Goal: Contribute content: Contribute content

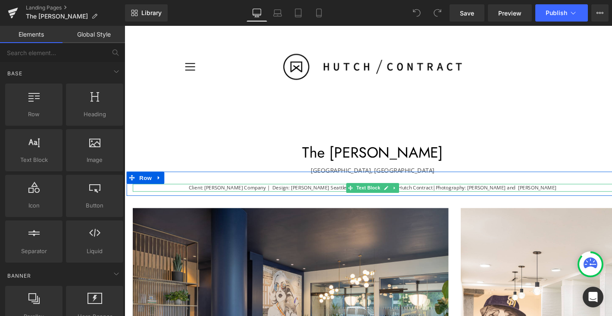
click at [273, 196] on span "Client: Wermers Company | Design: Gensler Seattle & Dallas | Furniture: Hutch C…" at bounding box center [320, 196] width 256 height 7
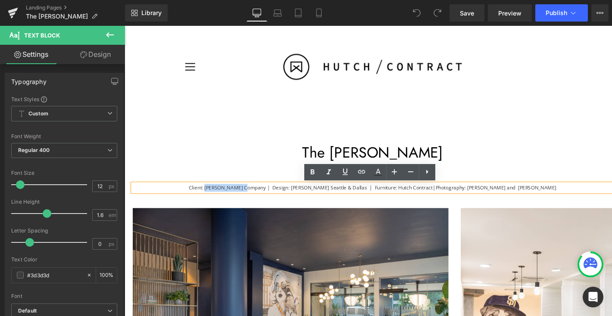
drag, startPoint x: 277, startPoint y: 196, endPoint x: 232, endPoint y: 196, distance: 44.4
click at [232, 196] on span "Client: Wermers Company | Design: Gensler Seattle & Dallas | Furniture: Hutch C…" at bounding box center [320, 196] width 256 height 7
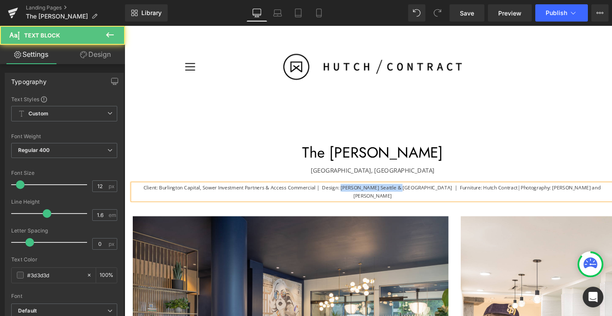
drag, startPoint x: 421, startPoint y: 196, endPoint x: 363, endPoint y: 194, distance: 57.3
click at [363, 194] on span "Client: Burlington Capital, Sower Investment Partners & Access Commercial | Des…" at bounding box center [340, 196] width 393 height 7
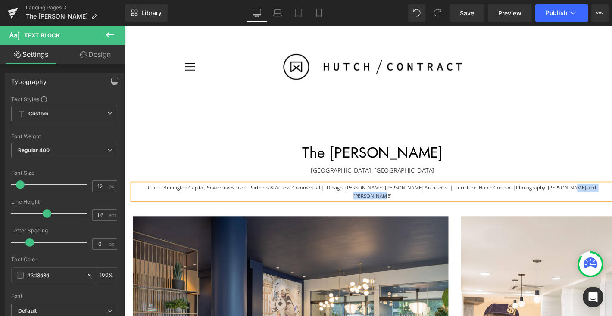
drag, startPoint x: 617, startPoint y: 196, endPoint x: 569, endPoint y: 197, distance: 48.3
click at [569, 197] on span "Photography: Emma Morem and David Guettler" at bounding box center [493, 201] width 256 height 16
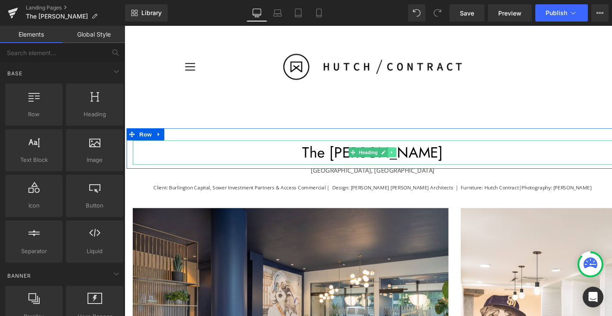
click at [402, 164] on link at bounding box center [405, 159] width 9 height 10
click at [448, 159] on h1 "The Wyatt" at bounding box center [385, 158] width 504 height 25
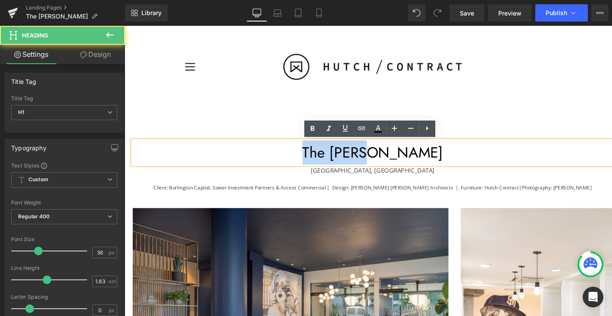
drag, startPoint x: 425, startPoint y: 157, endPoint x: 343, endPoint y: 156, distance: 81.9
click at [343, 156] on h1 "The Wyatt" at bounding box center [385, 158] width 504 height 25
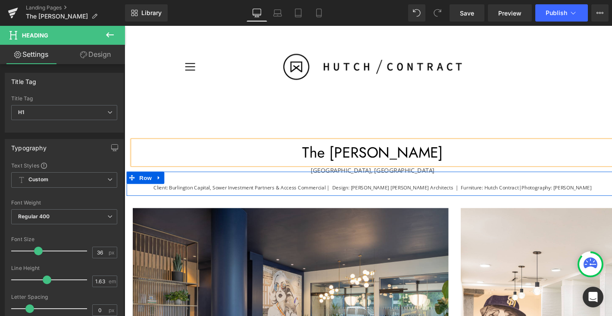
click at [375, 182] on div "Client: Burlington Capital, Sower Investment Partners & Access Commercial | Des…" at bounding box center [385, 191] width 517 height 25
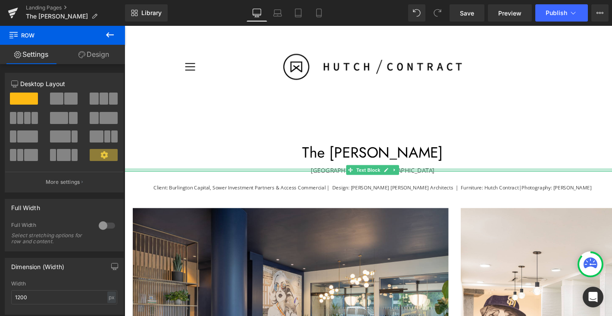
click at [425, 178] on div at bounding box center [385, 178] width 521 height 2
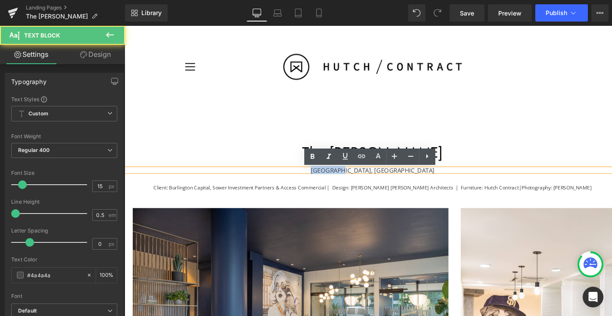
drag, startPoint x: 394, startPoint y: 178, endPoint x: 363, endPoint y: 178, distance: 31.5
click at [363, 178] on p "San Diego, CA" at bounding box center [385, 177] width 521 height 3
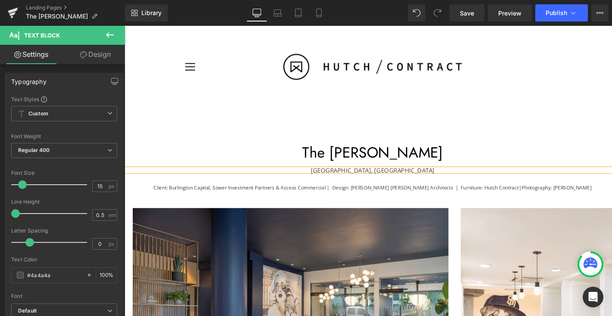
click at [404, 177] on p "Omaha, CA" at bounding box center [385, 177] width 521 height 3
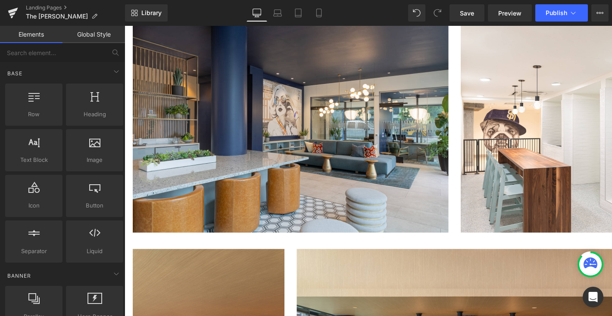
scroll to position [196, 0]
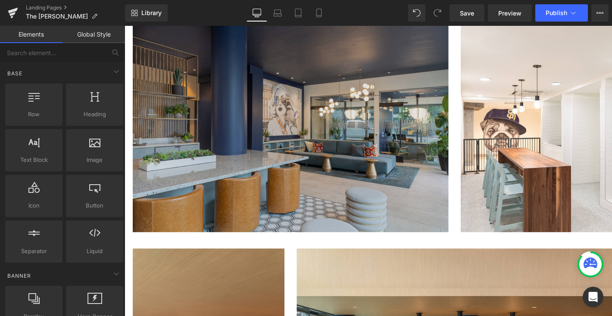
click at [383, 174] on img at bounding box center [299, 132] width 332 height 221
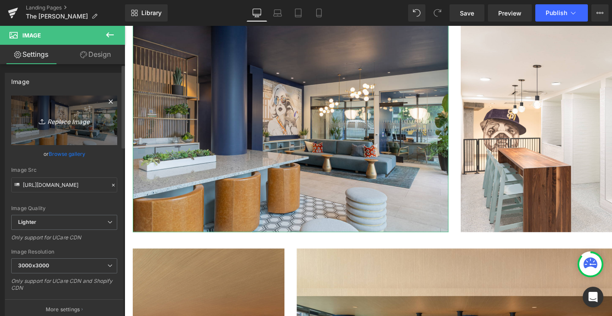
click at [81, 125] on icon "Replace Image" at bounding box center [64, 120] width 69 height 11
type input "C:\fakepath\9D9A5946-HDR-Edit.jpg"
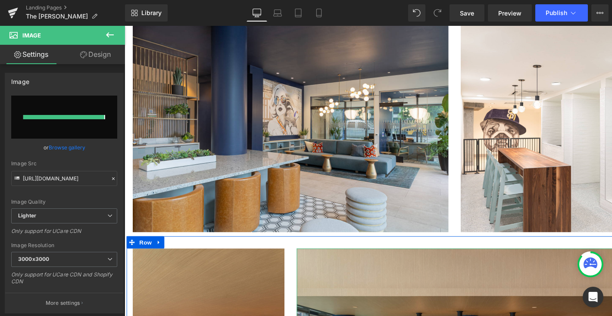
type input "https://ucarecdn.com/3bf07c44-693b-4590-99c4-a170b47db269/-/format/auto/-/previ…"
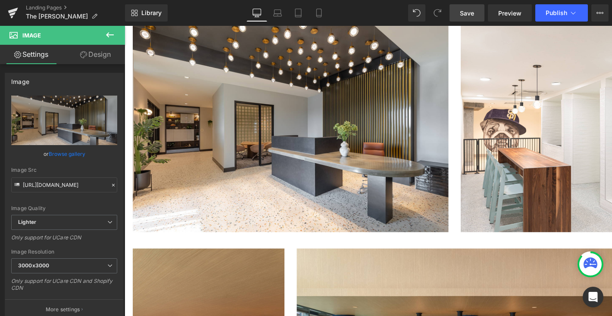
click at [469, 15] on span "Save" at bounding box center [467, 13] width 14 height 9
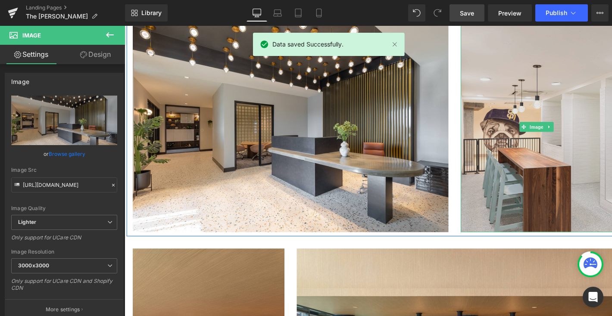
click at [514, 89] on img at bounding box center [557, 132] width 159 height 221
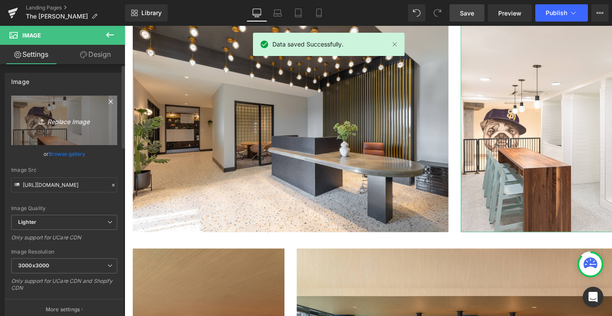
click at [63, 121] on icon "Replace Image" at bounding box center [64, 120] width 69 height 11
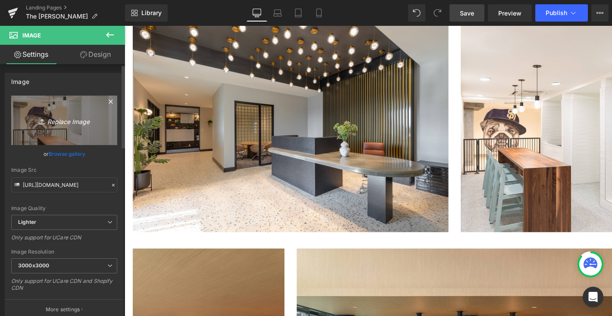
type input "C:\fakepath\9D9A6054-Edit.jpg"
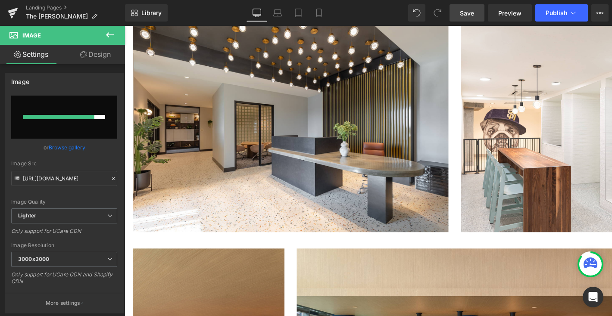
click at [471, 12] on span "Save" at bounding box center [467, 13] width 14 height 9
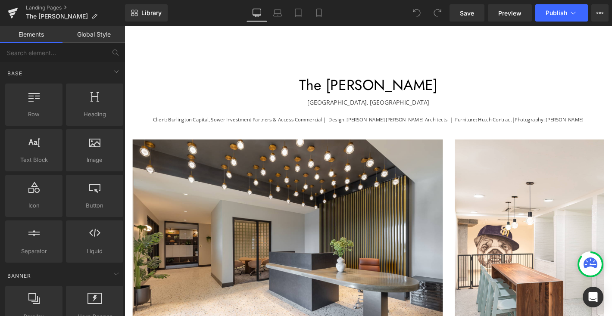
scroll to position [109, 0]
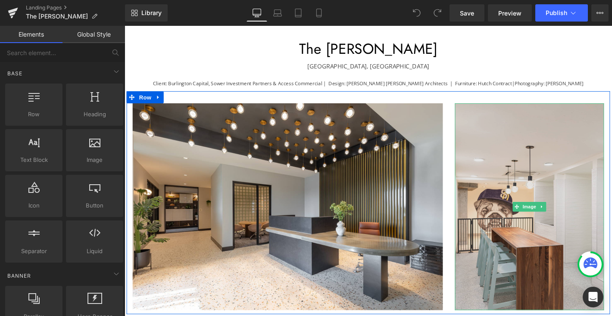
click at [502, 151] on img at bounding box center [557, 219] width 159 height 221
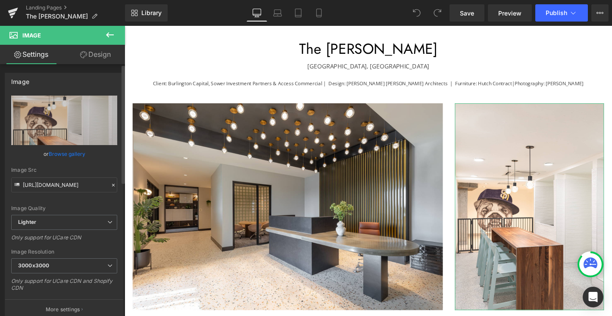
click at [64, 149] on link "Browse gallery" at bounding box center [67, 153] width 37 height 15
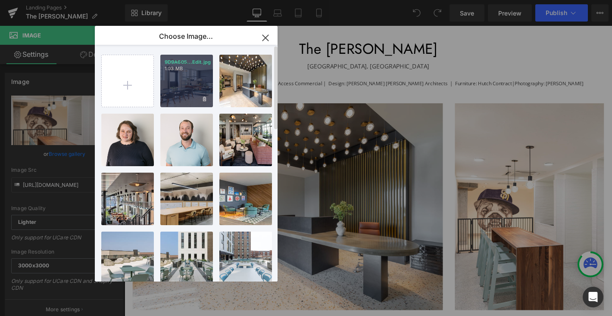
click at [188, 75] on div "9D9A605...Edit.jpg 1.03 MB" at bounding box center [186, 81] width 53 height 53
type input "[URL][DOMAIN_NAME]"
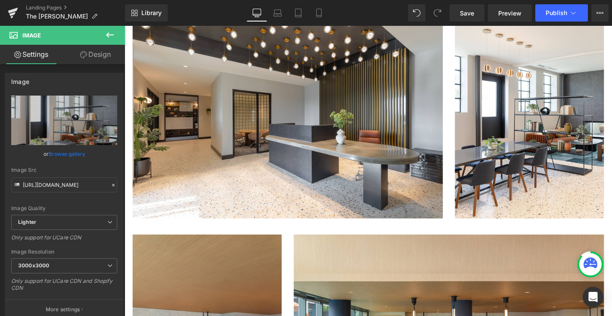
scroll to position [207, 0]
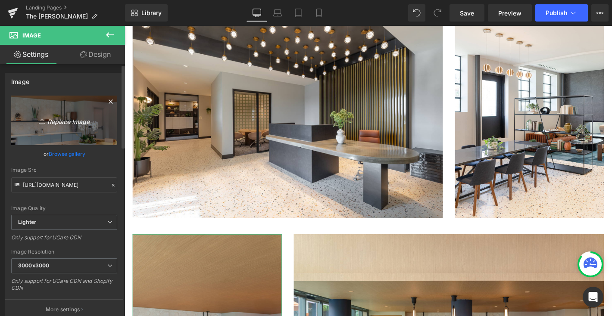
click at [71, 125] on icon "Replace Image" at bounding box center [64, 120] width 69 height 11
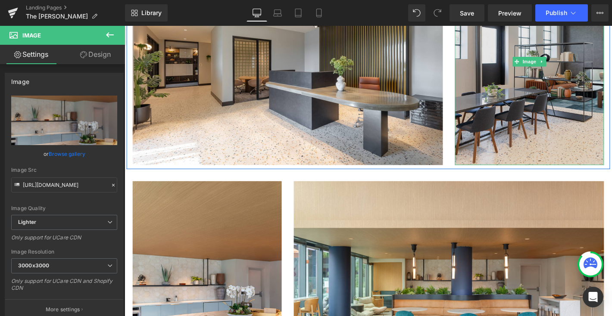
scroll to position [305, 0]
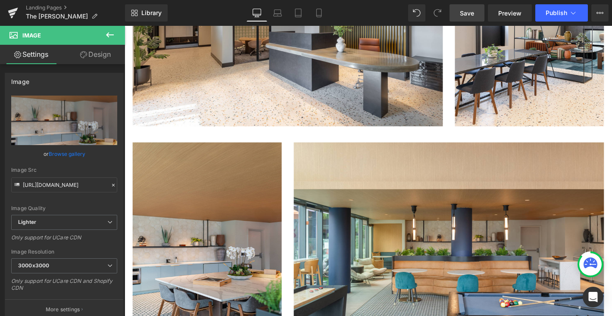
click at [471, 13] on span "Save" at bounding box center [467, 13] width 14 height 9
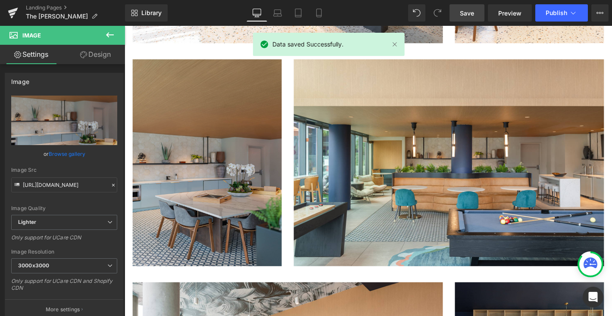
scroll to position [398, 0]
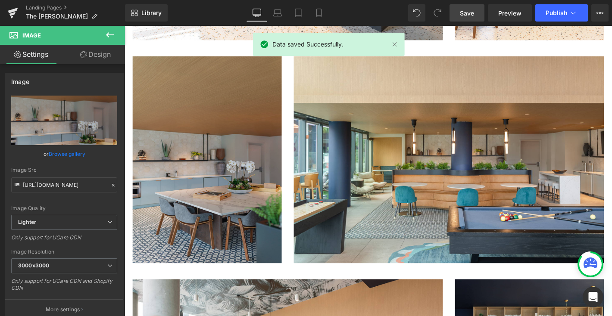
click at [238, 153] on img at bounding box center [212, 169] width 159 height 221
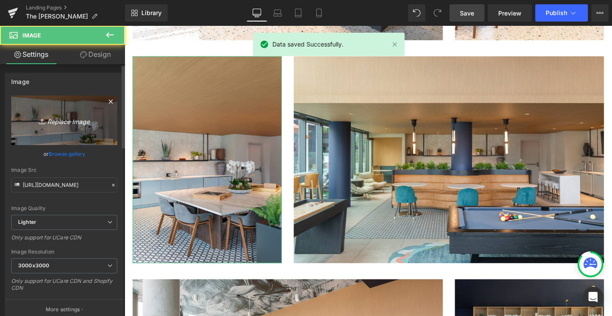
click at [65, 123] on icon "Replace Image" at bounding box center [64, 120] width 69 height 11
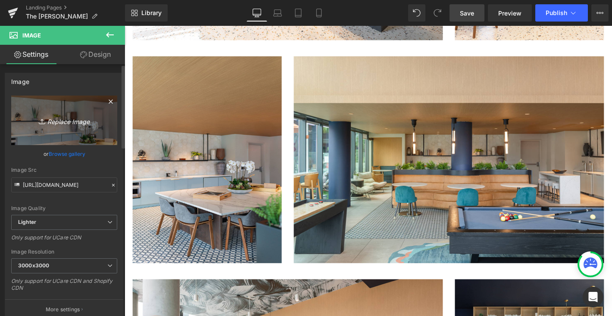
type input "C:\fakepath\9D9A6086-Edit.jpg"
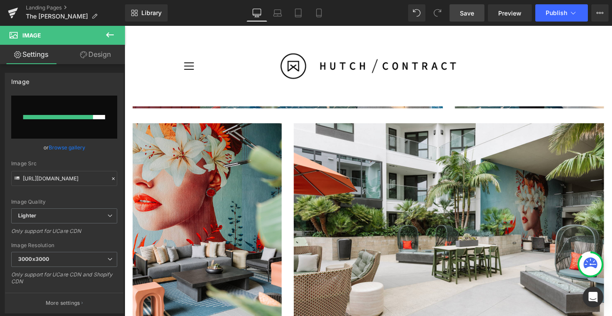
scroll to position [1227, 0]
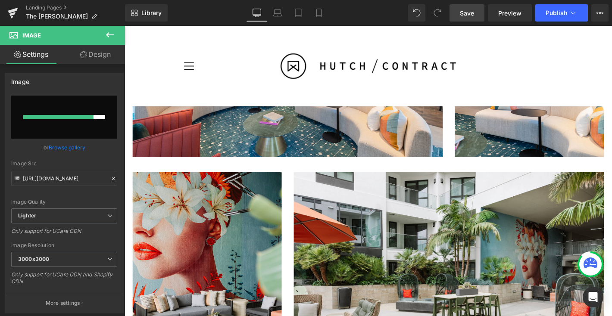
click at [461, 16] on span "Save" at bounding box center [467, 13] width 14 height 9
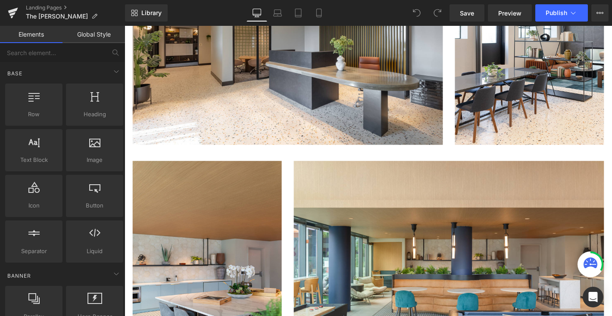
scroll to position [388, 0]
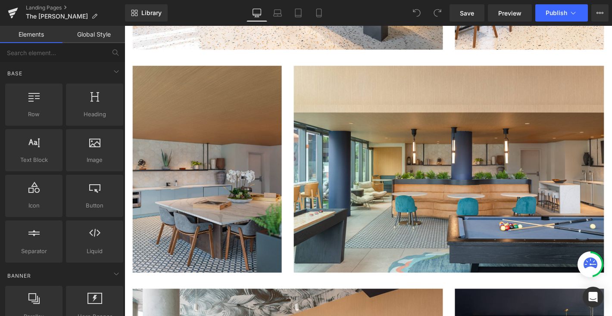
click at [231, 193] on img at bounding box center [212, 179] width 159 height 221
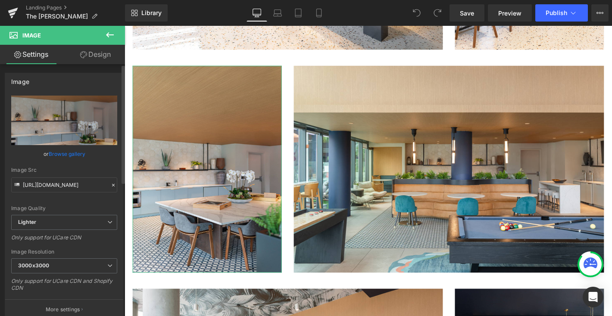
click at [72, 156] on link "Browse gallery" at bounding box center [67, 153] width 37 height 15
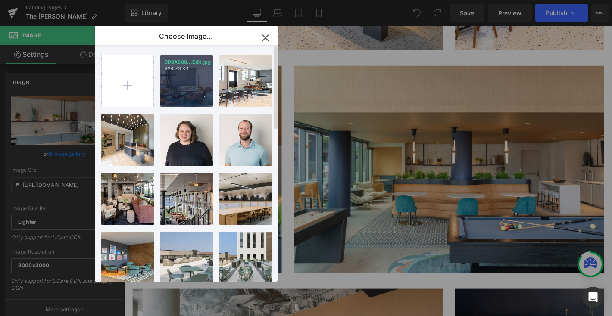
click at [184, 78] on div "9D9A608...Edit.jpg 924.73 KB" at bounding box center [186, 81] width 53 height 53
type input "https://ucarecdn.com/b2f9fb96-2efd-437b-a427-cfae7c0bb149/-/format/auto/-/previ…"
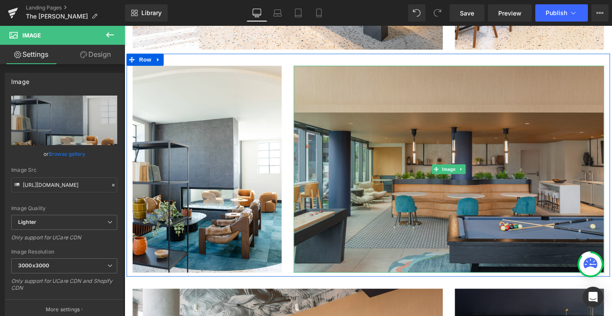
click at [452, 123] on img at bounding box center [471, 179] width 332 height 221
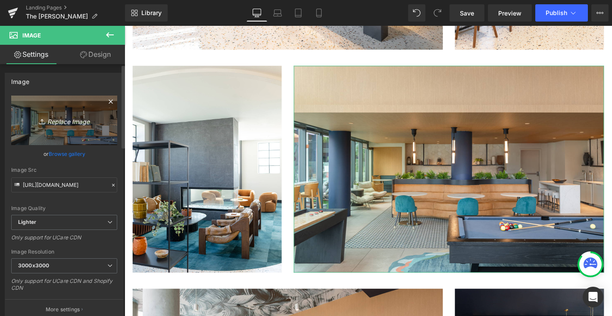
click at [79, 120] on icon "Replace Image" at bounding box center [64, 120] width 69 height 11
type input "C:\fakepath\9D9A6218-HDR-Edit.jpg"
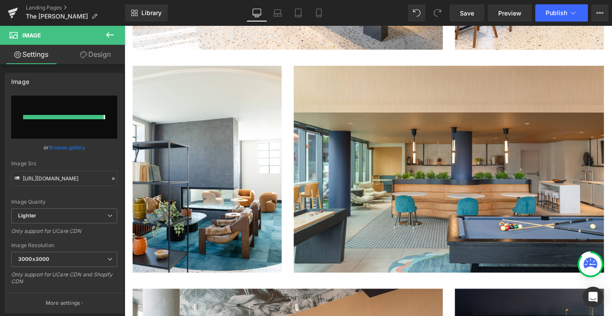
type input "https://ucarecdn.com/03af950d-4927-4908-abf6-422aec72833a/-/format/auto/-/previ…"
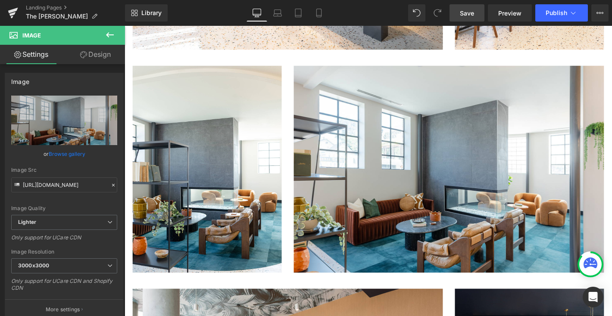
click at [469, 9] on span "Save" at bounding box center [467, 13] width 14 height 9
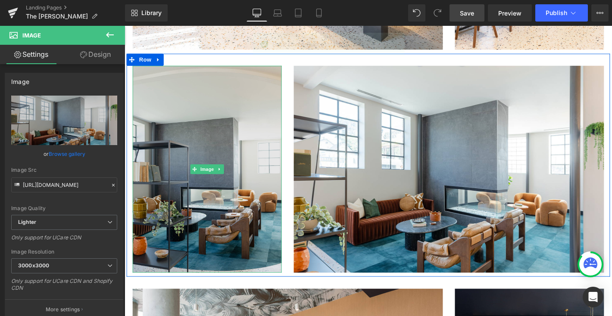
click at [210, 174] on img at bounding box center [212, 179] width 159 height 221
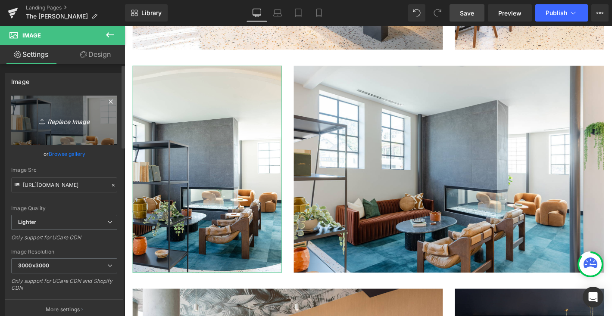
click at [56, 123] on icon "Replace Image" at bounding box center [64, 120] width 69 height 11
type input "C:\fakepath\9D9A6132-Edit.jpg"
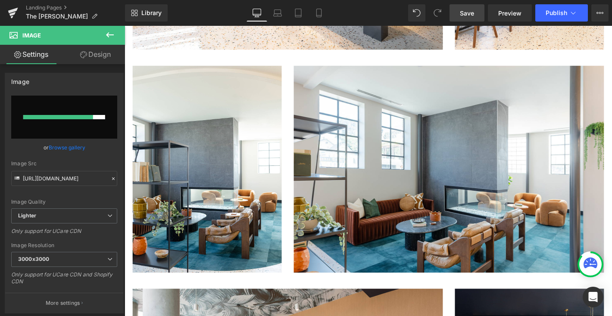
click at [470, 18] on link "Save" at bounding box center [466, 12] width 35 height 17
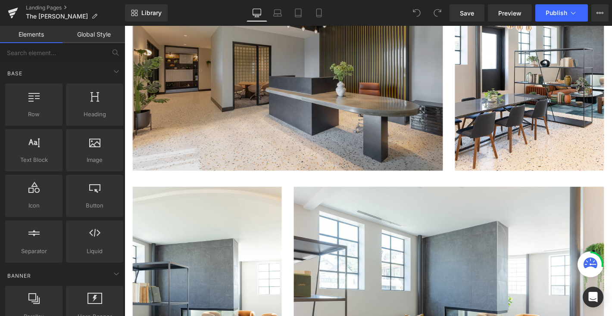
scroll to position [295, 0]
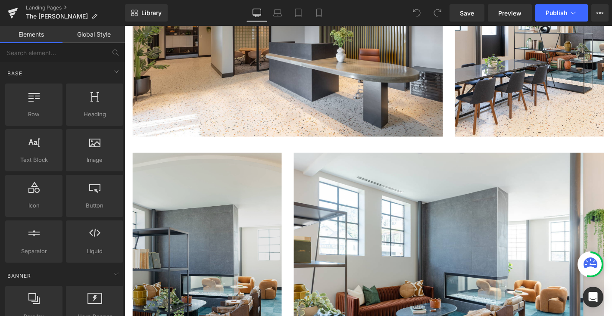
click at [212, 220] on img at bounding box center [212, 272] width 159 height 221
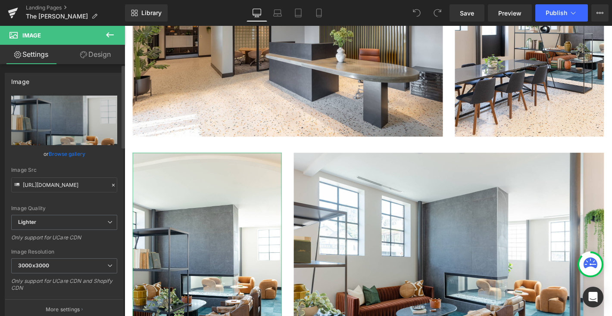
click at [74, 153] on link "Browse gallery" at bounding box center [67, 153] width 37 height 15
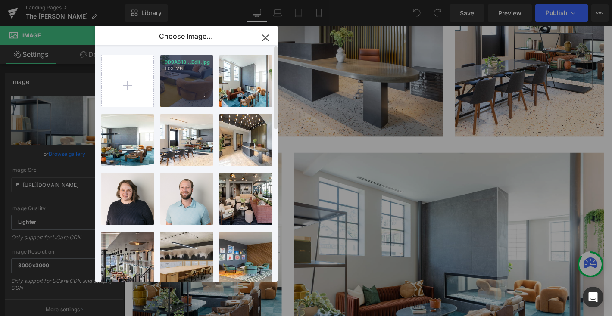
click at [174, 92] on div "9D9A613...Edit.jpg 1.03 MB" at bounding box center [186, 81] width 53 height 53
type input "https://ucarecdn.com/a2a316e6-a4a6-467d-a828-9f7e1f623c50/-/format/auto/-/previ…"
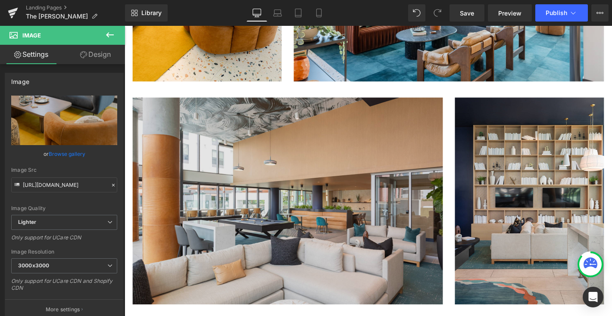
scroll to position [631, 0]
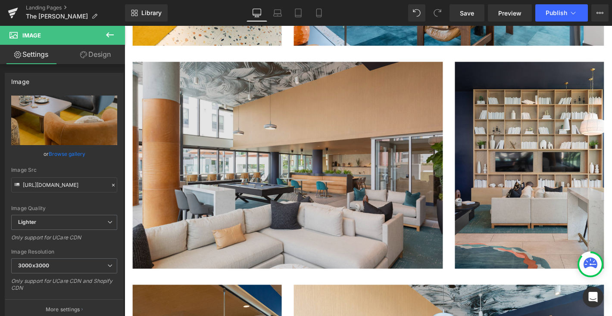
click at [370, 147] on img at bounding box center [299, 174] width 332 height 221
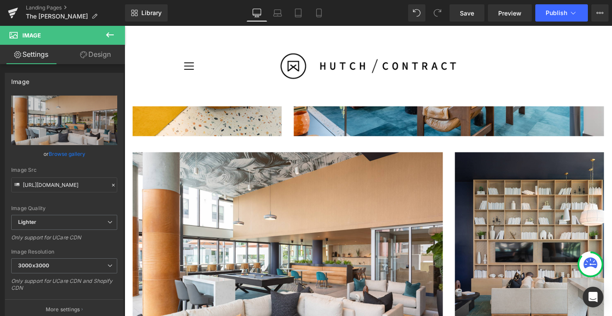
scroll to position [517, 0]
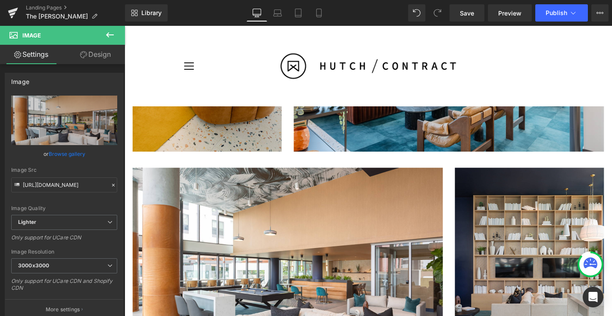
click at [195, 150] on img at bounding box center [212, 49] width 159 height 221
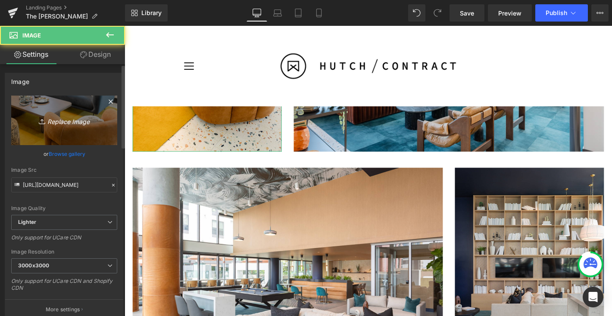
click at [71, 123] on icon "Replace Image" at bounding box center [64, 120] width 69 height 11
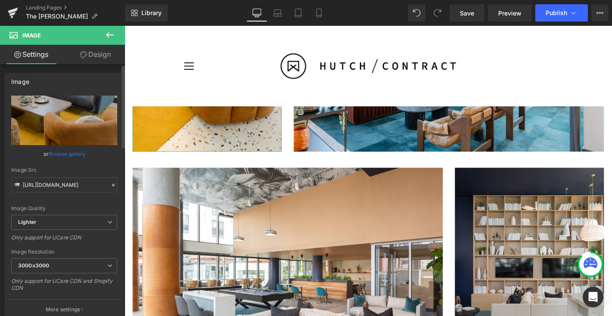
click at [70, 154] on link "Browse gallery" at bounding box center [67, 153] width 37 height 15
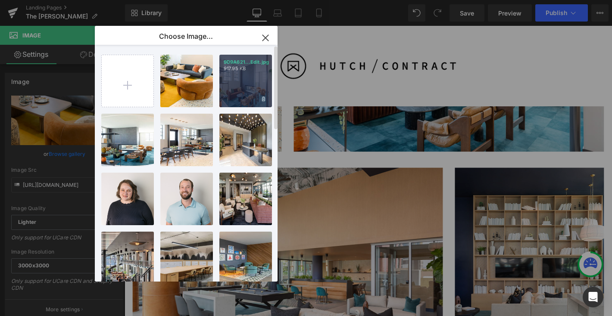
click at [243, 95] on div "9D9A621...Edit.jpg 917.95 KB" at bounding box center [245, 81] width 53 height 53
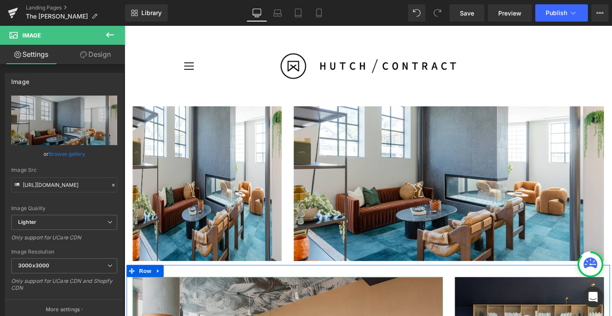
scroll to position [396, 0]
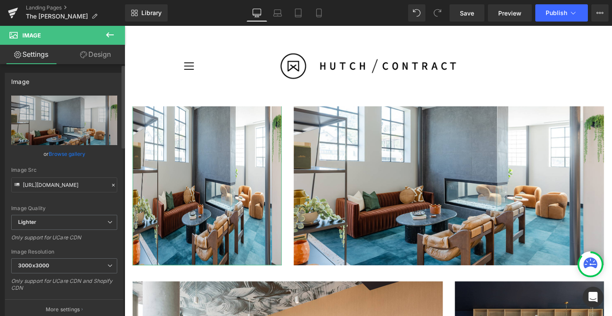
click at [64, 153] on link "Browse gallery" at bounding box center [67, 153] width 37 height 15
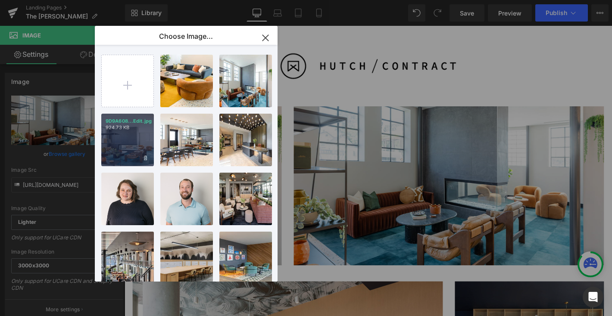
click at [112, 148] on div "9D9A608...Edit.jpg 924.73 KB" at bounding box center [127, 140] width 53 height 53
type input "https://ucarecdn.com/b2f9fb96-2efd-437b-a427-cfae7c0bb149/-/format/auto/-/previ…"
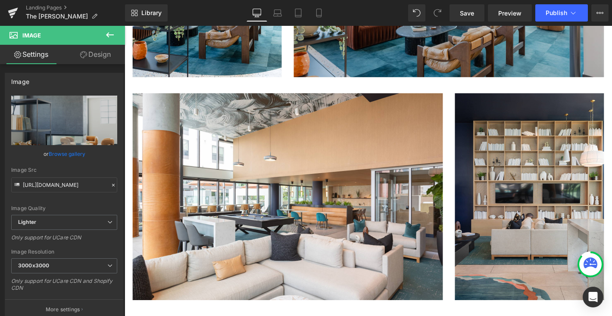
scroll to position [598, 0]
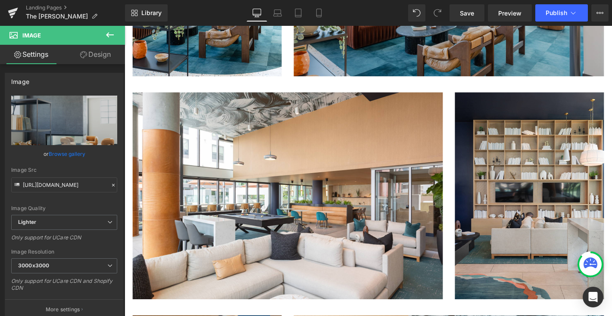
click at [380, 187] on img at bounding box center [299, 207] width 332 height 221
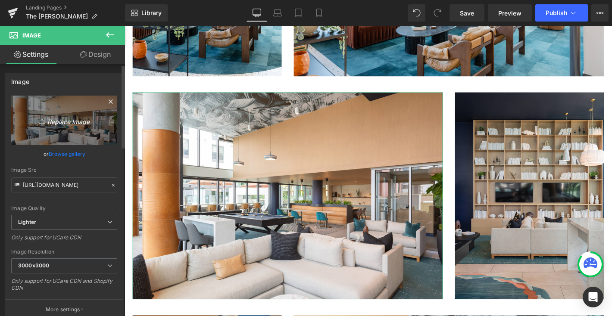
click at [75, 116] on icon "Replace Image" at bounding box center [64, 120] width 69 height 11
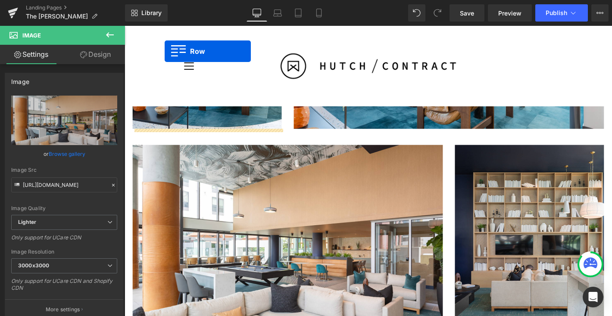
scroll to position [524, 0]
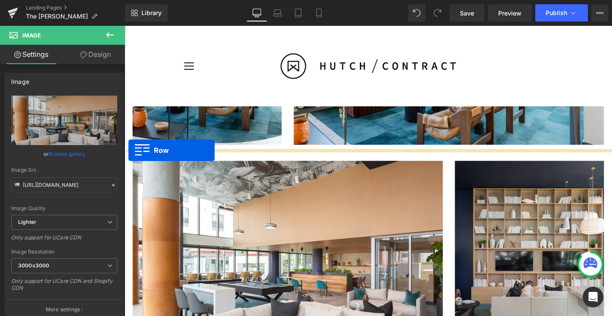
drag, startPoint x: 132, startPoint y: 109, endPoint x: 129, endPoint y: 159, distance: 50.1
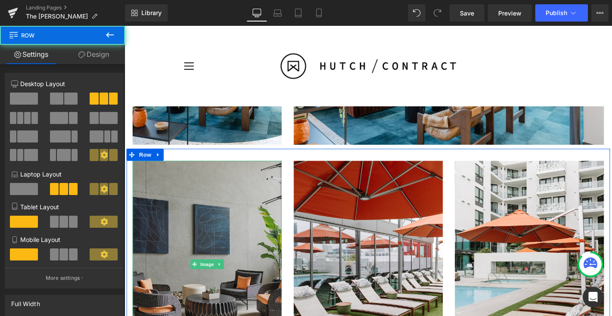
click at [191, 193] on img at bounding box center [212, 281] width 159 height 221
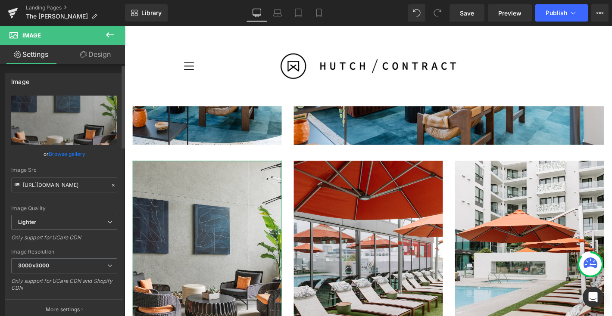
click at [69, 153] on link "Browse gallery" at bounding box center [67, 153] width 37 height 15
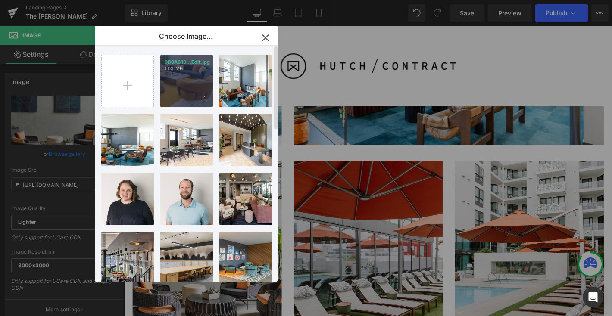
click at [175, 97] on div "9D9A613...Edit.jpg 1.03 MB" at bounding box center [186, 81] width 53 height 53
type input "https://ucarecdn.com/a2a316e6-a4a6-467d-a828-9f7e1f623c50/-/format/auto/-/previ…"
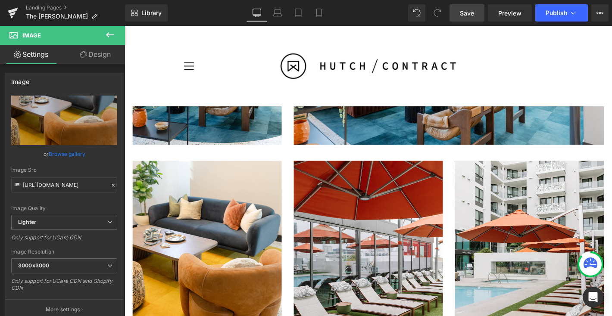
click at [467, 16] on span "Save" at bounding box center [467, 13] width 14 height 9
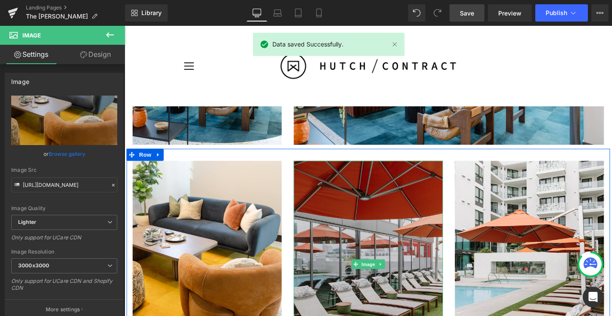
click at [391, 193] on img at bounding box center [384, 281] width 159 height 221
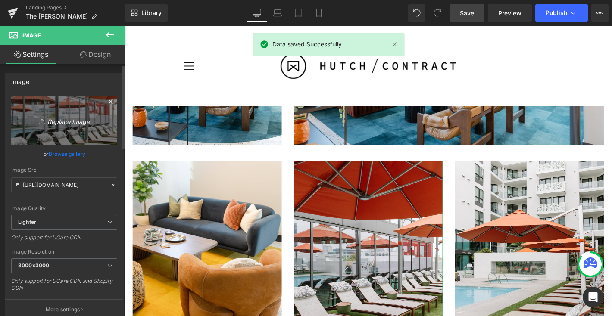
click at [70, 119] on icon "Replace Image" at bounding box center [64, 120] width 69 height 11
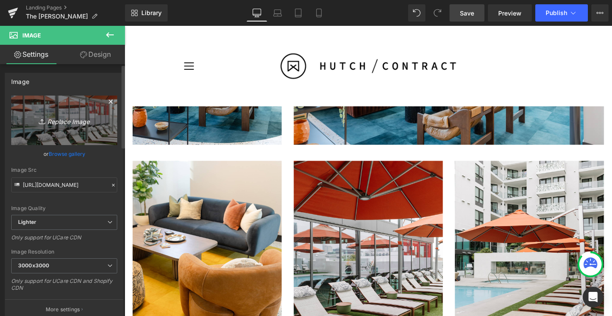
type input "C:\fakepath\9D9A6290-Edit.jpg"
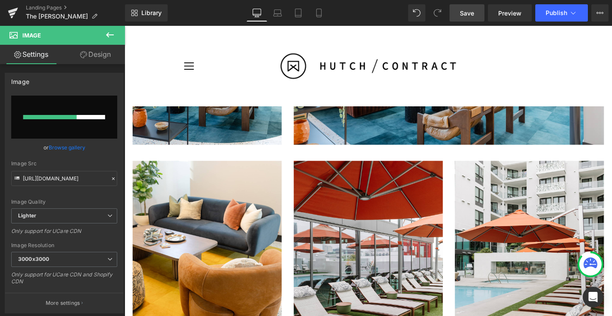
click at [468, 12] on span "Save" at bounding box center [467, 13] width 14 height 9
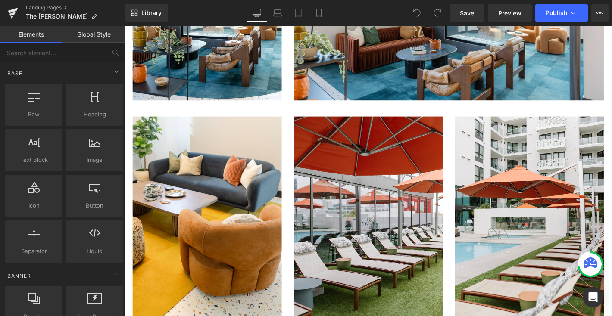
scroll to position [616, 0]
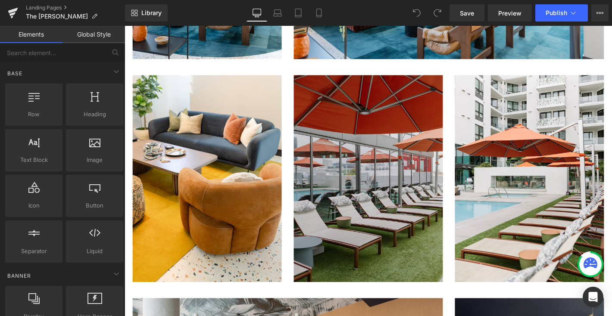
click at [345, 150] on img at bounding box center [384, 189] width 159 height 221
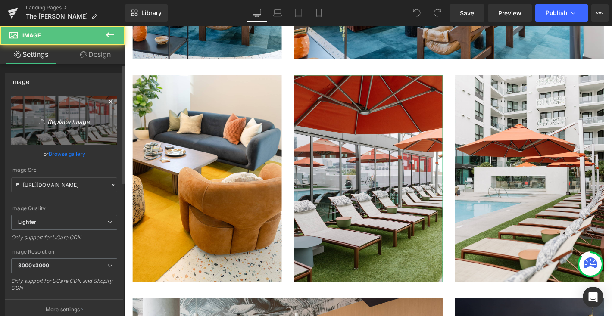
click at [62, 120] on icon "Replace Image" at bounding box center [64, 120] width 69 height 11
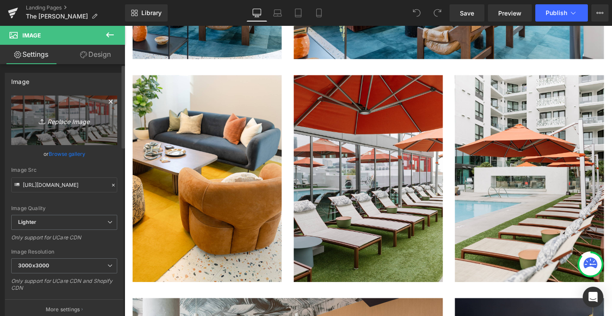
type input "C:\fakepath\9D9A6290-Edit.jpg"
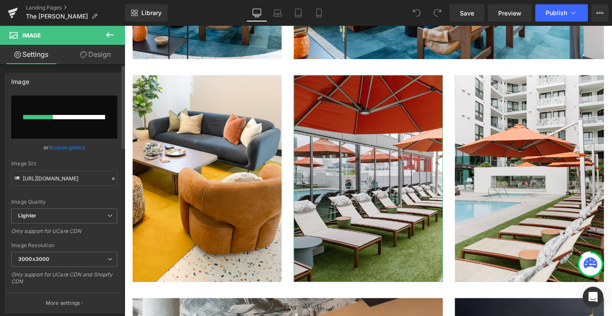
click at [67, 148] on link "Browse gallery" at bounding box center [67, 147] width 37 height 15
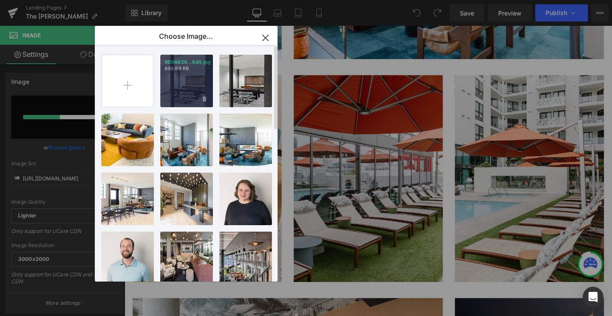
click at [193, 89] on div "9D9A629...Edit.jpg 890.69 KB" at bounding box center [186, 81] width 53 height 53
type input "https://ucarecdn.com/5ce28bb0-1ac1-4088-8812-6df06037203c/-/format/auto/-/previ…"
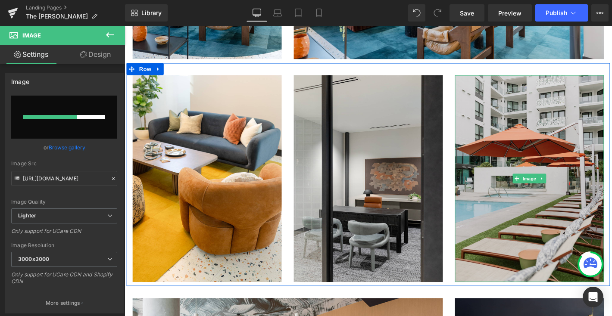
click at [537, 122] on img at bounding box center [557, 189] width 159 height 221
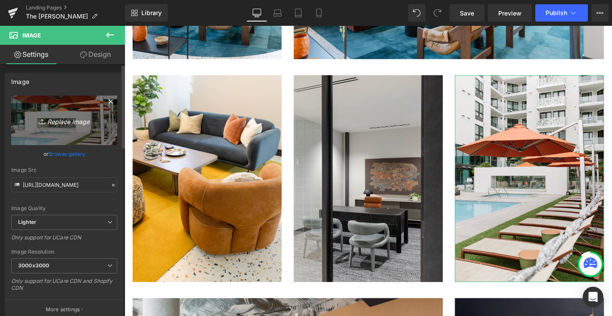
click at [65, 122] on icon "Replace Image" at bounding box center [64, 120] width 69 height 11
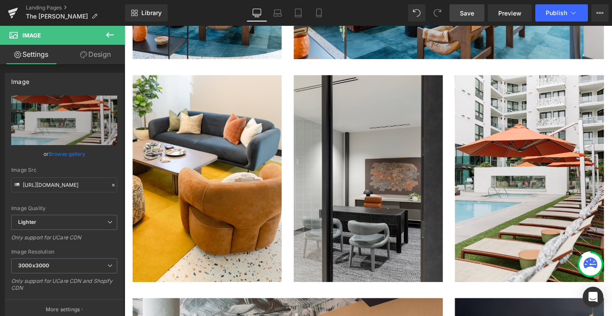
click at [474, 14] on span "Save" at bounding box center [467, 13] width 14 height 9
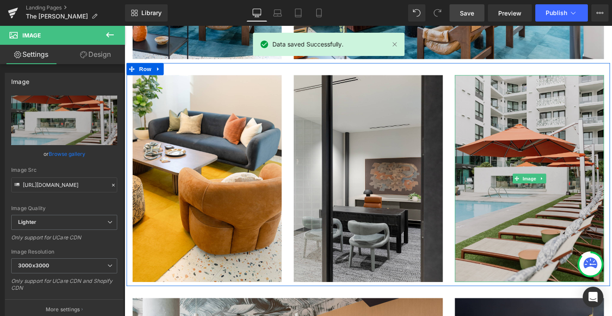
click at [549, 140] on img at bounding box center [557, 189] width 159 height 221
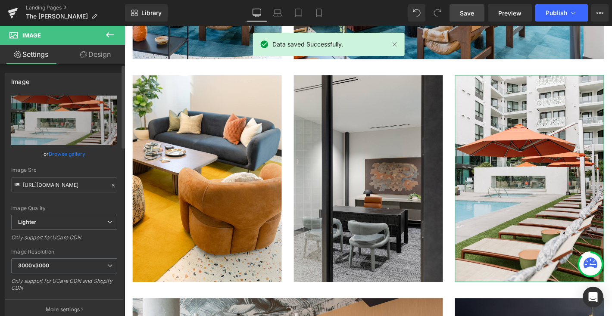
click at [67, 150] on link "Browse gallery" at bounding box center [67, 153] width 37 height 15
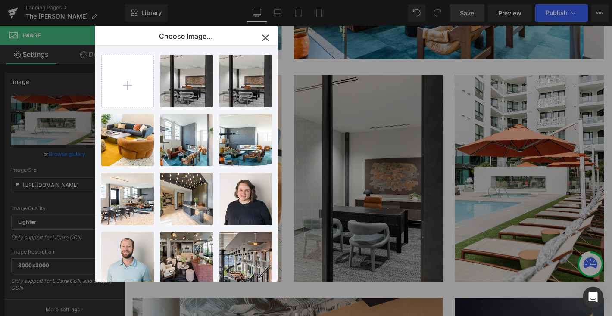
click at [266, 34] on icon "button" at bounding box center [266, 38] width 14 height 14
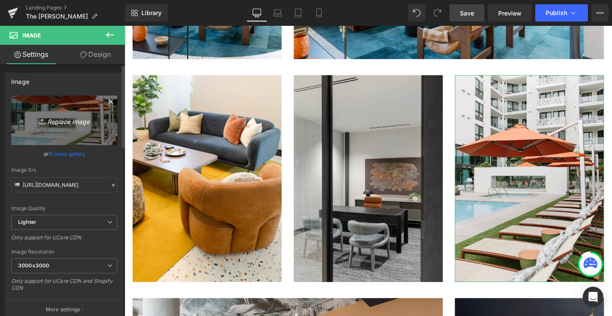
click at [65, 118] on icon "Replace Image" at bounding box center [64, 120] width 69 height 11
type input "C:\fakepath\9D9A6399-Edit.jpg"
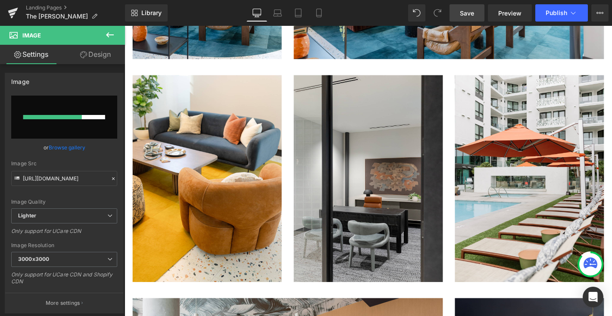
click at [467, 12] on span "Save" at bounding box center [467, 13] width 14 height 9
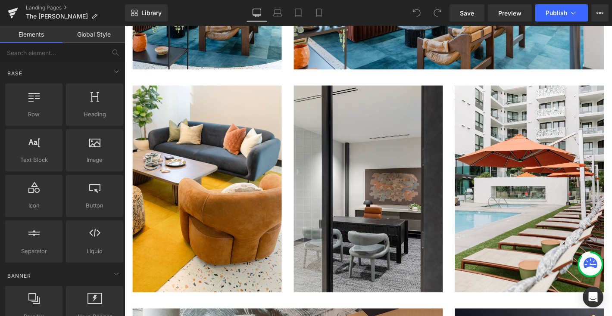
scroll to position [725, 0]
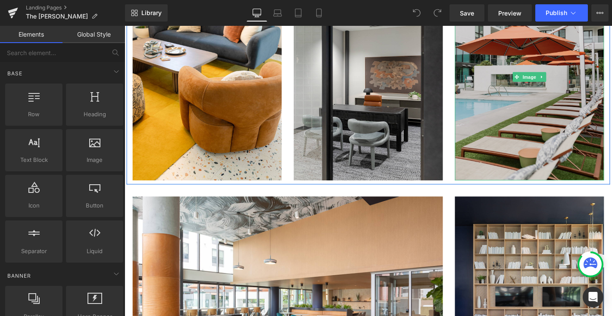
click at [497, 153] on img at bounding box center [557, 80] width 159 height 221
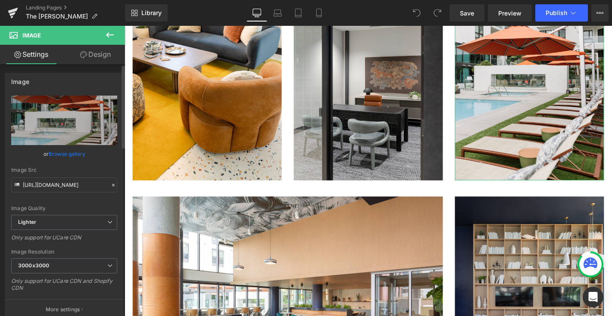
click at [67, 154] on link "Browse gallery" at bounding box center [67, 153] width 37 height 15
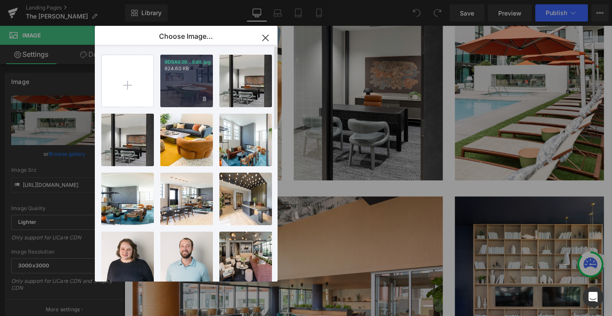
click at [181, 91] on div "9D9A639...Edit.jpg 824.60 KB" at bounding box center [186, 81] width 53 height 53
type input "[URL][DOMAIN_NAME]"
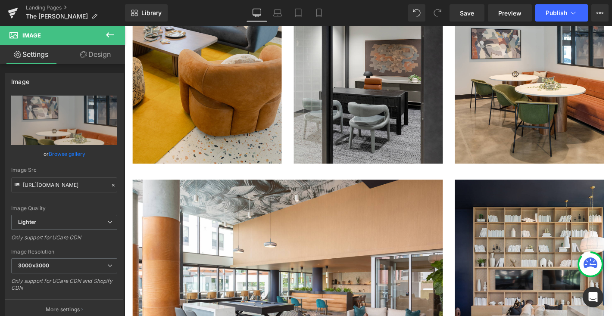
scroll to position [819, 0]
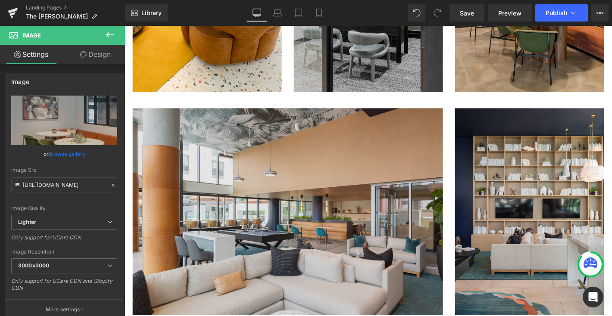
click at [202, 170] on img at bounding box center [299, 224] width 332 height 221
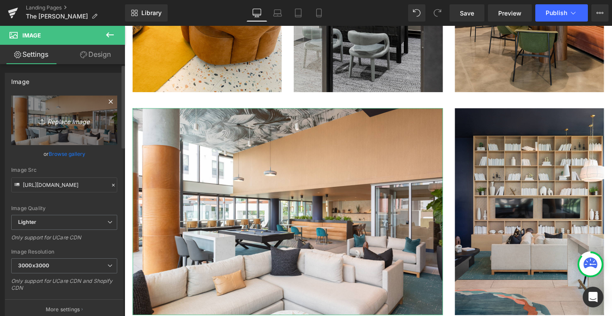
click at [68, 122] on icon "Replace Image" at bounding box center [64, 120] width 69 height 11
type input "C:\fakepath\9D9A6448-HDR-Edit.jpg"
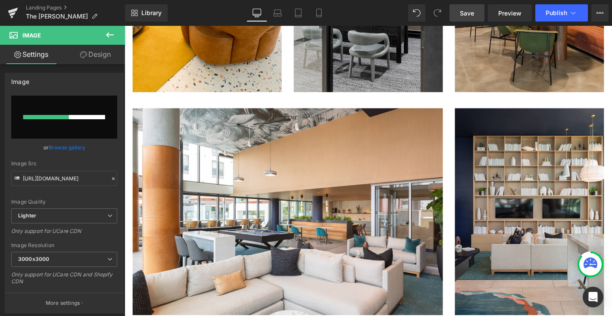
click at [466, 12] on span "Save" at bounding box center [467, 13] width 14 height 9
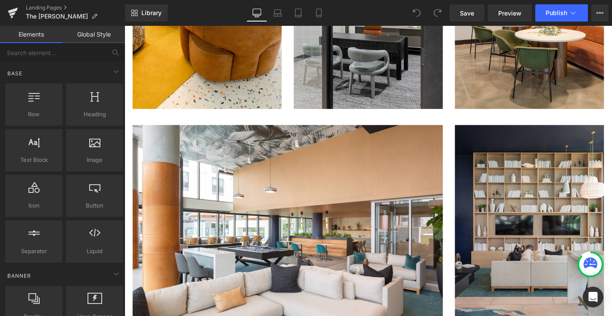
scroll to position [804, 0]
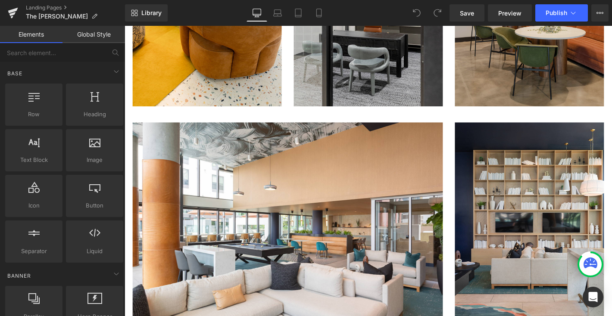
click at [544, 97] on img at bounding box center [557, 1] width 159 height 221
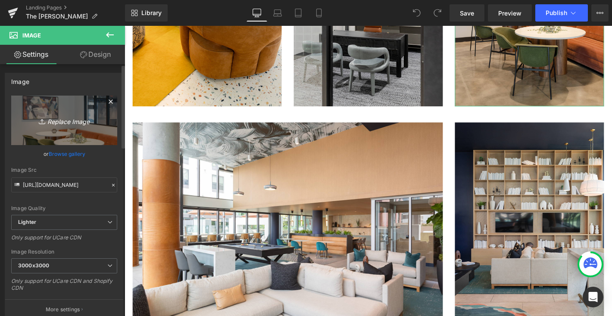
click at [56, 121] on icon "Replace Image" at bounding box center [64, 120] width 69 height 11
type input "C:\fakepath\9D9A6407-Edit.jpg"
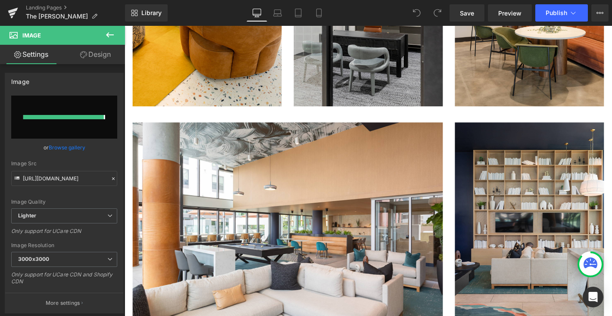
type input "https://ucarecdn.com/3e55a67f-6668-4b41-a3ae-f668c48aa796/-/format/auto/-/previ…"
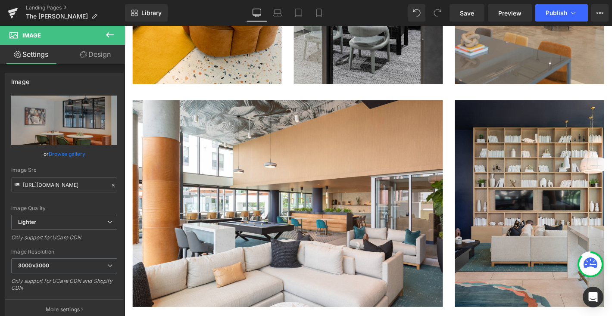
scroll to position [854, 0]
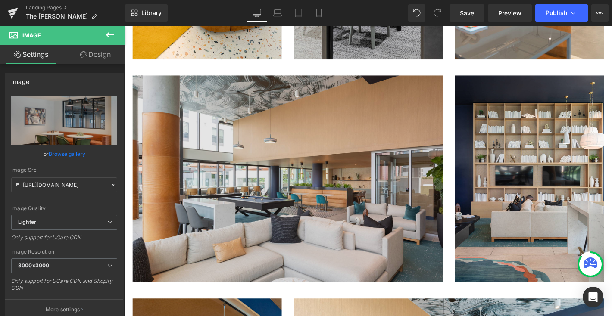
click at [361, 200] on img at bounding box center [299, 189] width 332 height 221
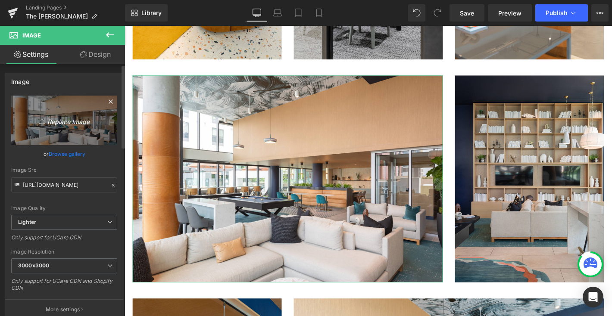
click at [83, 120] on icon "Replace Image" at bounding box center [64, 120] width 69 height 11
type input "C:\fakepath\9D9A6448-HDR-Edit.jpg"
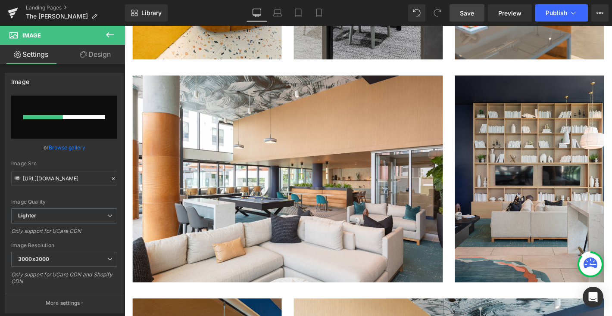
click at [469, 19] on link "Save" at bounding box center [466, 12] width 35 height 17
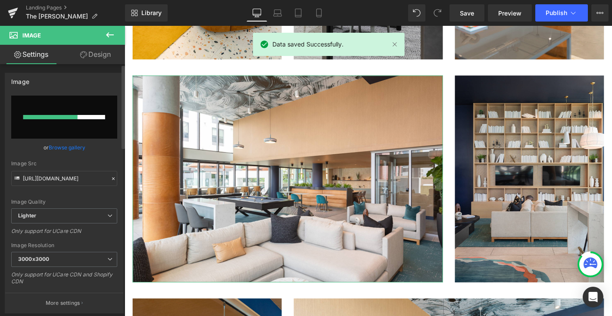
click at [64, 150] on link "Browse gallery" at bounding box center [67, 147] width 37 height 15
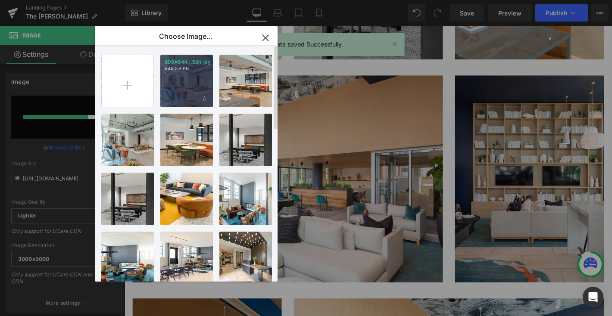
click at [196, 98] on div "9D9A644...Edit.jpg 949.58 KB" at bounding box center [186, 81] width 53 height 53
type input "https://ucarecdn.com/52eed7e6-1151-49a3-bd0c-77f36ad40b61/-/format/auto/-/previ…"
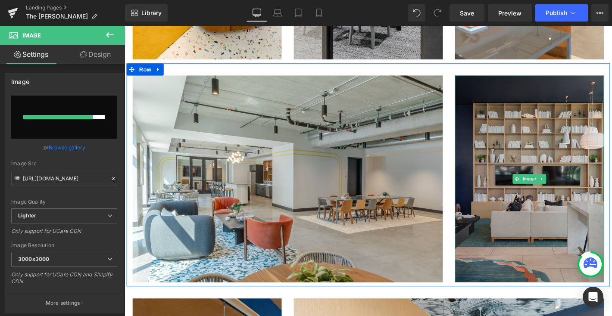
click at [489, 97] on img at bounding box center [557, 189] width 159 height 221
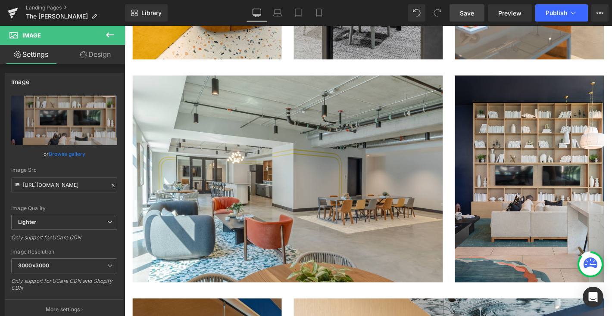
click at [465, 10] on span "Save" at bounding box center [467, 13] width 14 height 9
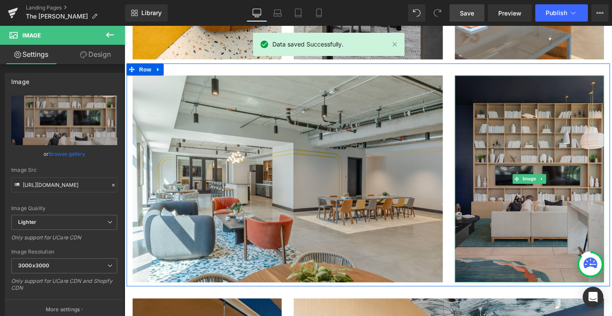
click at [510, 116] on img at bounding box center [557, 189] width 159 height 221
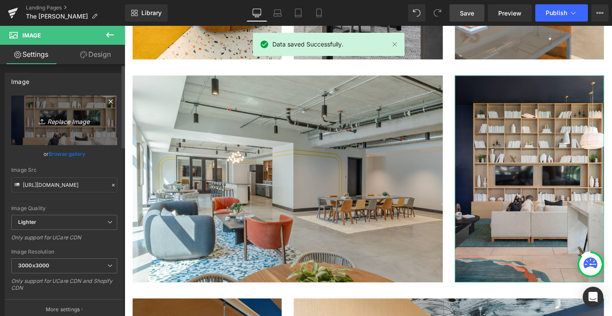
click at [60, 119] on icon "Replace Image" at bounding box center [64, 120] width 69 height 11
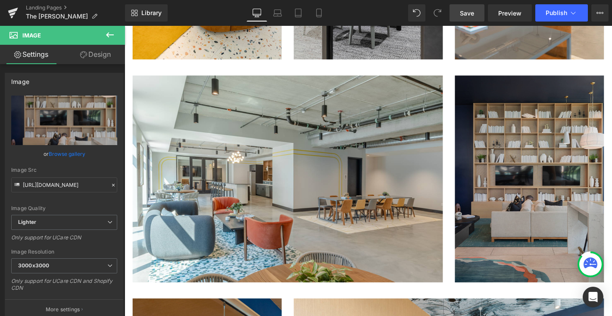
type input "C:\fakepath\9D9A6371-Edit.jpg"
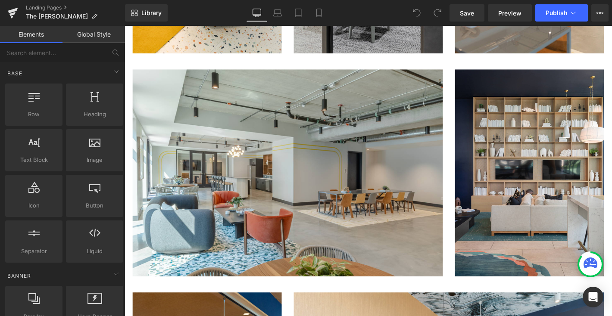
scroll to position [885, 0]
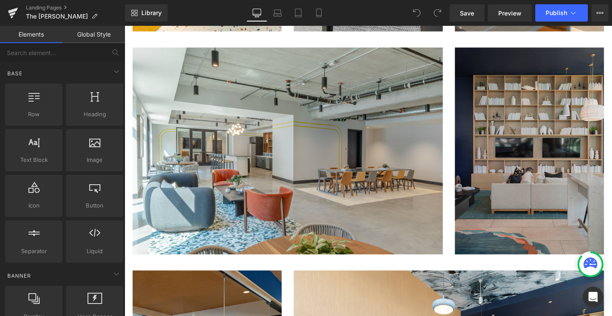
click at [522, 90] on img at bounding box center [557, 159] width 159 height 221
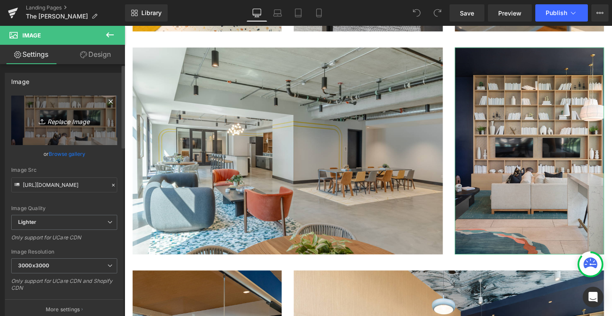
click at [64, 119] on icon "Replace Image" at bounding box center [64, 120] width 69 height 11
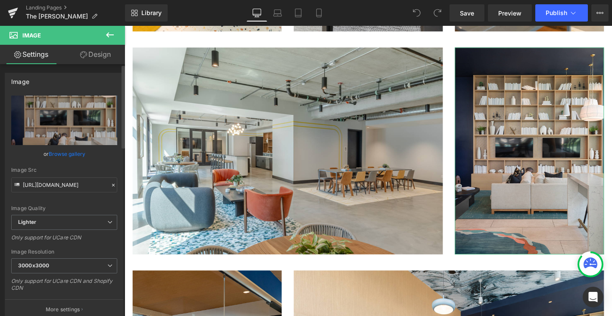
click at [58, 153] on link "Browse gallery" at bounding box center [67, 153] width 37 height 15
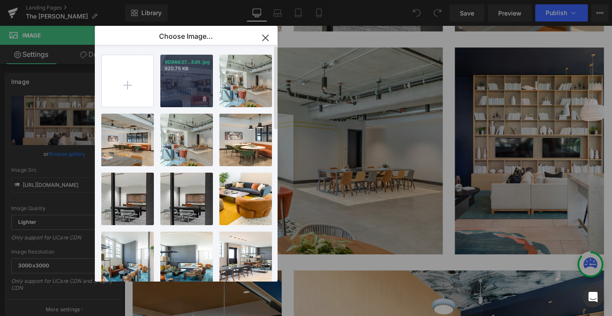
click at [181, 90] on div "9D9A637...Edit.jpg 920.75 KB" at bounding box center [186, 81] width 53 height 53
type input "https://ucarecdn.com/e01448ab-b948-4234-9138-d6da9e9ff2e2/-/format/auto/-/previ…"
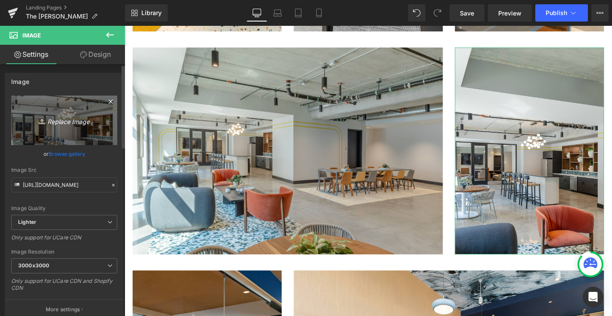
click at [68, 122] on icon "Replace Image" at bounding box center [64, 120] width 69 height 11
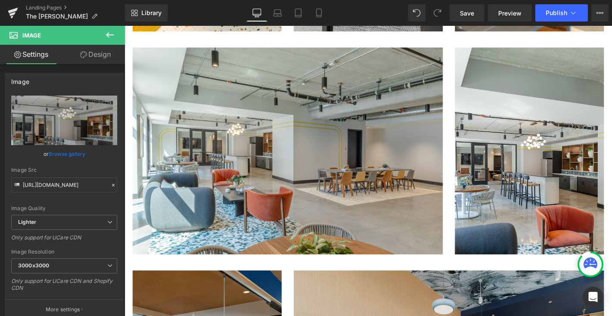
type input "C:\fakepath\9D9A6347-Edit.jpg"
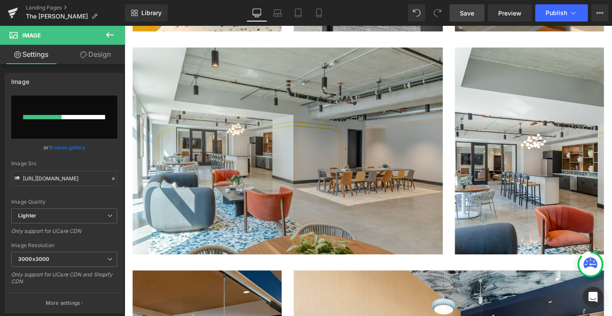
click at [462, 7] on link "Save" at bounding box center [466, 12] width 35 height 17
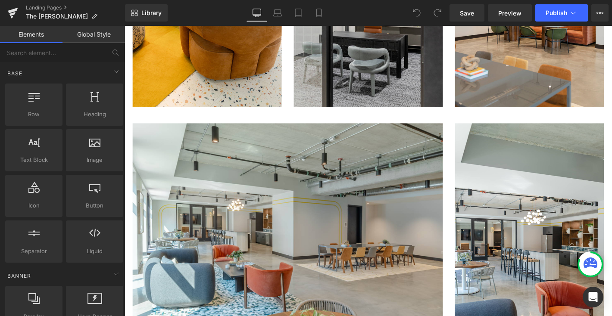
scroll to position [824, 0]
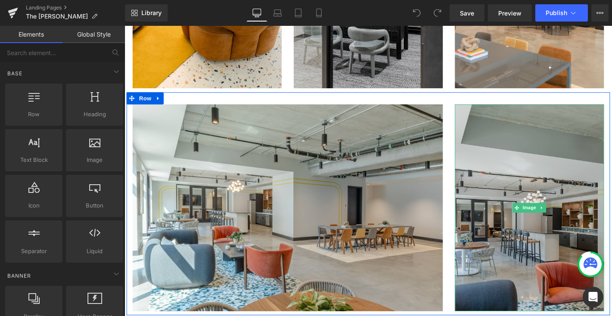
click at [508, 164] on img at bounding box center [557, 220] width 159 height 221
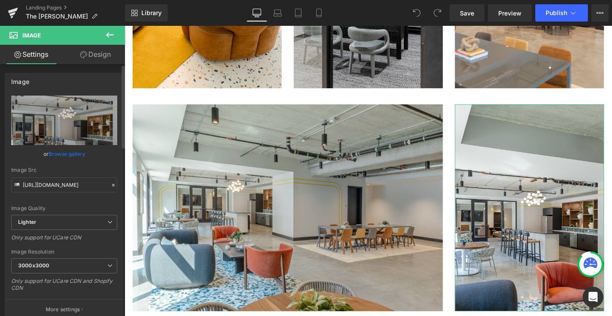
click at [65, 153] on link "Browse gallery" at bounding box center [67, 153] width 37 height 15
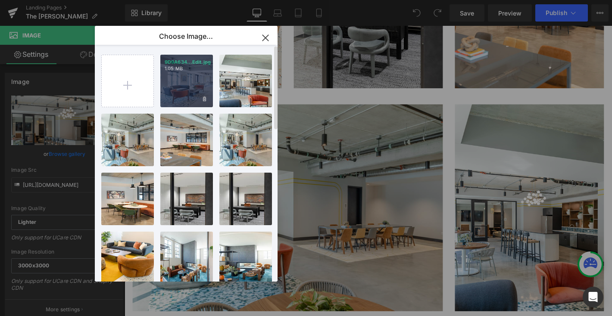
click at [190, 88] on div "9D9A634...Edit.jpg 1.05 MB" at bounding box center [186, 81] width 53 height 53
type input "https://ucarecdn.com/ade62ef8-3171-474a-982d-c44900aa284a/-/format/auto/-/previ…"
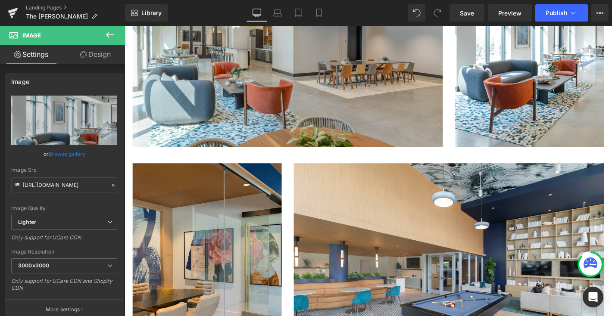
scroll to position [1006, 0]
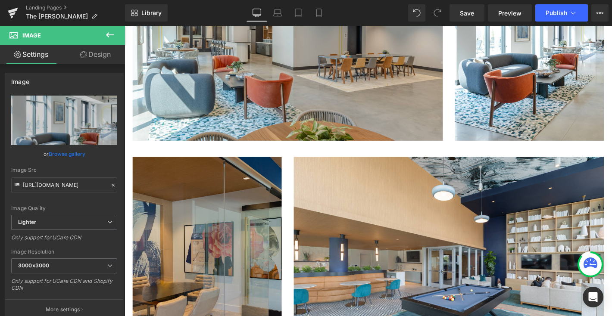
click at [242, 181] on img at bounding box center [212, 276] width 159 height 221
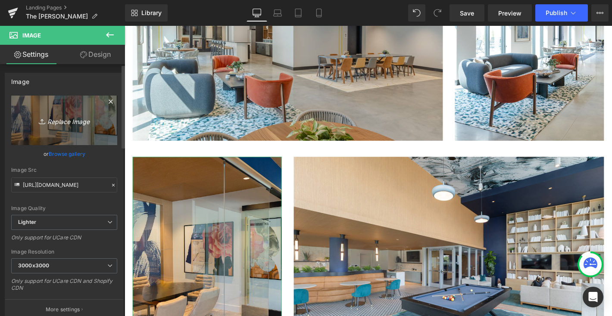
click at [66, 124] on icon "Replace Image" at bounding box center [64, 120] width 69 height 11
type input "C:\fakepath\9D9A6383-Edit.jpg"
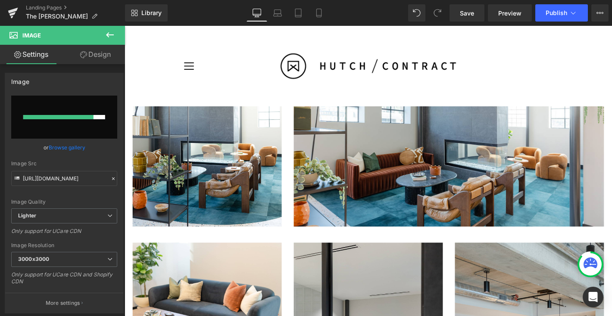
scroll to position [408, 0]
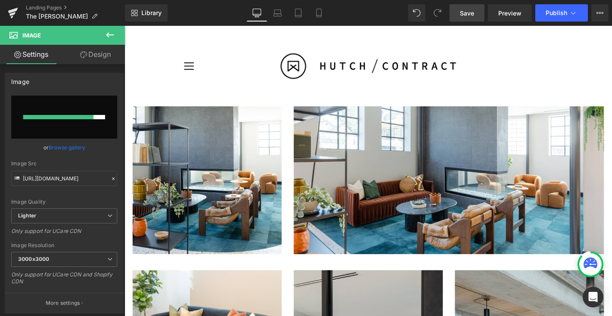
click at [466, 9] on span "Save" at bounding box center [467, 13] width 14 height 9
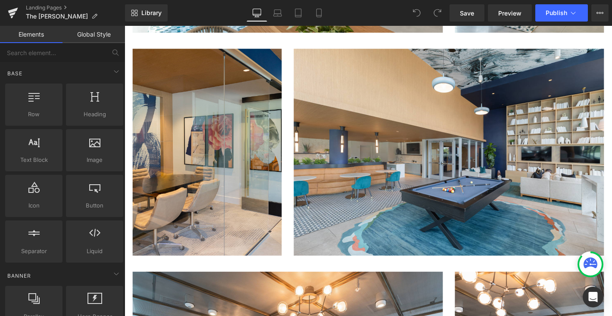
scroll to position [1140, 0]
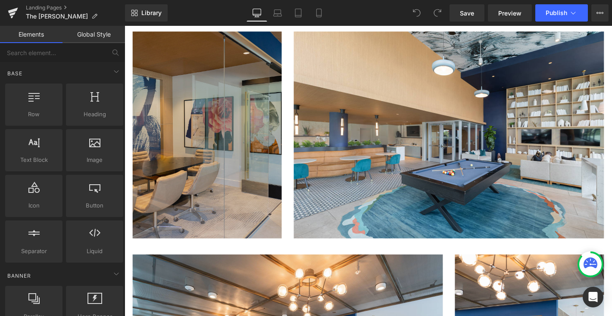
click at [233, 118] on img at bounding box center [212, 142] width 159 height 221
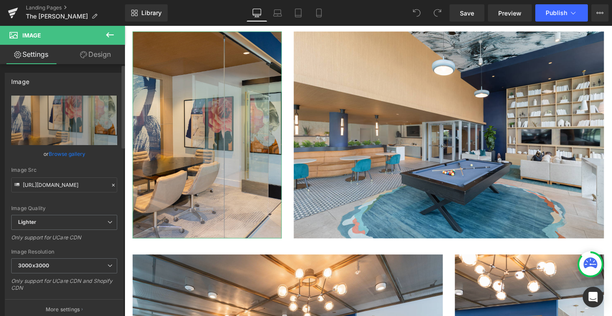
click at [72, 153] on link "Browse gallery" at bounding box center [67, 153] width 37 height 15
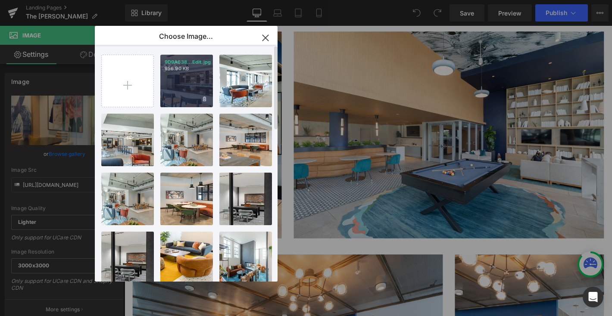
click at [183, 93] on div "9D9A638...Edit.jpg 956.90 KB" at bounding box center [186, 81] width 53 height 53
type input "[URL][DOMAIN_NAME]"
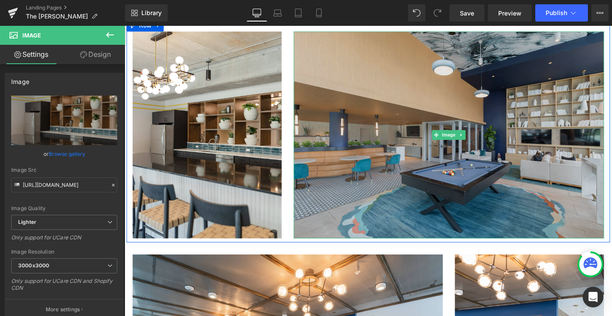
click at [480, 60] on img at bounding box center [471, 142] width 332 height 221
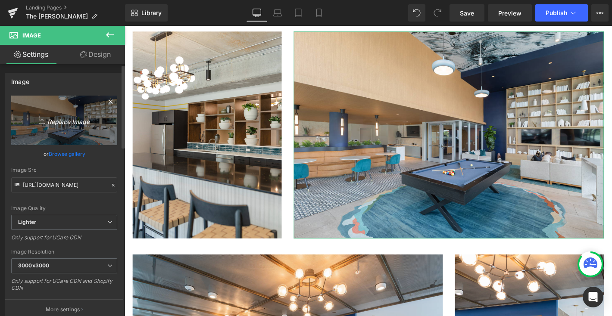
click at [65, 119] on icon "Replace Image" at bounding box center [64, 120] width 69 height 11
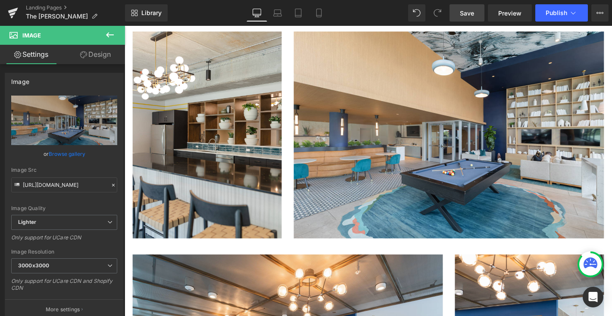
click at [464, 12] on span "Save" at bounding box center [467, 13] width 14 height 9
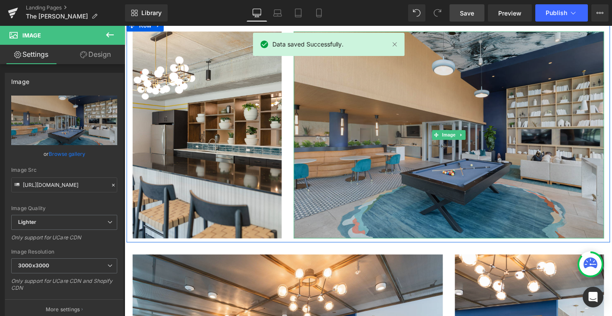
click at [450, 98] on img at bounding box center [471, 142] width 332 height 221
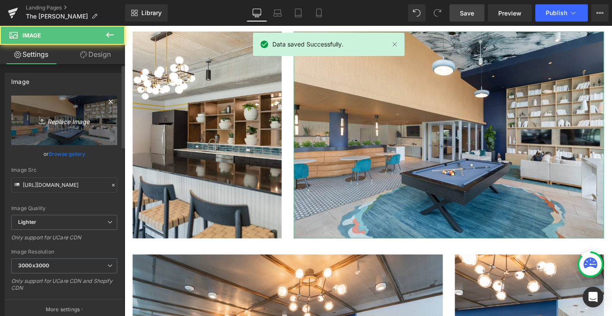
click at [60, 123] on icon "Replace Image" at bounding box center [64, 120] width 69 height 11
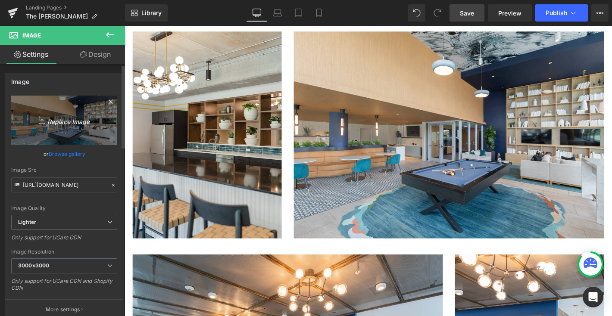
type input "C:\fakepath\9D9A6482-HDR-Edit.jpg"
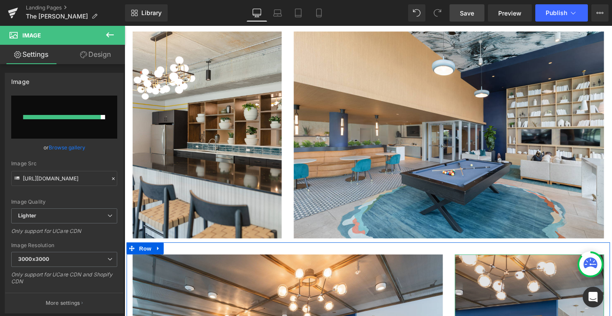
type input "https://ucarecdn.com/b47a3055-f5e3-4196-9e5f-c6a10e3899b3/-/format/auto/-/previ…"
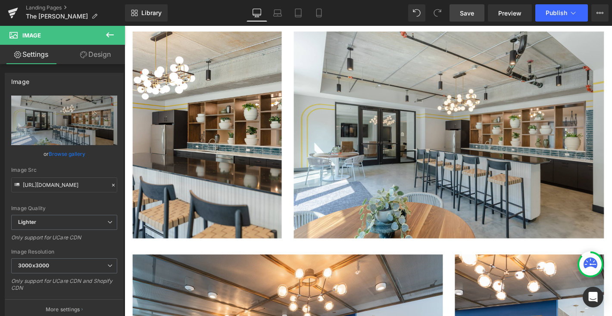
click at [473, 15] on span "Save" at bounding box center [467, 13] width 14 height 9
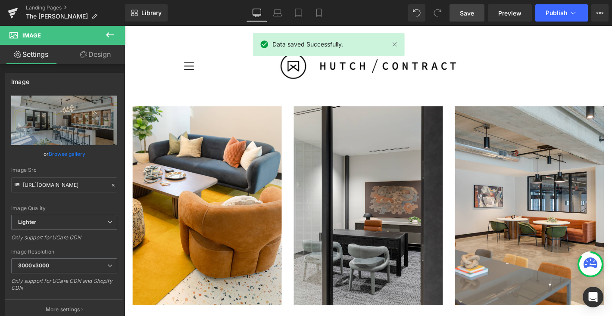
scroll to position [591, 0]
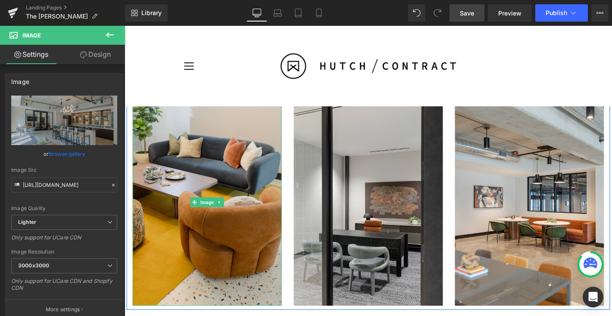
click at [222, 190] on img at bounding box center [212, 214] width 159 height 221
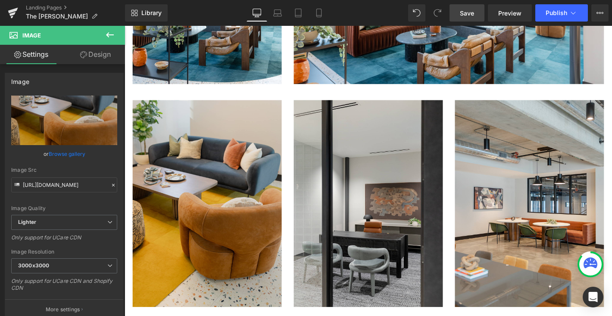
scroll to position [657, 0]
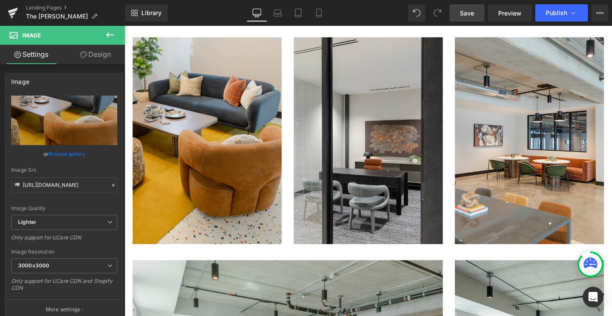
click at [253, 158] on img at bounding box center [212, 148] width 159 height 221
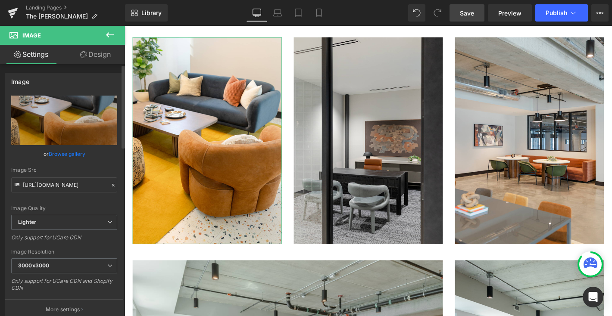
click at [66, 154] on link "Browse gallery" at bounding box center [67, 153] width 37 height 15
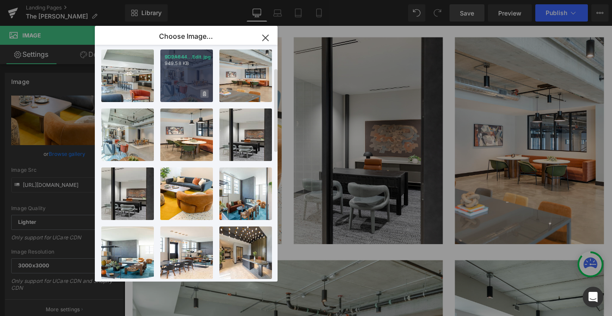
scroll to position [71, 0]
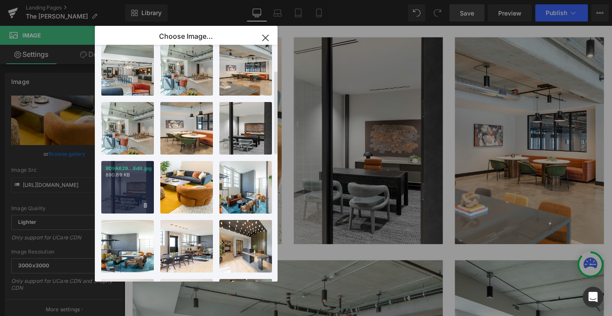
click at [145, 192] on div "9D9A629...Edit.jpg 890.69 KB" at bounding box center [127, 187] width 53 height 53
type input "https://ucarecdn.com/4c664017-2d75-4652-82de-37c1fbf369b8/-/format/auto/-/previ…"
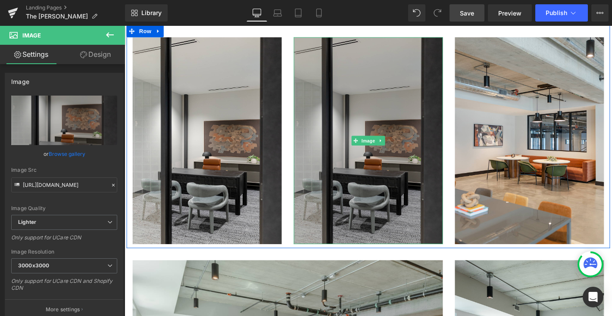
click at [399, 215] on img at bounding box center [384, 148] width 159 height 221
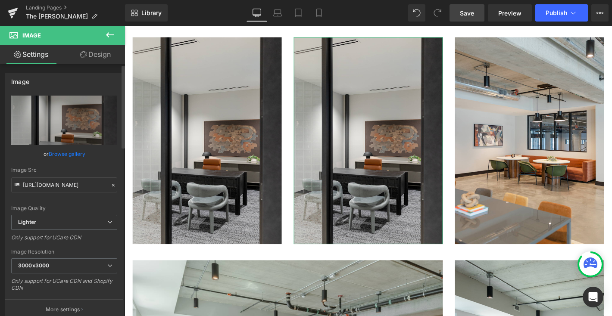
click at [59, 153] on link "Browse gallery" at bounding box center [67, 153] width 37 height 15
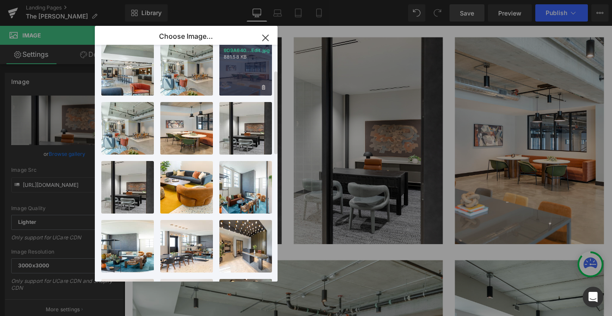
click at [237, 82] on div "9D9A640...Edit.jpg 881.58 KB" at bounding box center [245, 69] width 53 height 53
type input "https://ucarecdn.com/3e55a67f-6668-4b41-a3ae-f668c48aa796/-/format/auto/-/previ…"
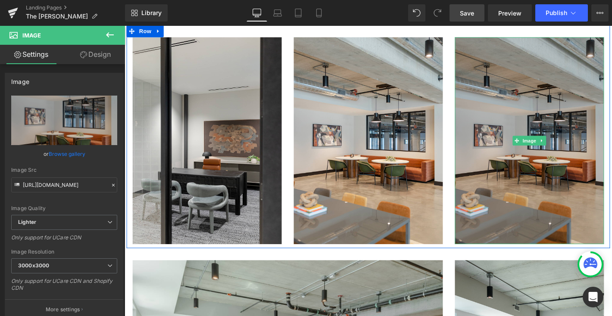
click at [540, 131] on img at bounding box center [557, 148] width 159 height 221
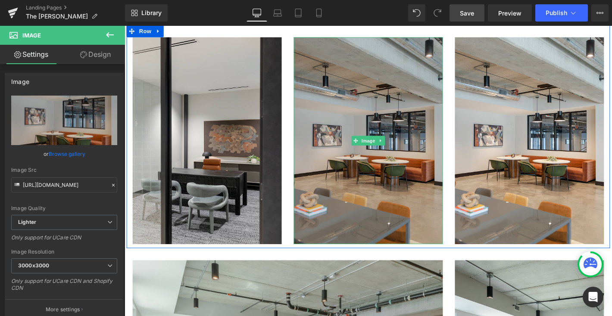
click at [335, 146] on img at bounding box center [384, 148] width 159 height 221
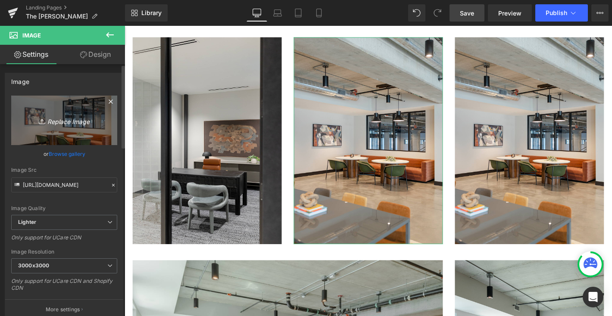
click at [68, 119] on icon "Replace Image" at bounding box center [64, 120] width 69 height 11
type input "C:\fakepath\9D9A6414-Edit.jpg"
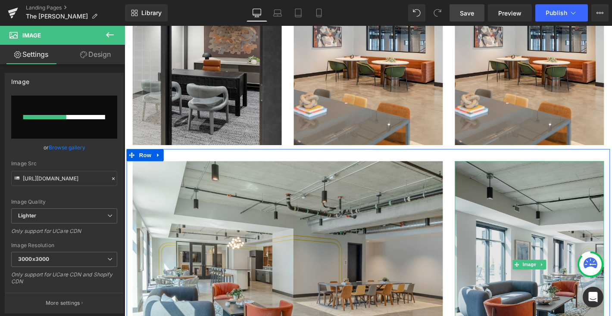
scroll to position [766, 0]
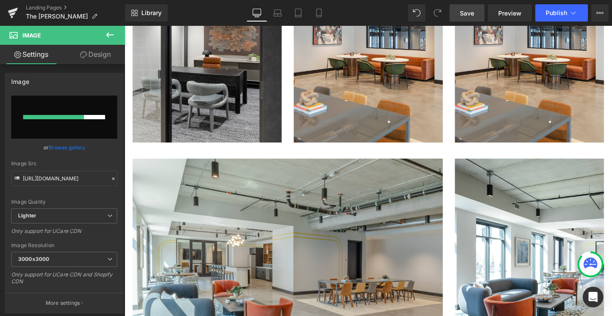
click at [470, 16] on span "Save" at bounding box center [467, 13] width 14 height 9
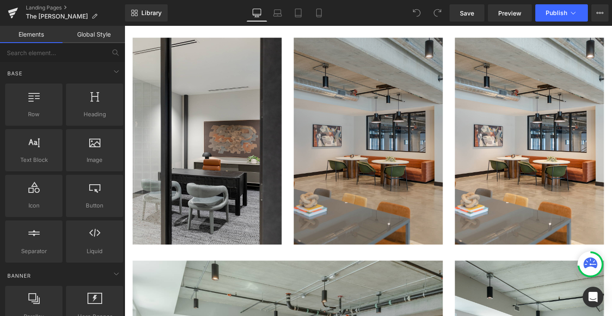
scroll to position [665, 0]
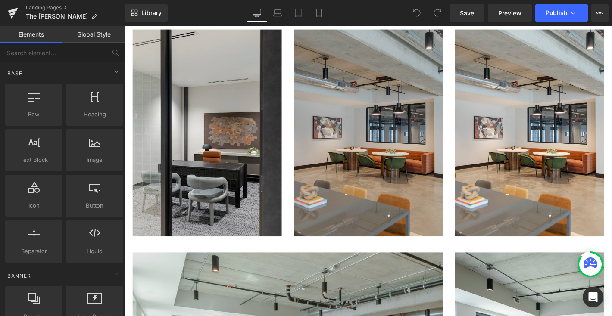
click at [361, 100] on img at bounding box center [384, 140] width 159 height 221
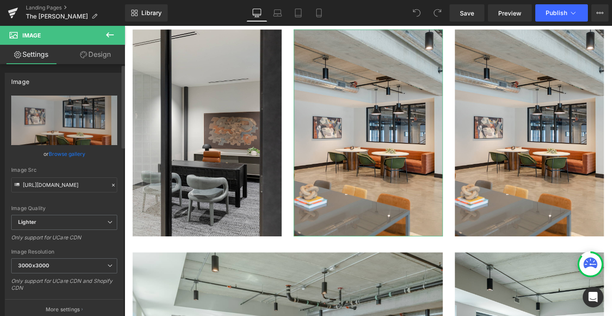
click at [73, 153] on link "Browse gallery" at bounding box center [67, 153] width 37 height 15
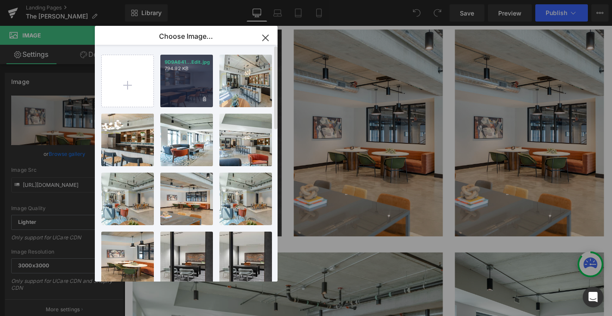
click at [180, 97] on div "9D9A641...Edit.jpg 794.92 KB" at bounding box center [186, 81] width 53 height 53
type input "https://ucarecdn.com/5299543c-7fac-402f-b241-17a22a2aff60/-/format/auto/-/previ…"
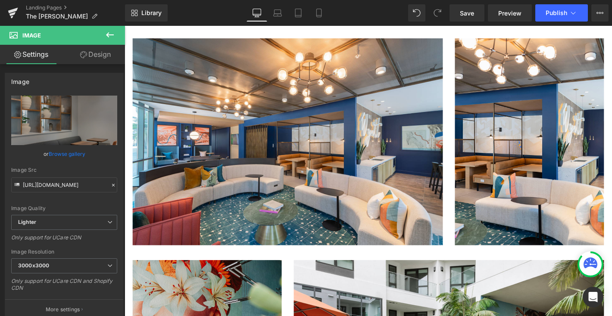
scroll to position [1390, 0]
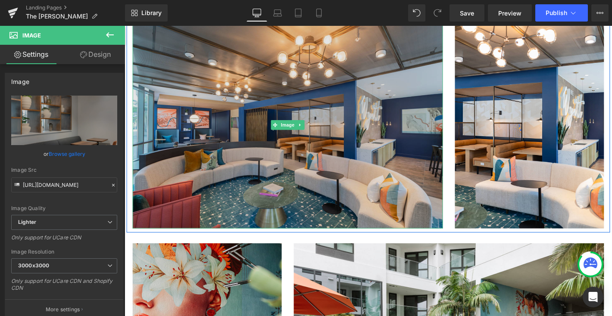
click at [424, 136] on img at bounding box center [299, 131] width 332 height 221
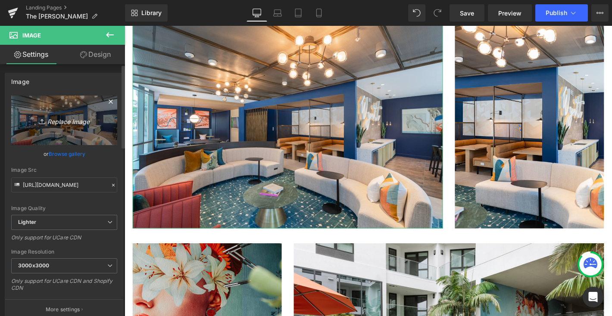
click at [73, 122] on icon "Replace Image" at bounding box center [64, 120] width 69 height 11
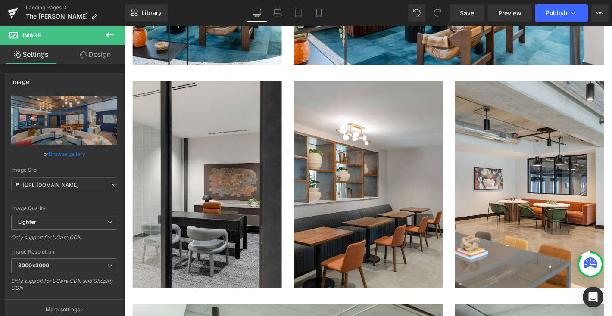
scroll to position [611, 0]
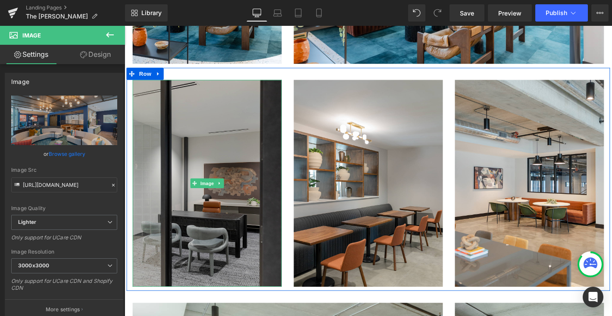
click at [222, 236] on img at bounding box center [212, 194] width 159 height 221
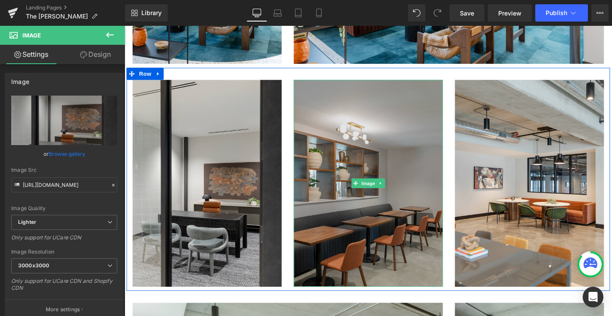
click at [352, 247] on img at bounding box center [384, 194] width 159 height 221
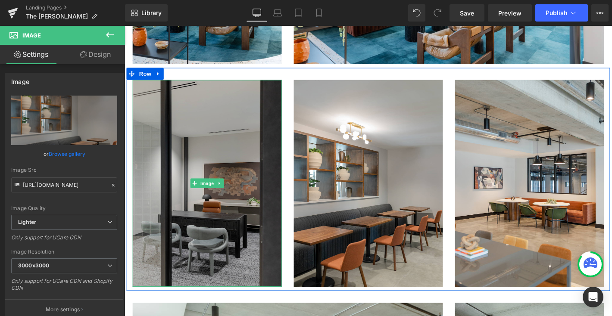
click at [153, 188] on img at bounding box center [212, 194] width 159 height 221
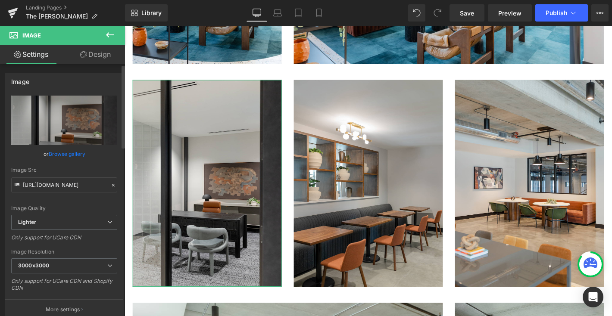
click at [60, 156] on link "Browse gallery" at bounding box center [67, 153] width 37 height 15
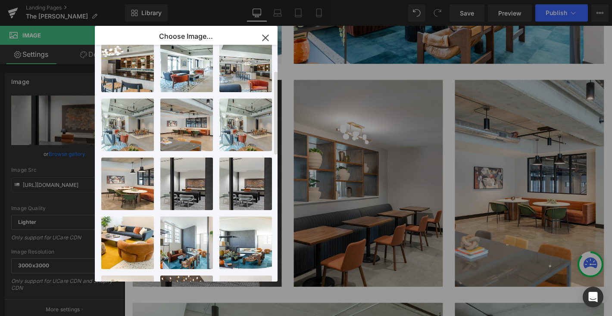
scroll to position [75, 0]
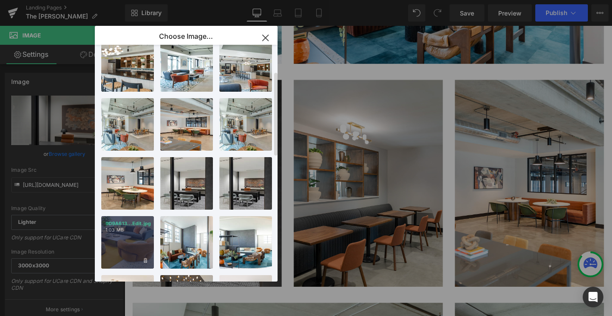
click at [133, 222] on p "9D9A613...Edit.jpg" at bounding box center [128, 224] width 44 height 6
type input "[URL][DOMAIN_NAME]"
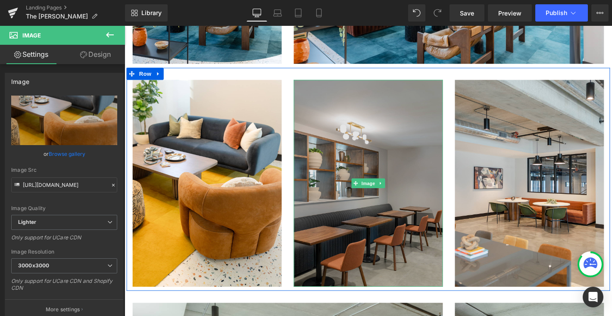
click at [354, 262] on img at bounding box center [384, 194] width 159 height 221
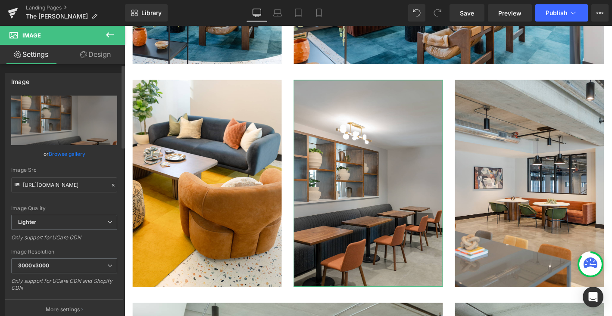
click at [65, 154] on link "Browse gallery" at bounding box center [67, 153] width 37 height 15
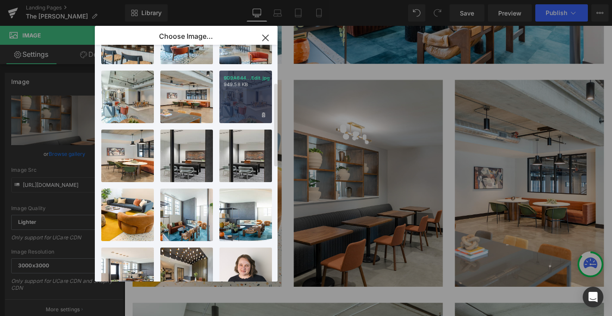
scroll to position [106, 0]
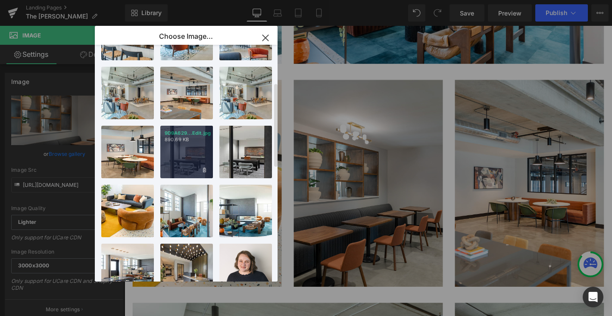
click at [187, 131] on p "9D9A629...Edit.jpg" at bounding box center [187, 133] width 44 height 6
type input "https://ucarecdn.com/5ce28bb0-1ac1-4088-8812-6df06037203c/-/format/auto/-/previ…"
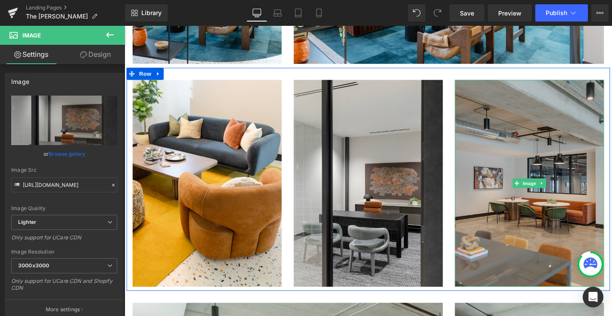
click at [518, 213] on img at bounding box center [557, 194] width 159 height 221
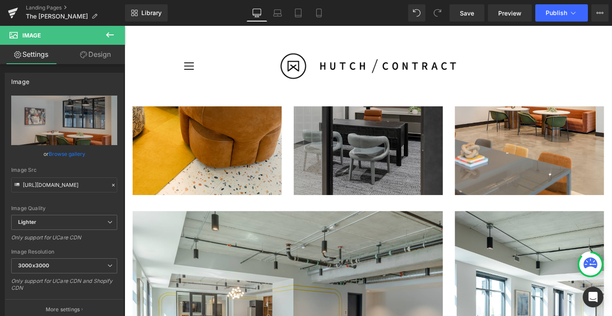
scroll to position [625, 0]
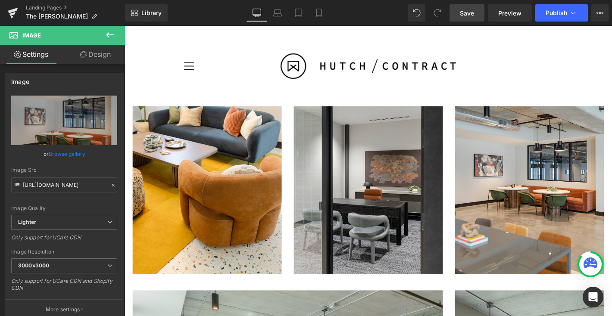
click at [469, 16] on span "Save" at bounding box center [467, 13] width 14 height 9
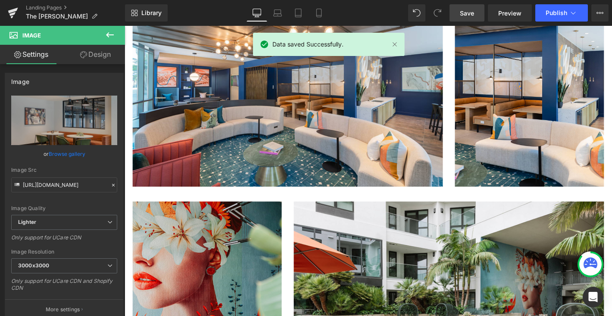
scroll to position [1446, 0]
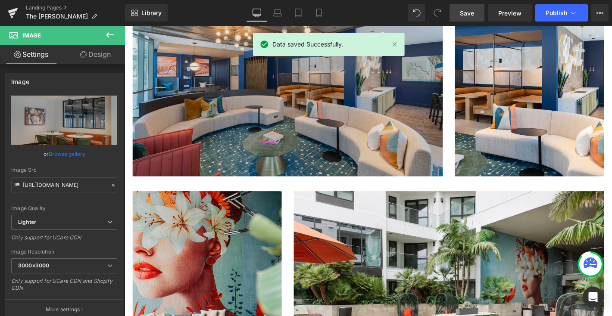
click at [355, 150] on img at bounding box center [299, 76] width 332 height 221
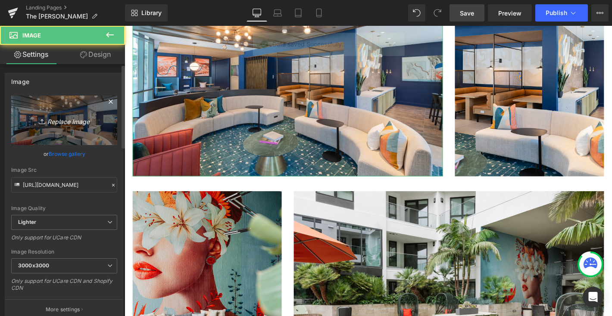
click at [77, 123] on icon "Replace Image" at bounding box center [64, 120] width 69 height 11
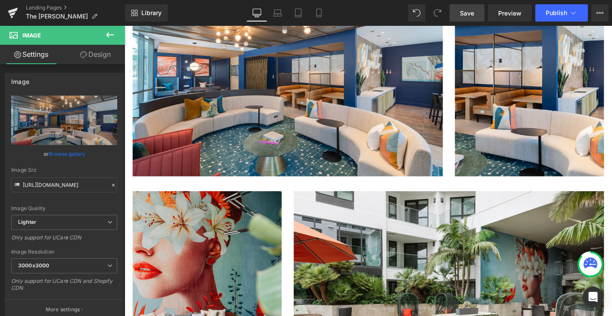
type input "C:\fakepath\9D9A6520-Edit.jpg"
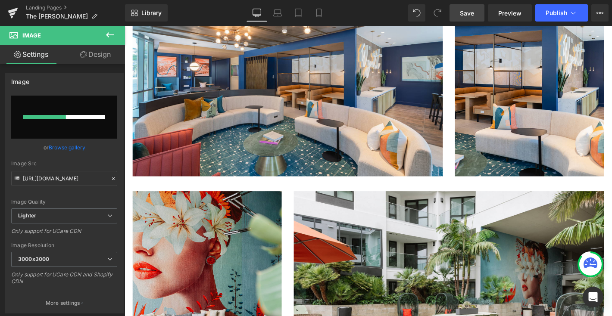
click at [468, 9] on span "Save" at bounding box center [467, 13] width 14 height 9
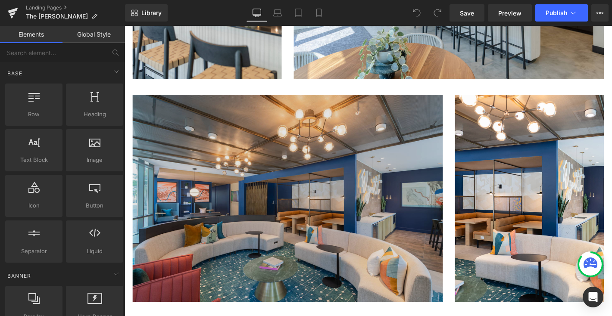
scroll to position [1365, 0]
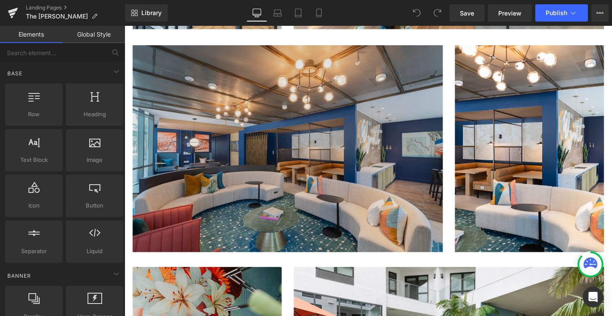
click at [233, 151] on img at bounding box center [299, 157] width 332 height 221
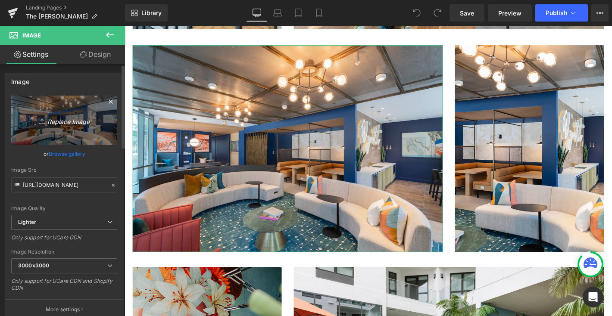
click at [74, 121] on icon "Replace Image" at bounding box center [64, 120] width 69 height 11
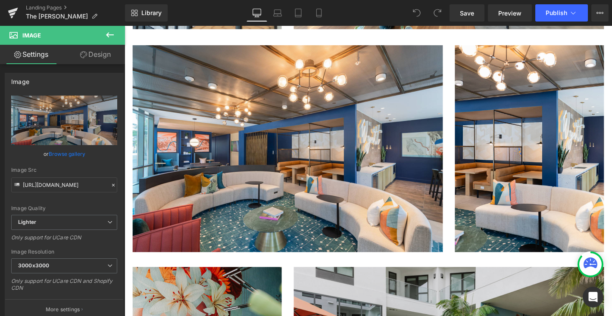
type input "C:\fakepath\9D9A6547-HDR-Edit.jpg"
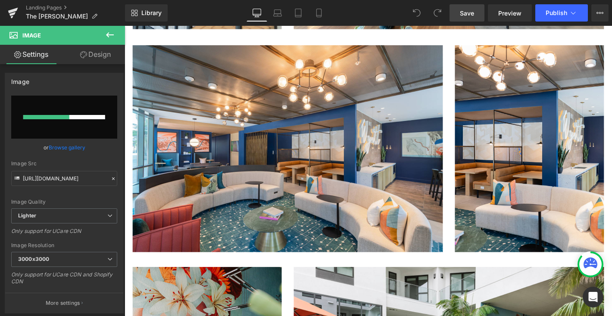
click at [457, 10] on link "Save" at bounding box center [466, 12] width 35 height 17
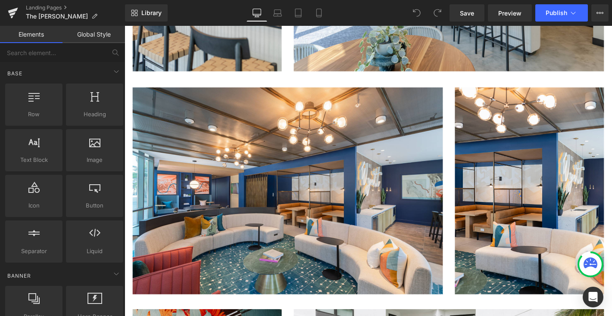
scroll to position [1377, 0]
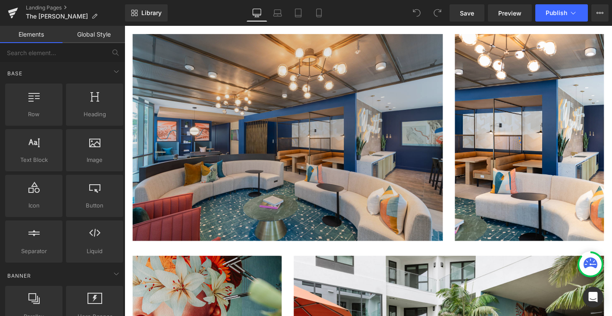
click at [222, 112] on img at bounding box center [299, 144] width 332 height 221
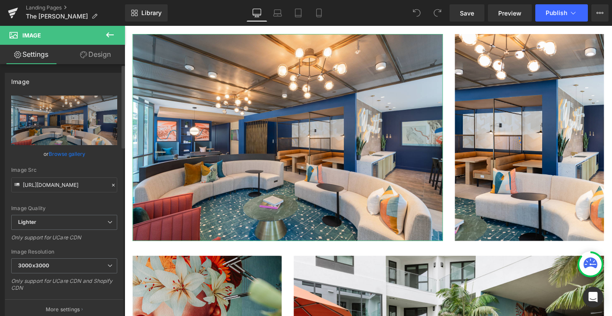
click at [62, 154] on link "Browse gallery" at bounding box center [67, 153] width 37 height 15
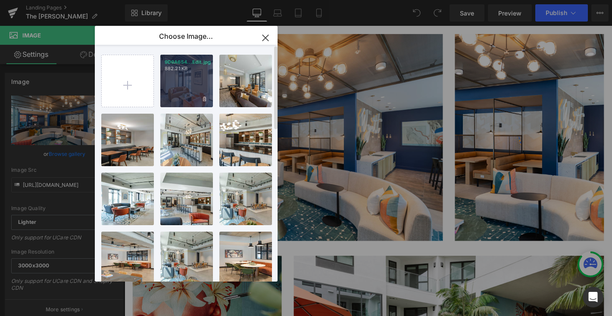
click at [186, 75] on div "9D9A654...Edit.jpg 882.21 KB" at bounding box center [186, 81] width 53 height 53
type input "[URL][DOMAIN_NAME]"
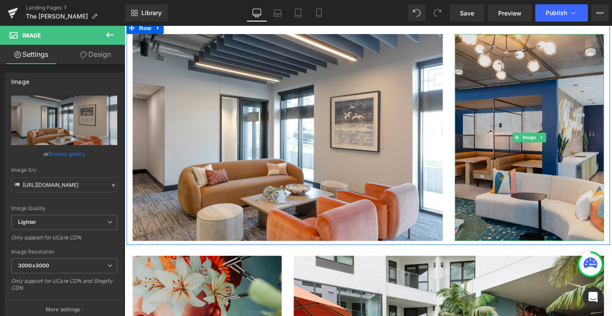
click at [529, 147] on img at bounding box center [557, 144] width 159 height 221
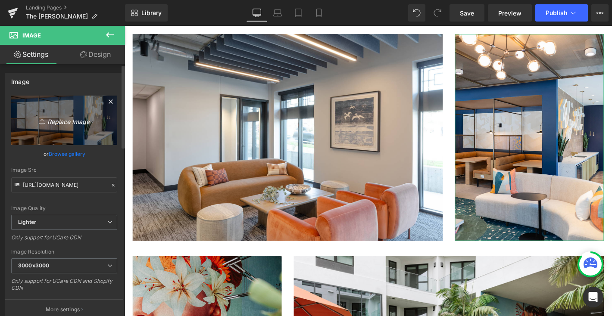
click at [76, 121] on icon "Replace Image" at bounding box center [64, 120] width 69 height 11
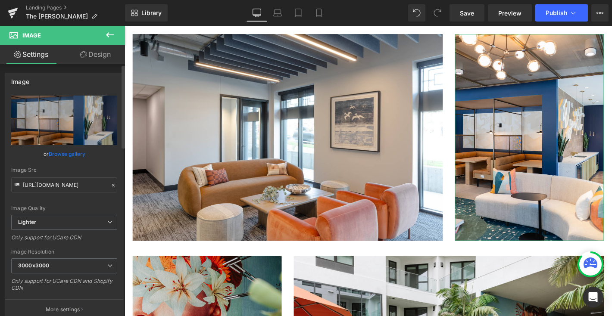
click at [69, 153] on link "Browse gallery" at bounding box center [67, 153] width 37 height 15
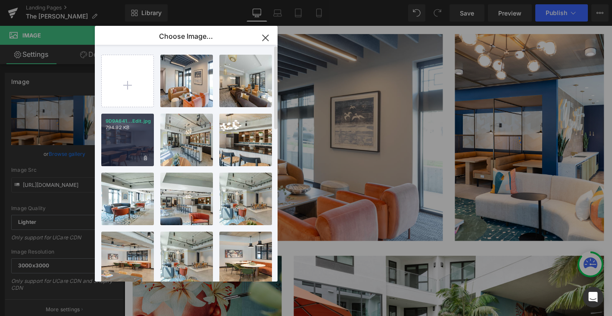
click at [130, 136] on div "9D9A641...Edit.jpg 794.92 KB" at bounding box center [127, 140] width 53 height 53
type input "https://ucarecdn.com/5299543c-7fac-402f-b241-17a22a2aff60/-/format/auto/-/previ…"
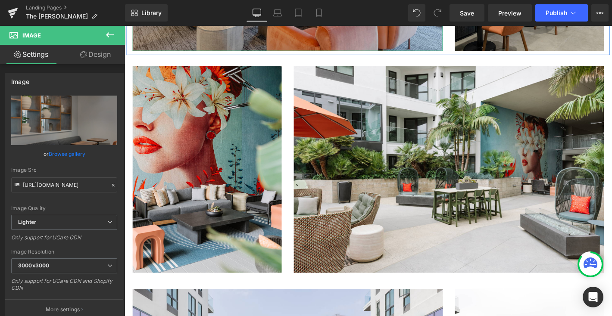
scroll to position [1589, 0]
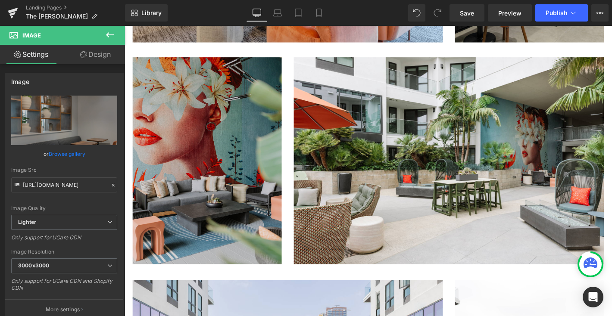
click at [239, 108] on img at bounding box center [212, 169] width 159 height 221
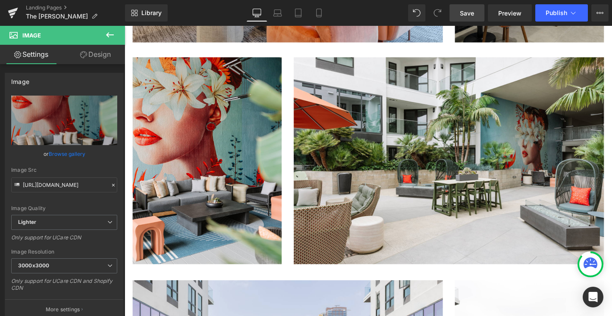
click at [470, 16] on span "Save" at bounding box center [467, 13] width 14 height 9
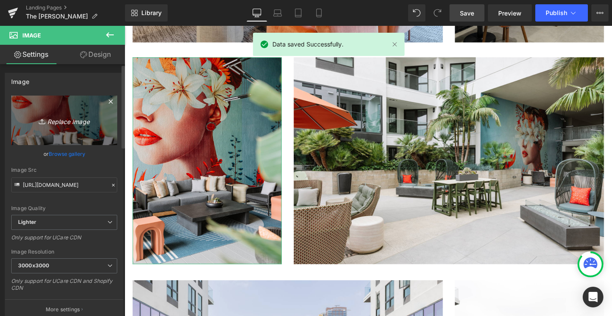
click at [52, 119] on icon "Replace Image" at bounding box center [64, 120] width 69 height 11
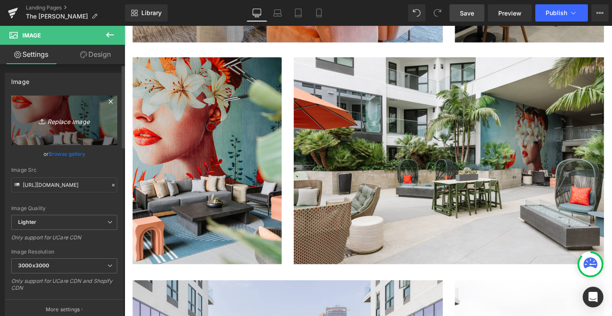
type input "C:\fakepath\9D9A6535-Edit.jpg"
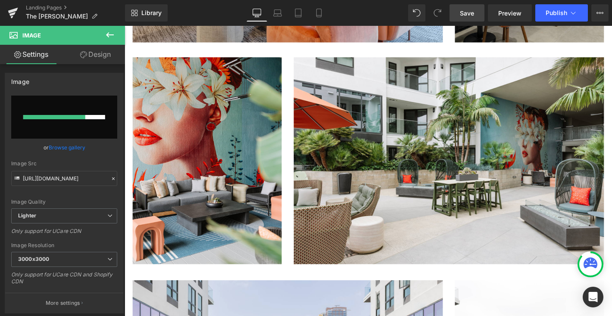
click at [462, 13] on span "Save" at bounding box center [467, 13] width 14 height 9
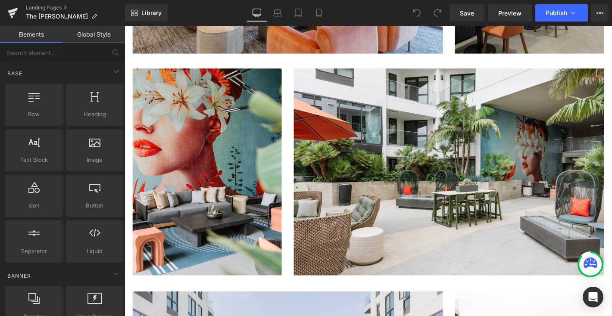
scroll to position [1577, 0]
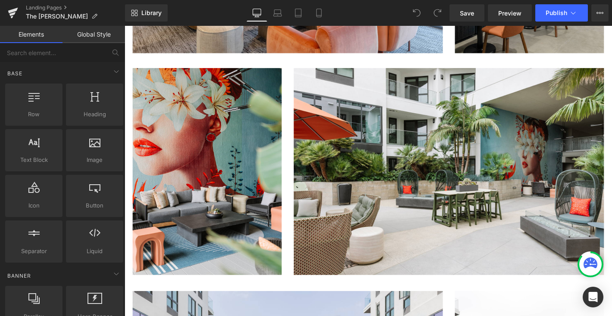
click at [219, 124] on img at bounding box center [212, 181] width 159 height 221
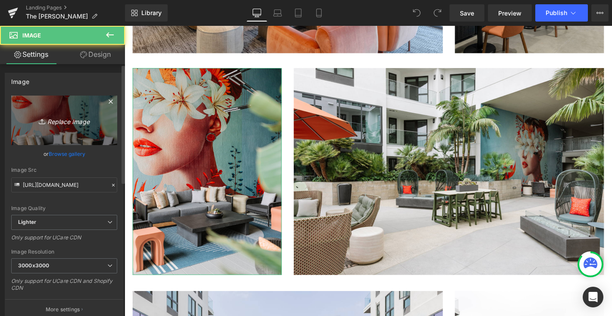
click at [76, 122] on icon "Replace Image" at bounding box center [64, 120] width 69 height 11
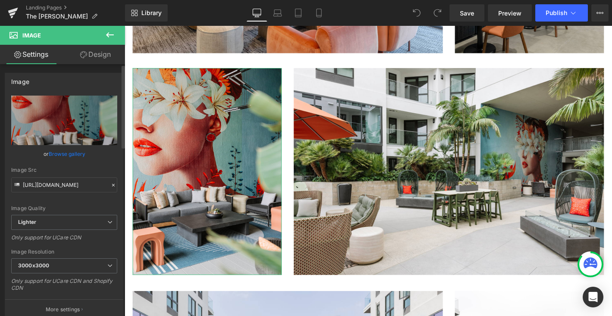
click at [78, 153] on link "Browse gallery" at bounding box center [67, 153] width 37 height 15
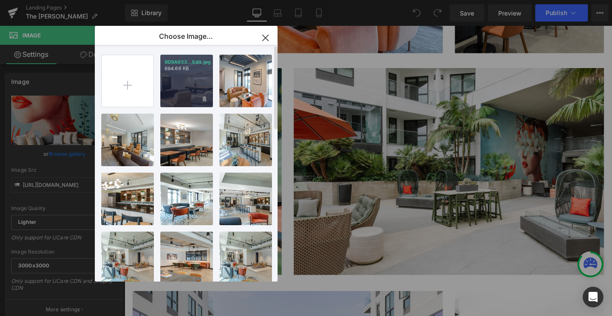
click at [188, 85] on div "9D9A653...Edit.jpg 694.66 KB" at bounding box center [186, 81] width 53 height 53
type input "https://ucarecdn.com/41d11af7-f96f-4e9c-9b05-d5ccda50cb06/-/format/auto/-/previ…"
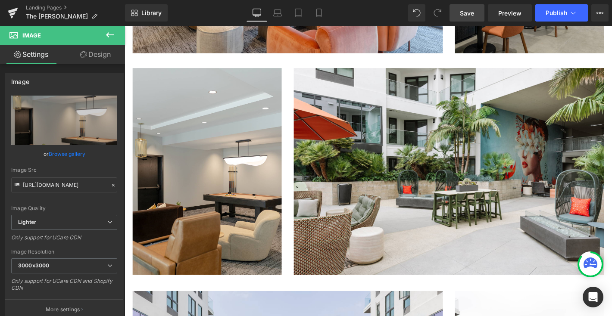
click at [463, 7] on link "Save" at bounding box center [466, 12] width 35 height 17
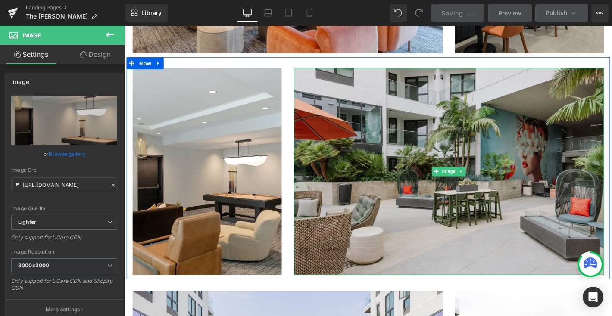
click at [390, 127] on img at bounding box center [471, 181] width 332 height 221
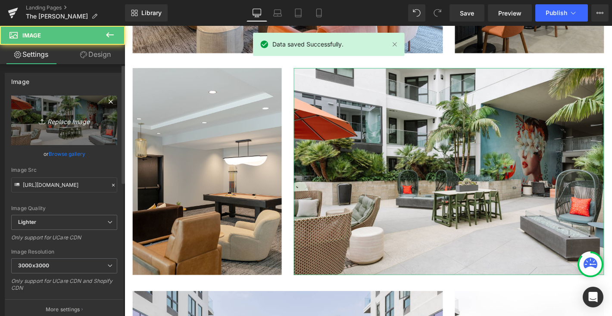
click at [66, 117] on icon "Replace Image" at bounding box center [64, 120] width 69 height 11
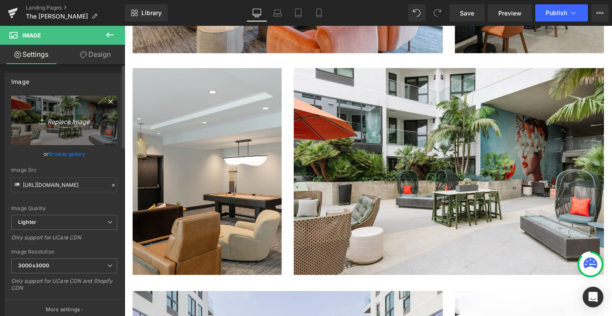
type input "C:\fakepath\9D9A6520-Edit.jpg"
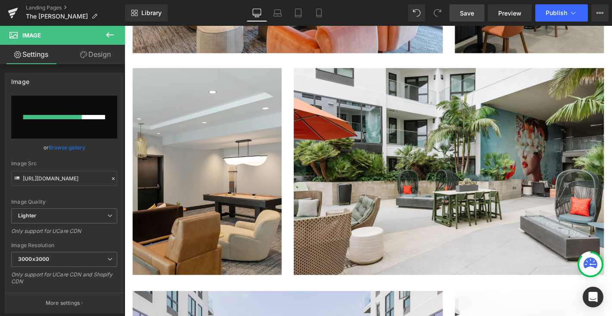
click at [466, 14] on span "Save" at bounding box center [467, 13] width 14 height 9
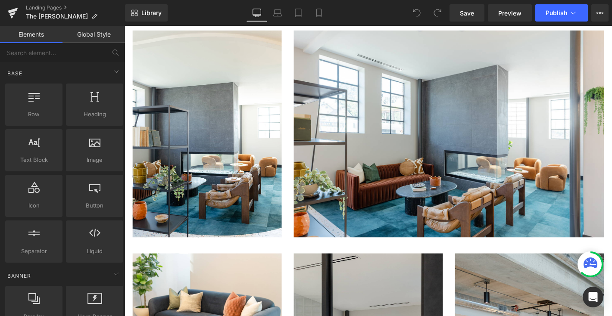
scroll to position [430, 0]
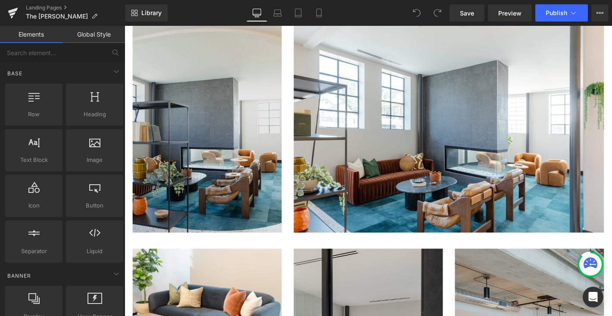
click at [223, 106] on img at bounding box center [212, 136] width 159 height 221
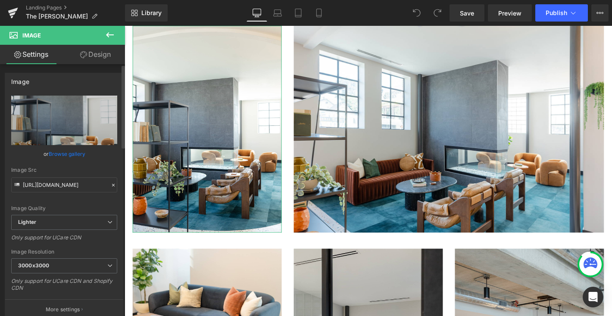
click at [77, 154] on link "Browse gallery" at bounding box center [67, 153] width 37 height 15
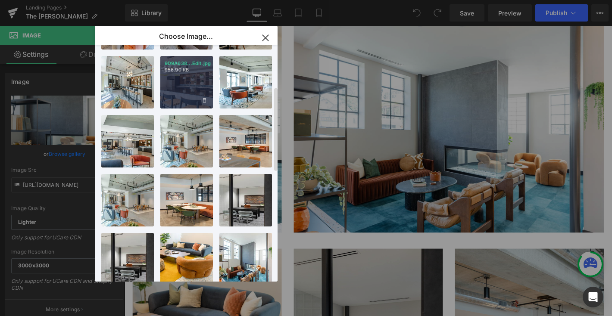
scroll to position [118, 0]
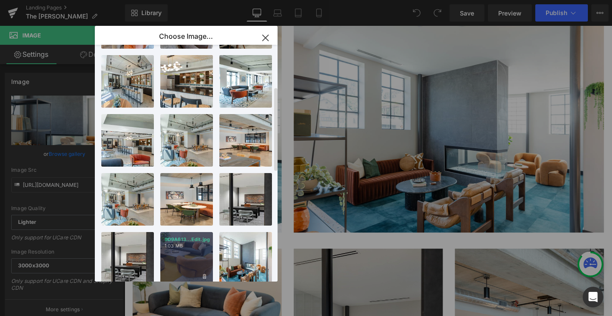
click at [185, 250] on div "9D9A613...Edit.jpg 1.03 MB" at bounding box center [186, 258] width 53 height 53
type input "[URL][DOMAIN_NAME]"
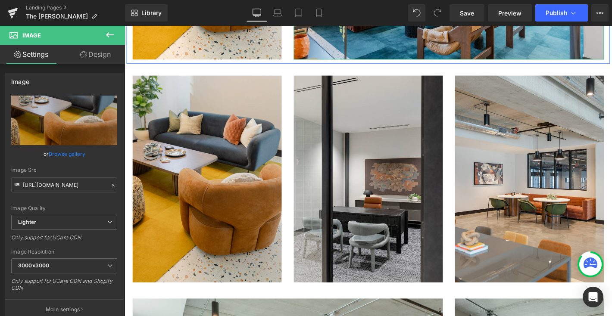
scroll to position [620, 0]
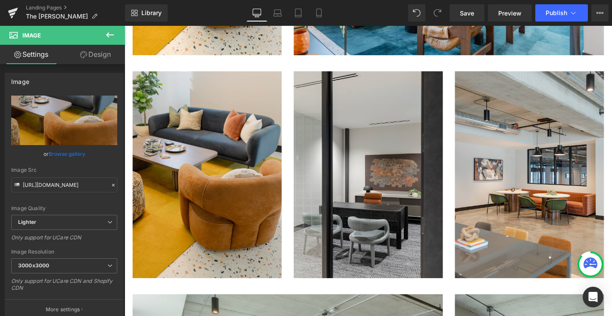
click at [262, 160] on img at bounding box center [212, 185] width 159 height 221
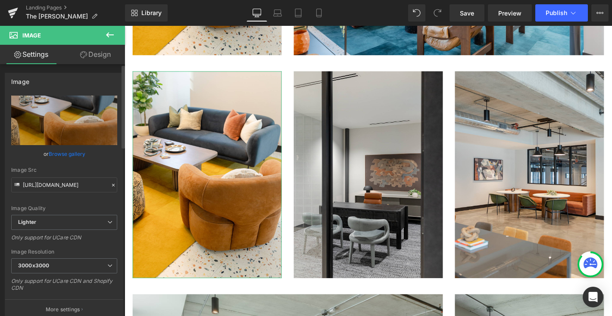
click at [61, 154] on link "Browse gallery" at bounding box center [67, 153] width 37 height 15
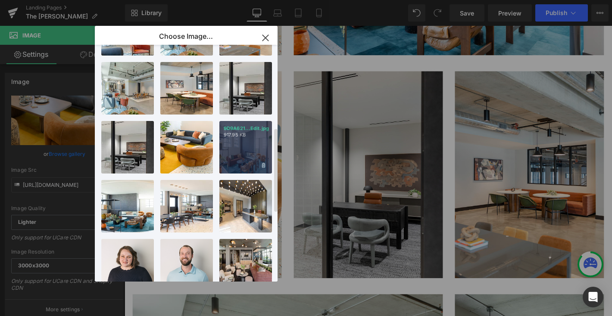
scroll to position [233, 0]
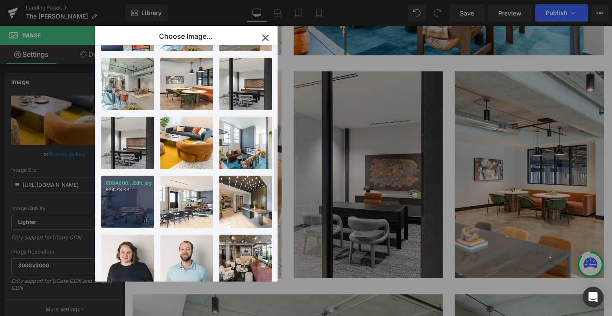
click at [120, 199] on div "9D9A608...Edit.jpg 924.73 KB" at bounding box center [127, 202] width 53 height 53
type input "[URL][DOMAIN_NAME]"
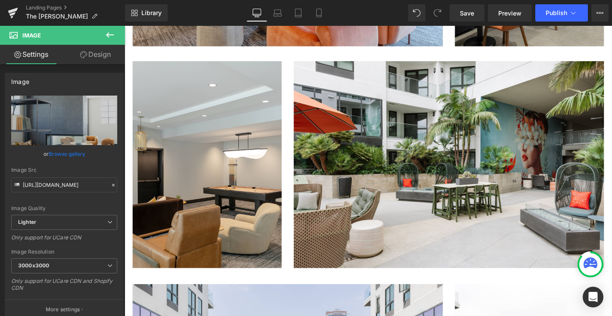
scroll to position [1610, 0]
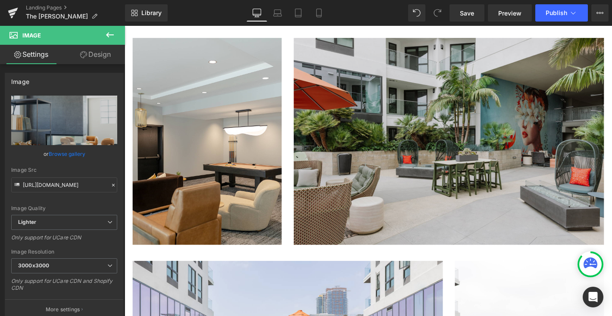
click at [378, 202] on img at bounding box center [471, 149] width 332 height 221
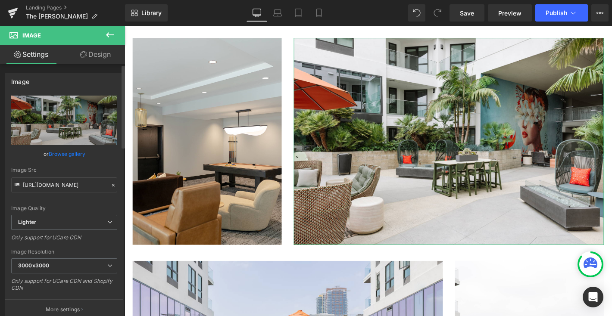
click at [53, 153] on link "Browse gallery" at bounding box center [67, 153] width 37 height 15
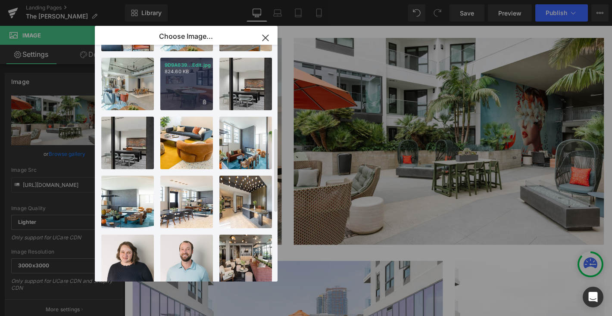
scroll to position [0, 0]
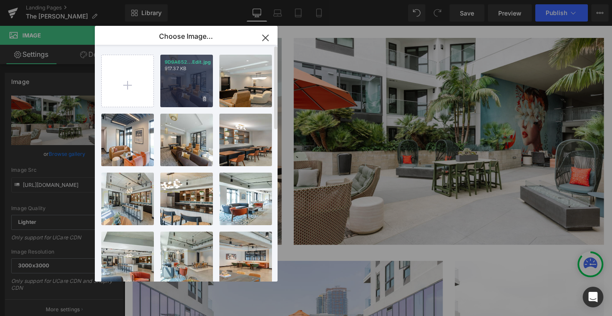
click at [179, 91] on div "9D9A652...Edit.jpg 917.37 KB" at bounding box center [186, 81] width 53 height 53
type input "https://ucarecdn.com/6e225afe-b3d1-42b6-a6b9-55956f621d93/-/format/auto/-/previ…"
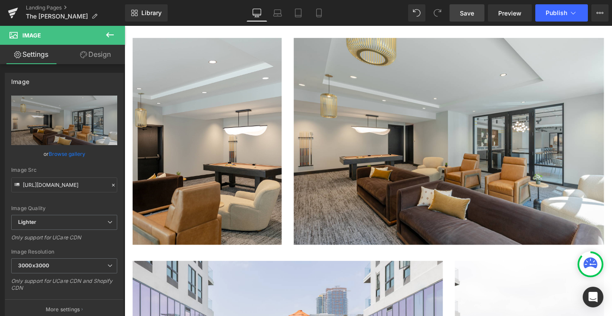
click at [469, 12] on span "Save" at bounding box center [467, 13] width 14 height 9
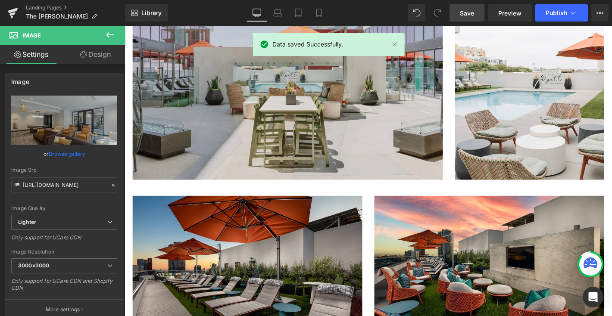
scroll to position [1932, 0]
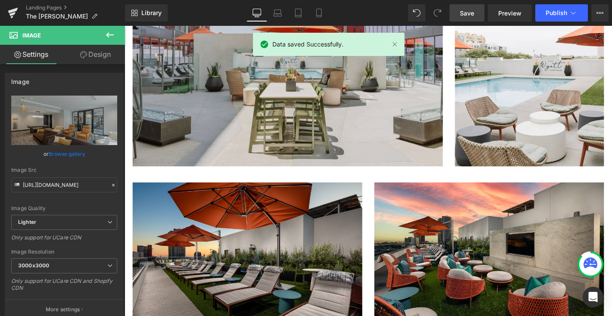
click at [367, 136] on img at bounding box center [299, 65] width 332 height 221
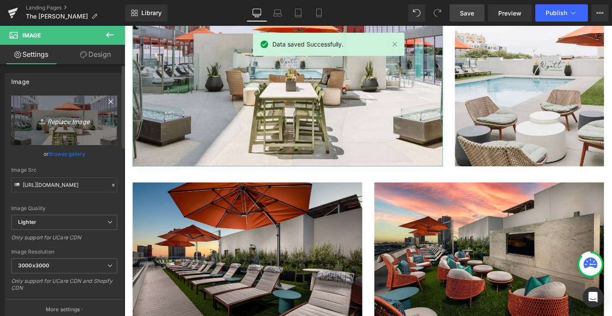
click at [70, 123] on icon "Replace Image" at bounding box center [64, 120] width 69 height 11
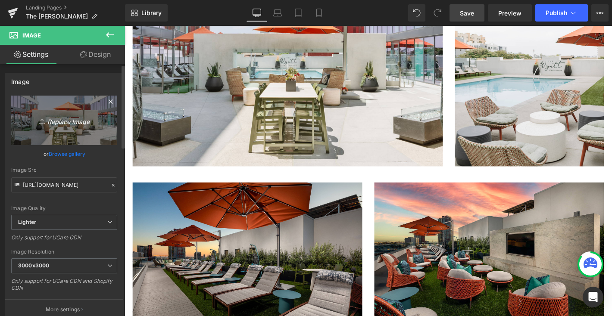
type input "C:\fakepath\9D9A6601-HDR-Edit.jpg"
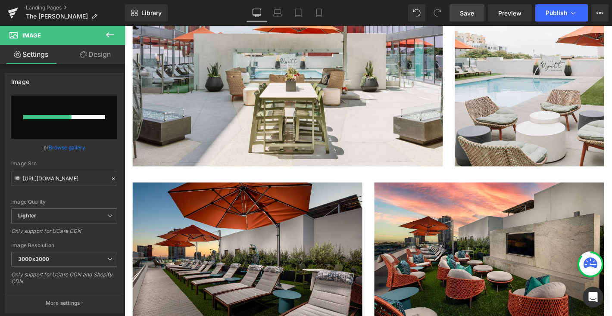
click at [462, 15] on span "Save" at bounding box center [467, 13] width 14 height 9
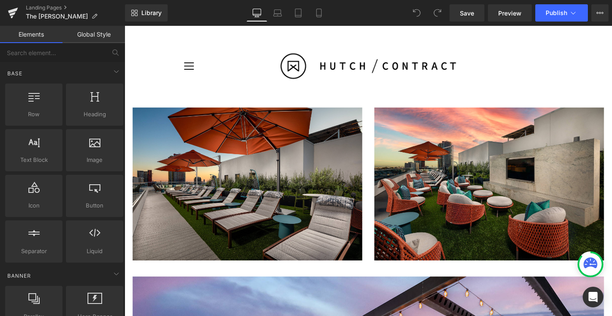
scroll to position [1913, 0]
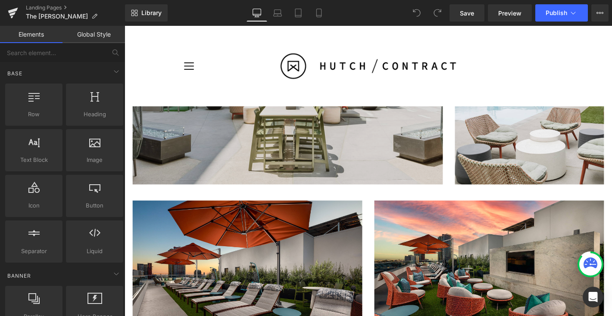
click at [223, 150] on img at bounding box center [299, 84] width 332 height 221
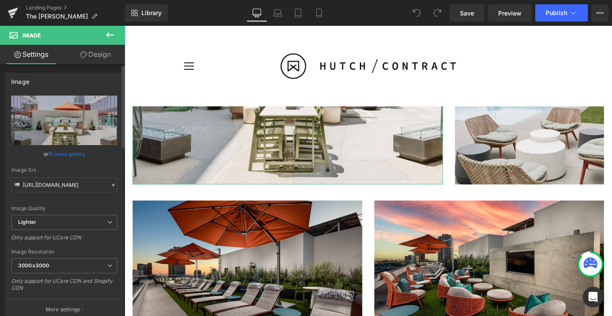
click at [74, 153] on link "Browse gallery" at bounding box center [67, 153] width 37 height 15
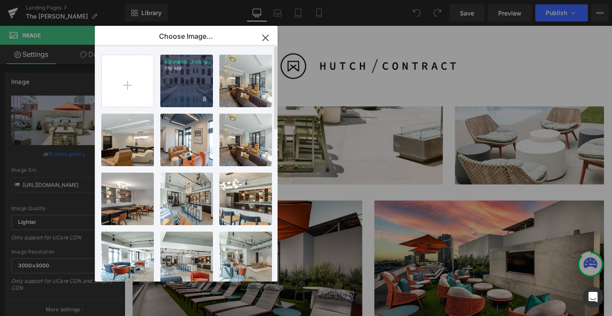
click at [173, 101] on div "9D9A660...Edit.jpg 1.16 MB" at bounding box center [186, 81] width 53 height 53
type input "https://ucarecdn.com/f686922d-986b-4e7c-bc3a-2eadfa0dd1b7/-/format/auto/-/previ…"
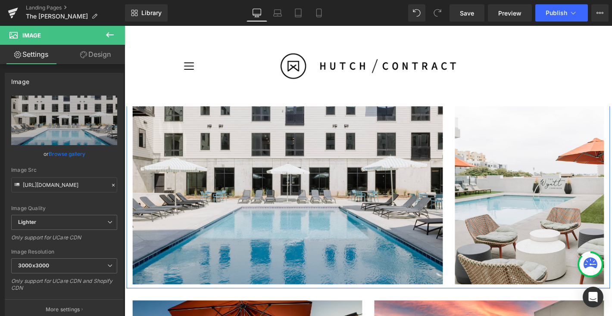
scroll to position [1750, 0]
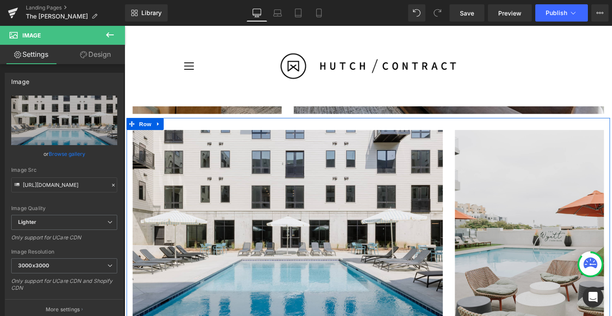
click at [520, 187] on img at bounding box center [557, 247] width 159 height 221
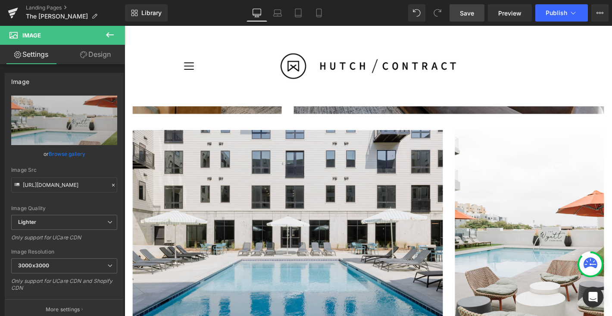
click at [473, 16] on span "Save" at bounding box center [467, 13] width 14 height 9
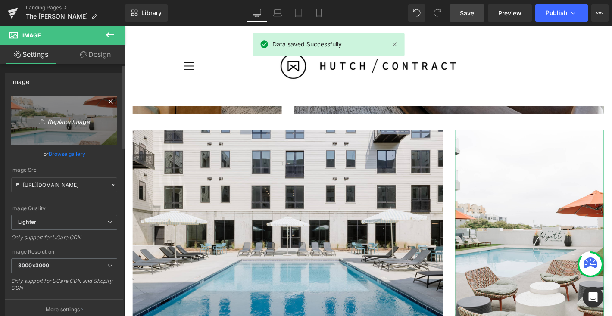
click at [63, 115] on icon "Replace Image" at bounding box center [64, 120] width 69 height 11
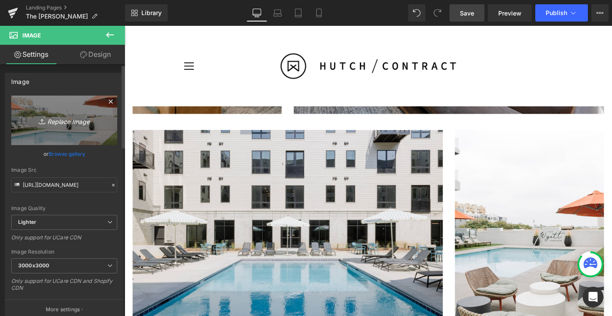
type input "C:\fakepath\9D9A6632-Edit.jpg"
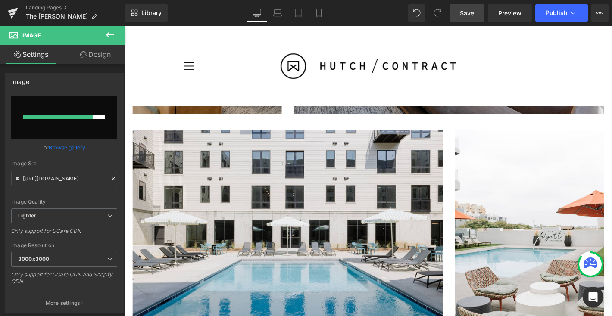
click at [474, 15] on span "Save" at bounding box center [467, 13] width 14 height 9
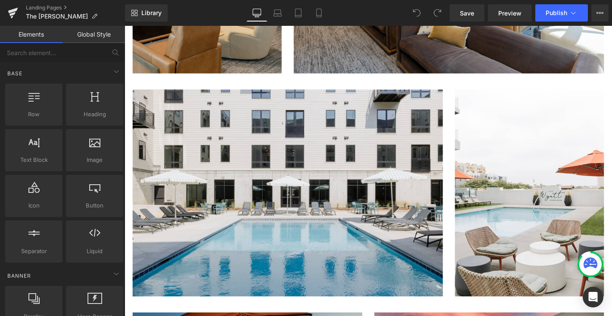
scroll to position [1804, 0]
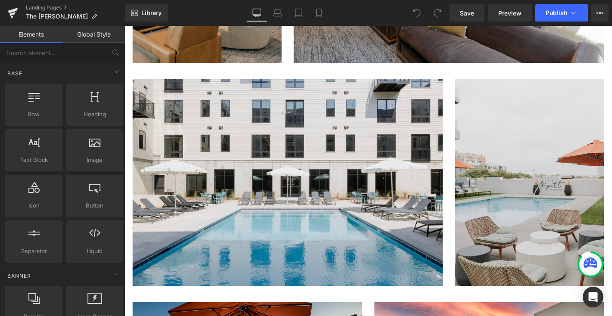
click at [511, 148] on img at bounding box center [557, 193] width 159 height 221
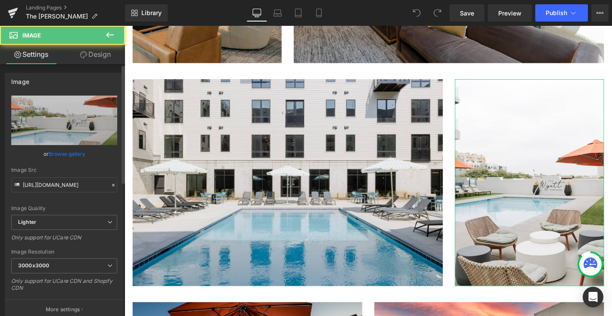
click at [58, 156] on link "Browse gallery" at bounding box center [67, 153] width 37 height 15
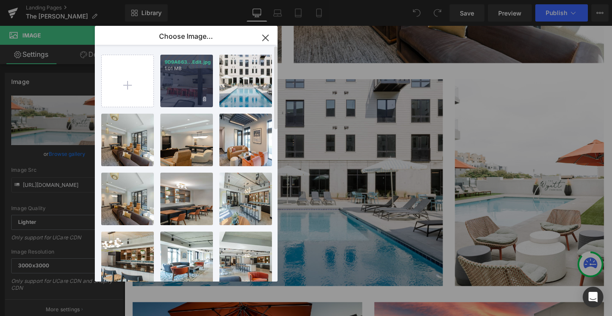
click at [174, 79] on div "9D9A663...Edit.jpg 1.01 MB" at bounding box center [186, 81] width 53 height 53
type input "https://ucarecdn.com/15f6030d-e7fc-4a87-b84b-9b96885ca04e/-/format/auto/-/previ…"
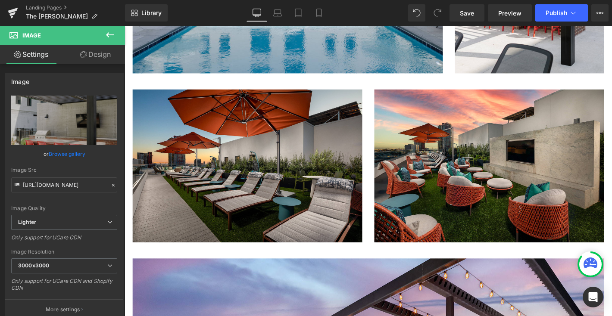
scroll to position [2035, 0]
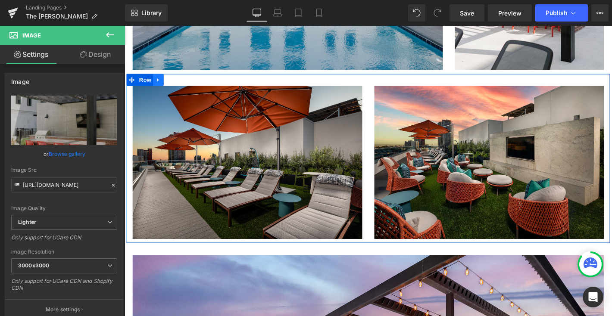
click at [163, 81] on icon at bounding box center [161, 84] width 6 height 6
click at [184, 82] on icon at bounding box center [183, 84] width 6 height 6
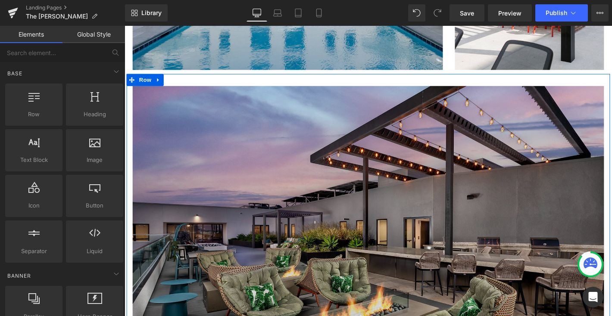
click at [203, 124] on img at bounding box center [385, 258] width 504 height 336
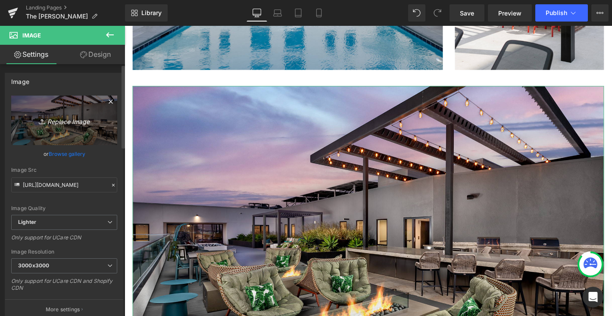
click at [53, 124] on icon "Replace Image" at bounding box center [64, 120] width 69 height 11
type input "C:\fakepath\9D9A6700-Edit.jpg"
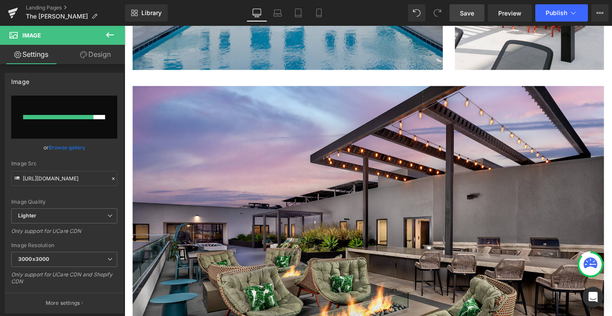
click at [467, 13] on span "Save" at bounding box center [467, 13] width 14 height 9
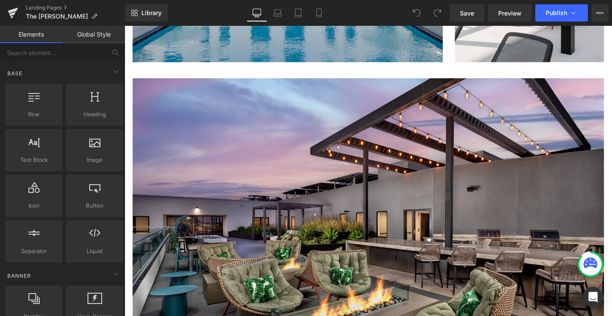
scroll to position [2049, 0]
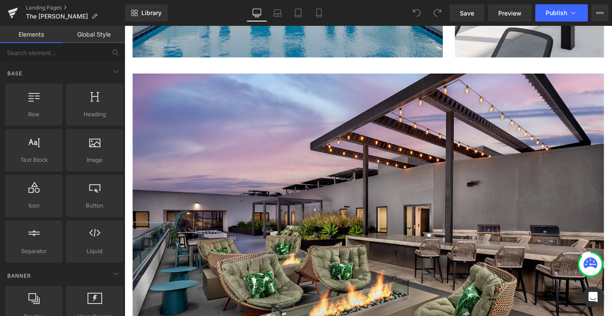
click at [193, 110] on img at bounding box center [385, 245] width 504 height 336
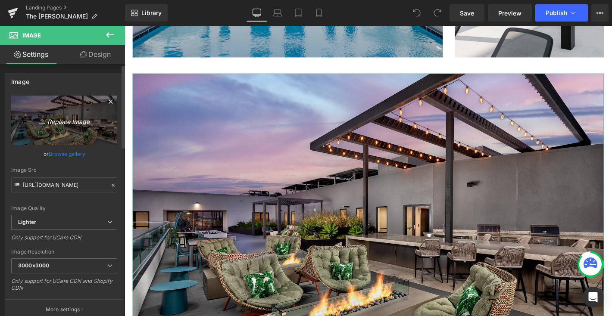
click at [63, 121] on icon "Replace Image" at bounding box center [64, 120] width 69 height 11
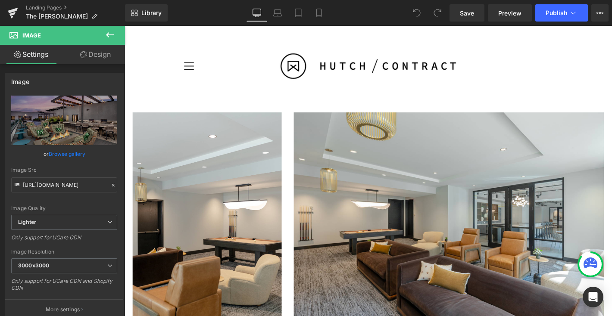
scroll to position [1529, 0]
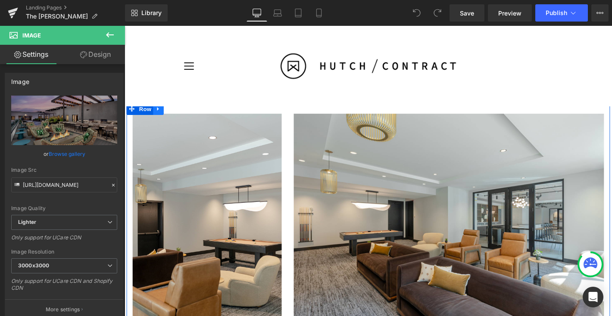
click at [162, 115] on icon at bounding box center [161, 115] width 6 height 6
click at [171, 116] on icon at bounding box center [172, 115] width 6 height 6
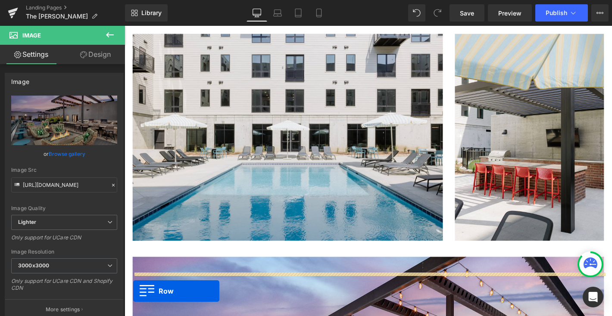
scroll to position [1900, 0]
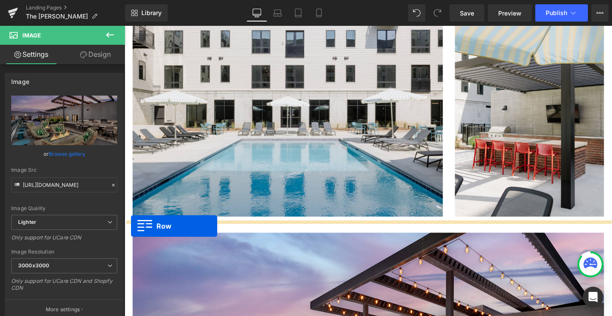
drag, startPoint x: 132, startPoint y: 65, endPoint x: 132, endPoint y: 240, distance: 174.5
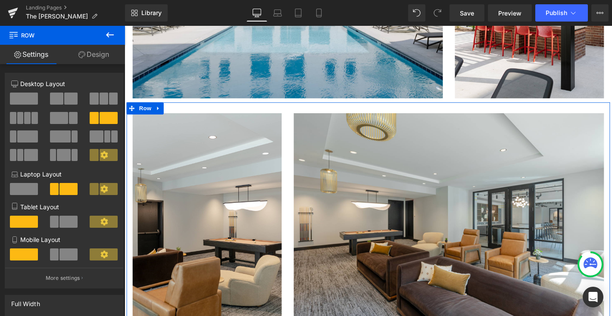
scroll to position [2053, 0]
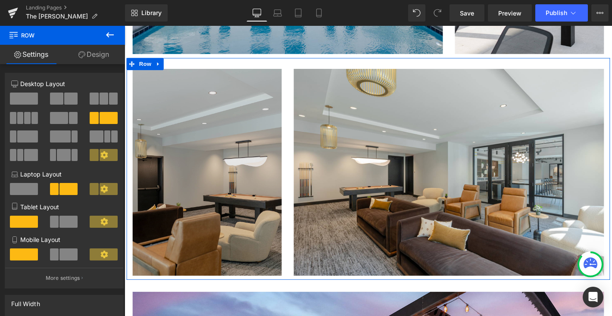
click at [204, 203] on img at bounding box center [212, 182] width 159 height 221
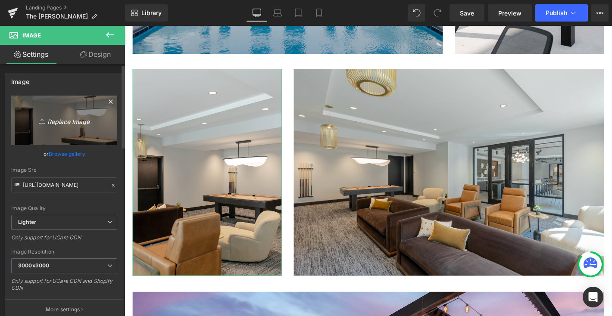
click at [55, 120] on icon "Replace Image" at bounding box center [64, 120] width 69 height 11
type input "C:\fakepath\9D9A6674-Edit.jpg"
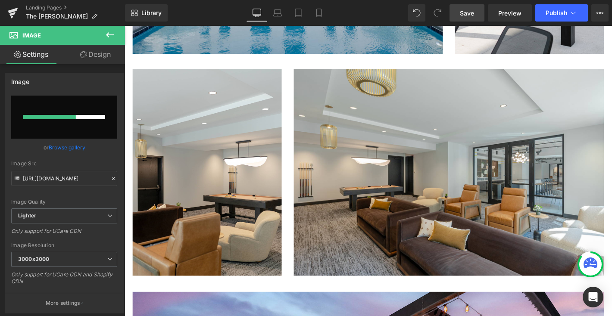
click at [468, 9] on span "Save" at bounding box center [467, 13] width 14 height 9
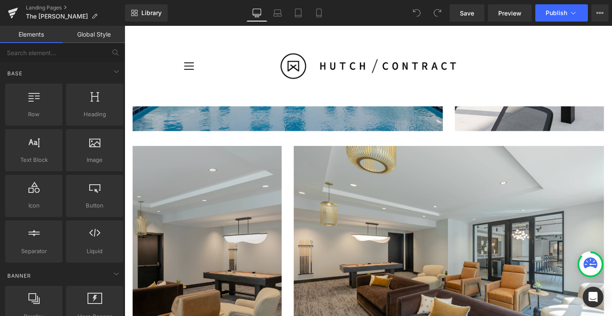
scroll to position [1939, 0]
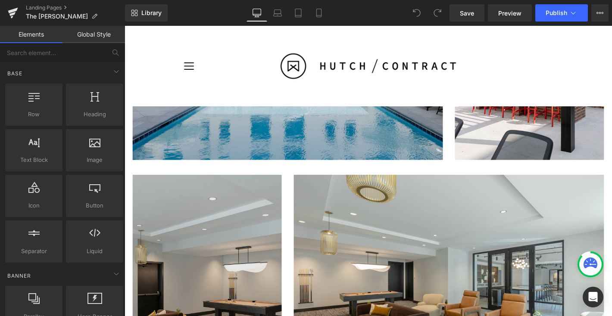
click at [228, 209] on img at bounding box center [212, 295] width 159 height 221
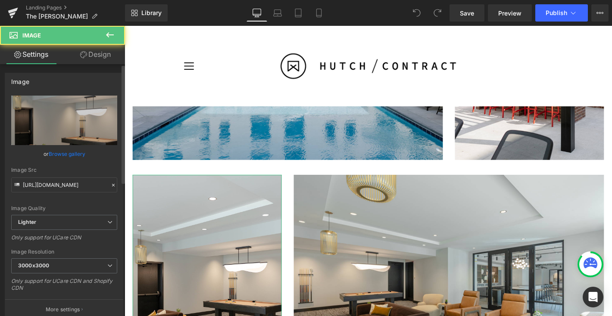
click at [72, 156] on link "Browse gallery" at bounding box center [67, 153] width 37 height 15
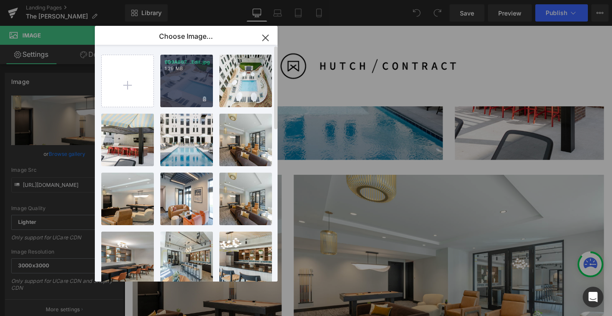
click at [184, 87] on div "9D9A667...Edit.jpg 1.29 MB" at bounding box center [186, 81] width 53 height 53
type input "https://ucarecdn.com/628a5406-7612-4749-921b-293b8019e8bd/-/format/auto/-/previ…"
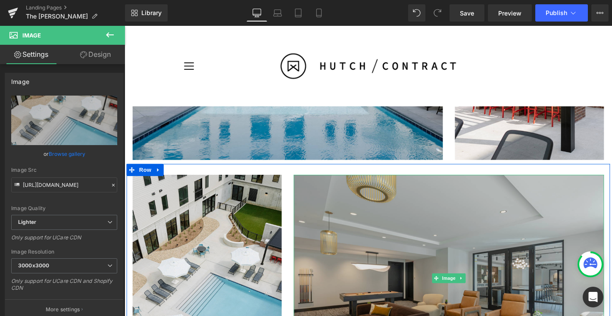
click at [377, 245] on img at bounding box center [471, 295] width 332 height 221
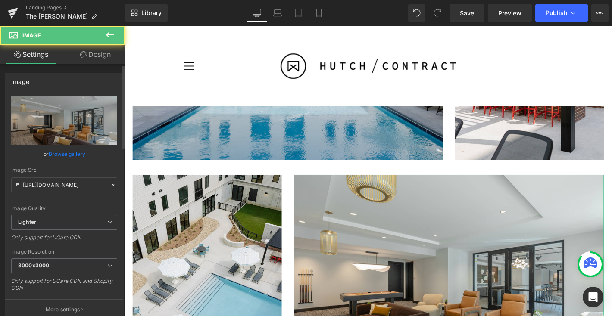
click at [64, 153] on link "Browse gallery" at bounding box center [67, 153] width 37 height 15
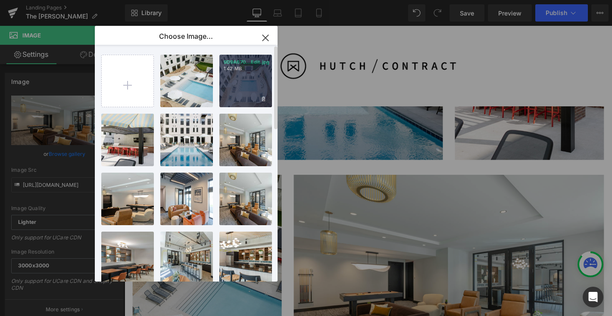
click at [228, 93] on div "9D9A670...Edit.jpg 1.42 MB" at bounding box center [245, 81] width 53 height 53
type input "https://ucarecdn.com/b2296ca7-756b-4283-833a-3ff20ee3302d/-/format/auto/-/previ…"
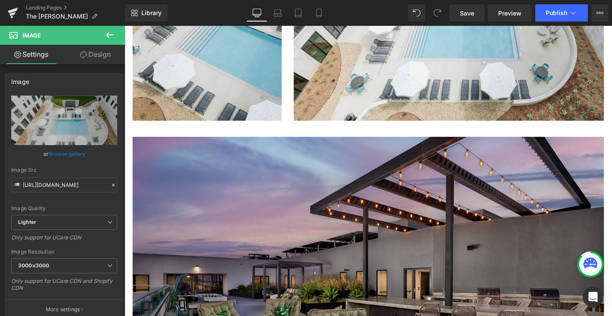
scroll to position [2219, 0]
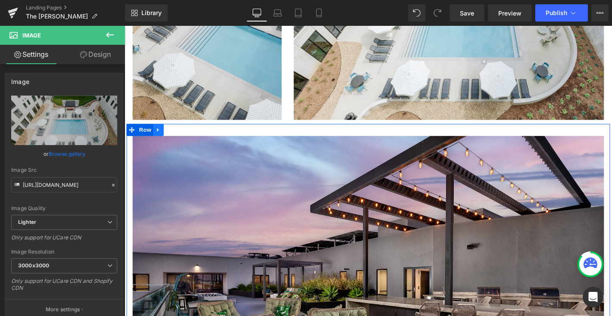
click at [158, 137] on icon at bounding box center [161, 137] width 6 height 6
click at [182, 140] on icon at bounding box center [183, 137] width 6 height 6
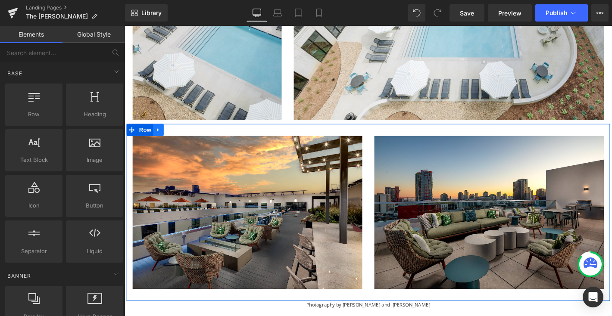
click at [159, 138] on icon at bounding box center [161, 137] width 6 height 6
click at [178, 138] on link at bounding box center [183, 137] width 11 height 13
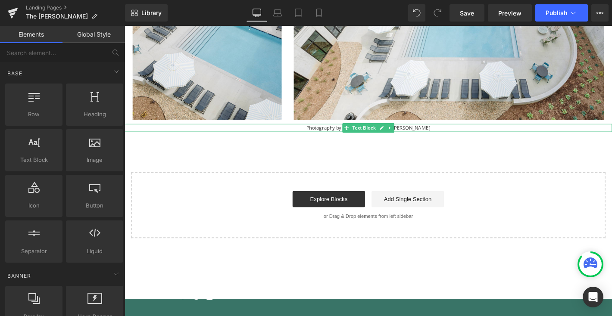
click at [442, 134] on div "Photography by Emma Morem and David Guettler" at bounding box center [385, 135] width 521 height 8
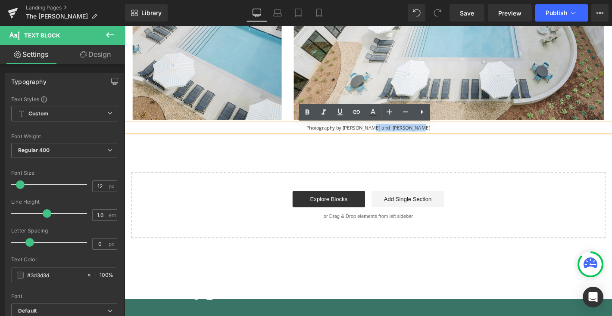
drag, startPoint x: 447, startPoint y: 134, endPoint x: 399, endPoint y: 134, distance: 47.8
click at [399, 134] on div "Photography by Emma Morem and David Guettler" at bounding box center [385, 135] width 521 height 8
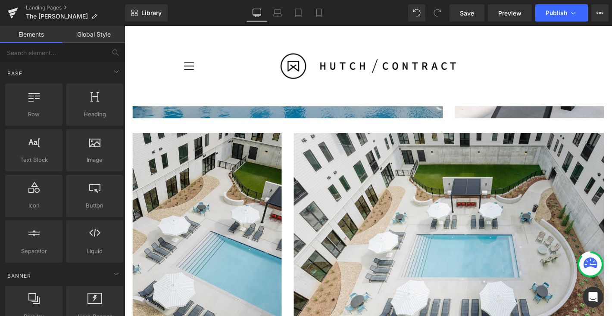
scroll to position [2200, 0]
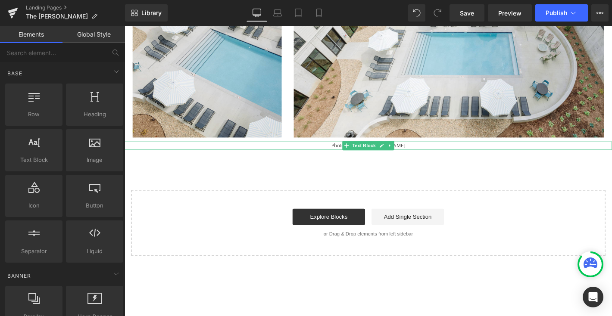
click at [433, 153] on div "Photography by Emma Morem" at bounding box center [385, 154] width 521 height 8
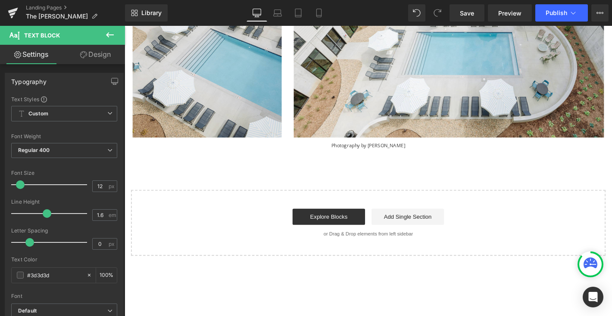
click at [85, 53] on icon at bounding box center [83, 54] width 7 height 7
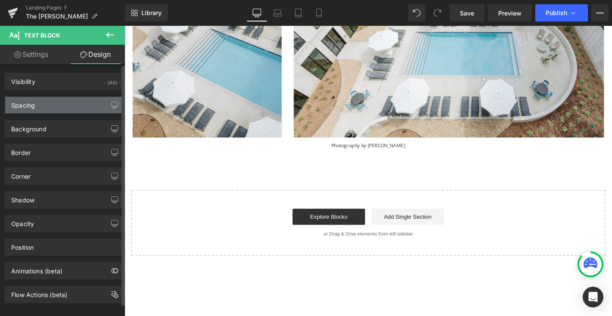
click at [41, 105] on div "Spacing" at bounding box center [64, 105] width 118 height 16
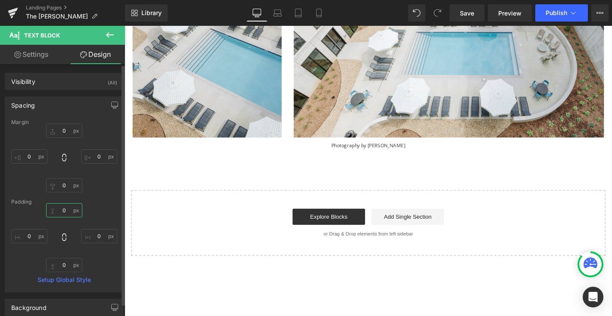
click at [63, 209] on input "0" at bounding box center [64, 210] width 36 height 14
type input "30"
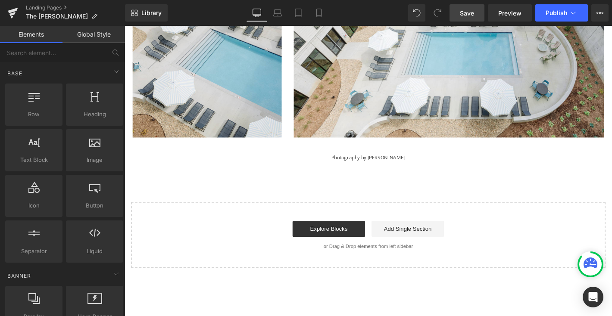
click at [464, 15] on span "Save" at bounding box center [467, 13] width 14 height 9
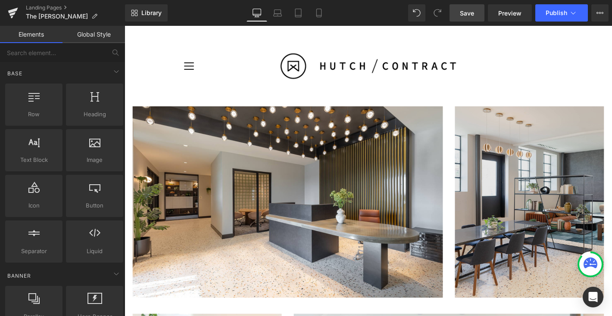
scroll to position [0, 0]
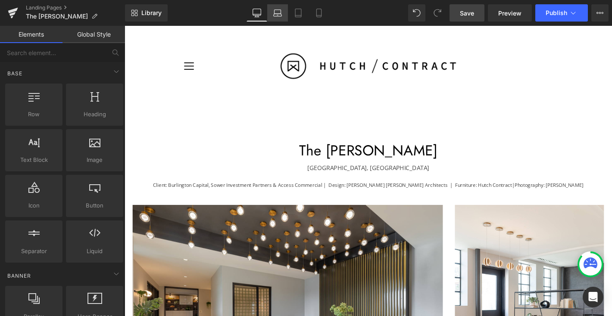
click at [280, 13] on icon at bounding box center [277, 13] width 9 height 9
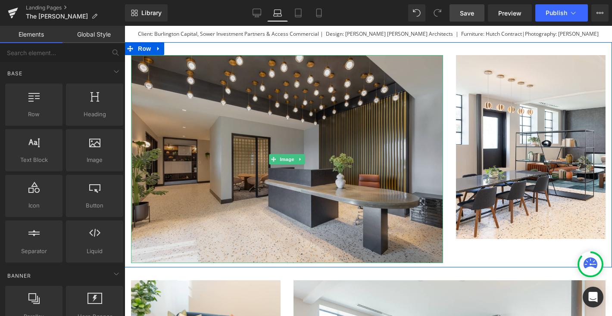
scroll to position [186, 0]
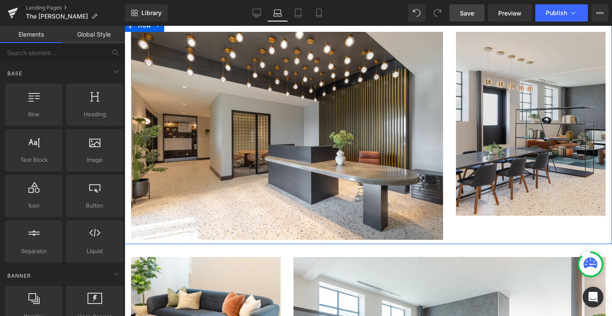
click at [486, 162] on img at bounding box center [531, 124] width 150 height 184
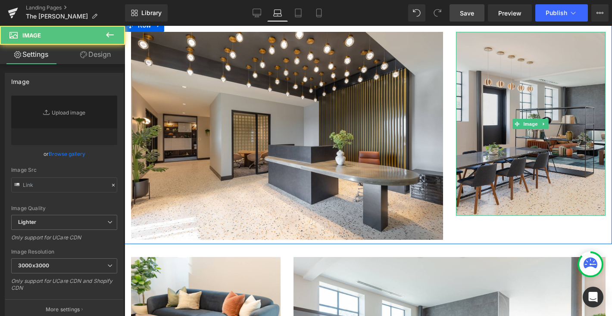
type input "https://ucarecdn.com/26e96e0c-88b7-43f2-a4a5-70f9d32df163/-/format/auto/-/previ…"
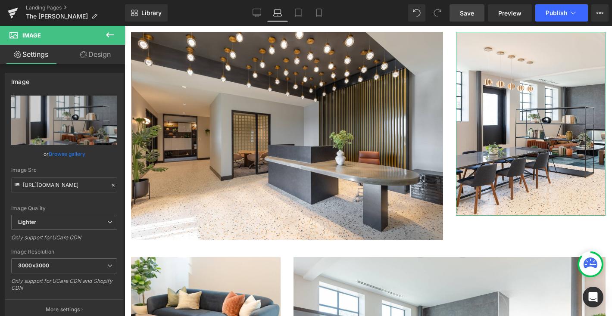
click at [96, 58] on link "Design" at bounding box center [95, 54] width 62 height 19
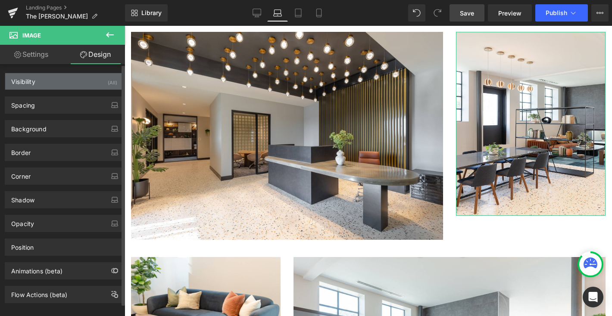
click at [56, 87] on div "Visibility (All)" at bounding box center [64, 81] width 118 height 16
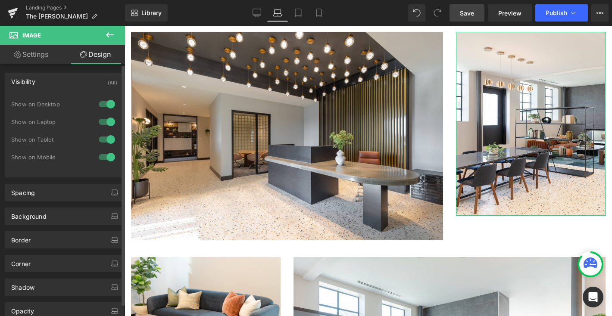
click at [56, 87] on div "Visibility (All)" at bounding box center [64, 81] width 118 height 16
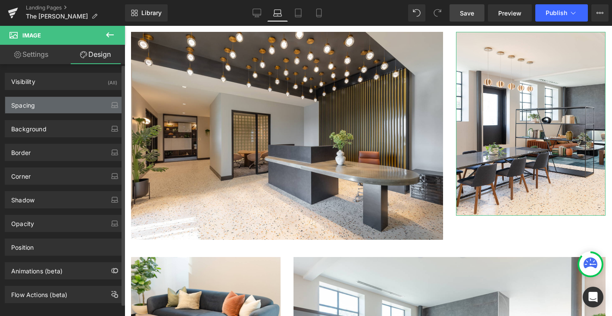
click at [49, 104] on div "Spacing" at bounding box center [64, 105] width 118 height 16
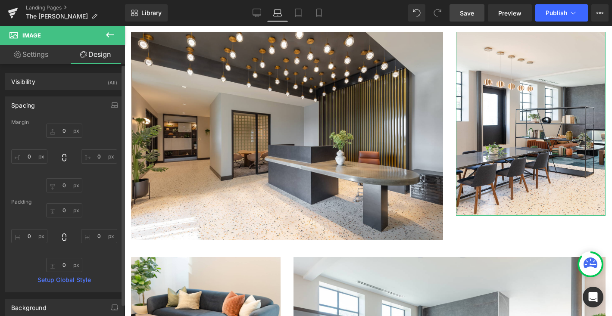
click at [49, 104] on div "Spacing" at bounding box center [64, 105] width 118 height 16
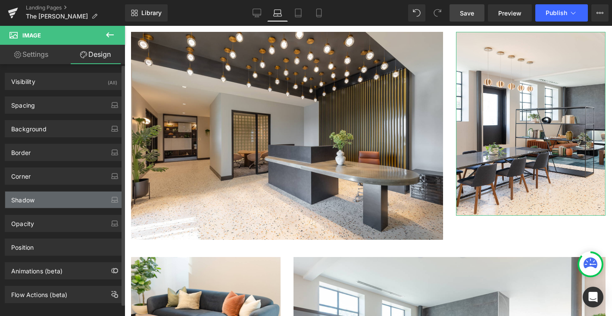
scroll to position [12, 0]
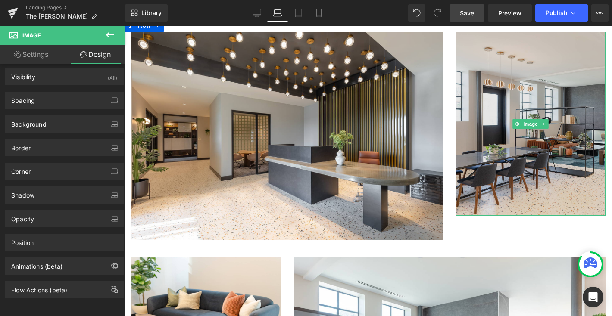
click at [488, 163] on img at bounding box center [531, 124] width 150 height 184
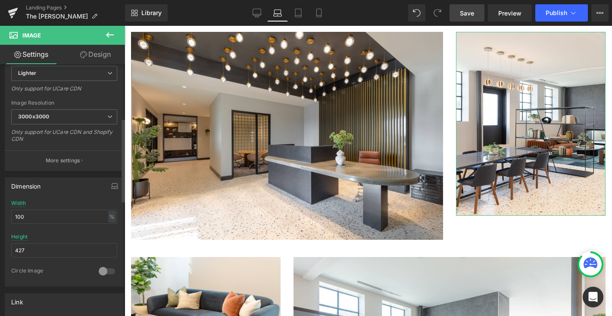
scroll to position [171, 0]
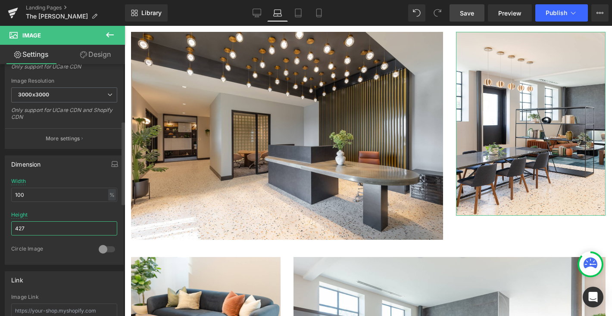
click at [31, 231] on input "427" at bounding box center [64, 228] width 106 height 14
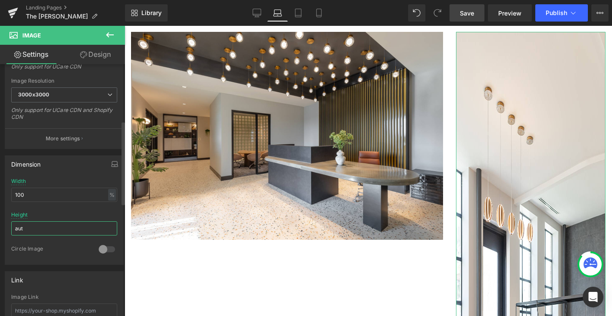
type input "auto"
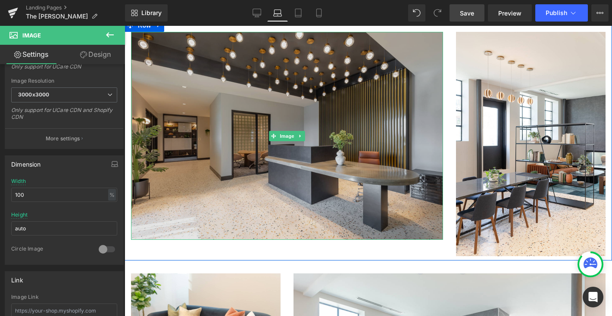
click at [305, 205] on img at bounding box center [287, 136] width 312 height 208
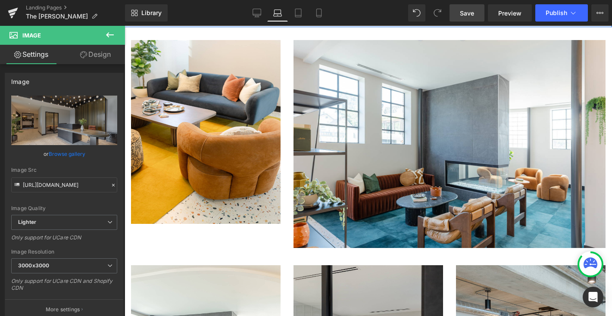
scroll to position [421, 0]
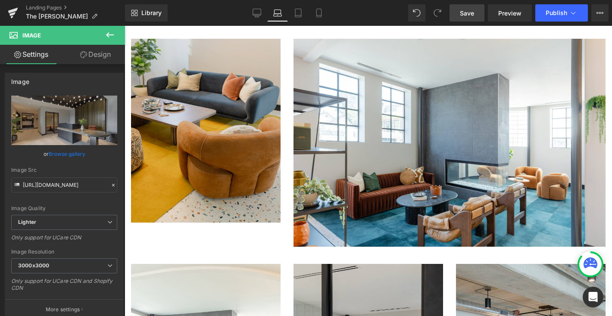
click at [233, 206] on img at bounding box center [206, 131] width 150 height 184
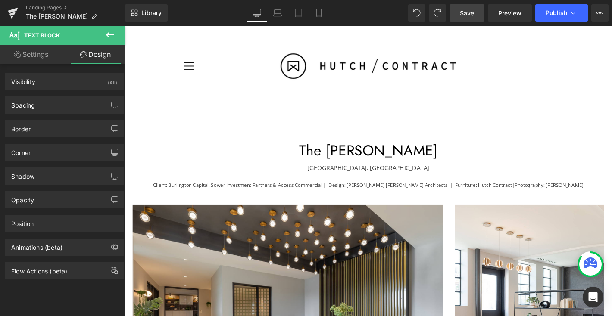
scroll to position [4, 0]
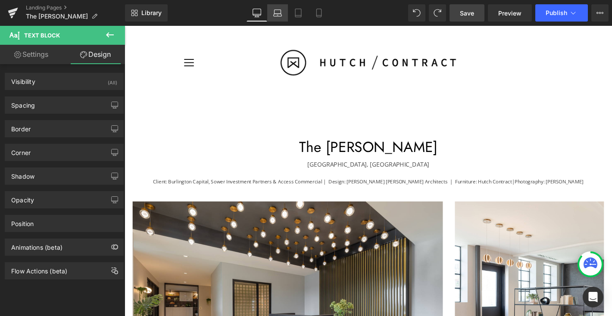
click at [279, 13] on icon at bounding box center [277, 13] width 9 height 9
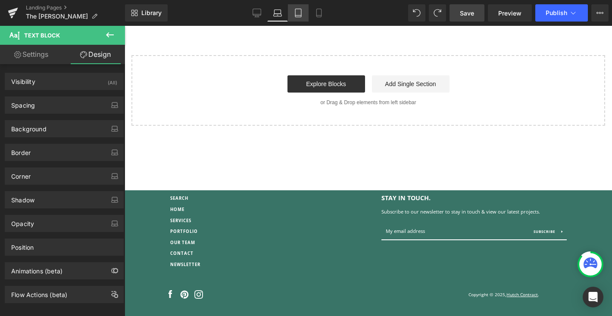
click at [296, 10] on icon at bounding box center [298, 13] width 9 height 9
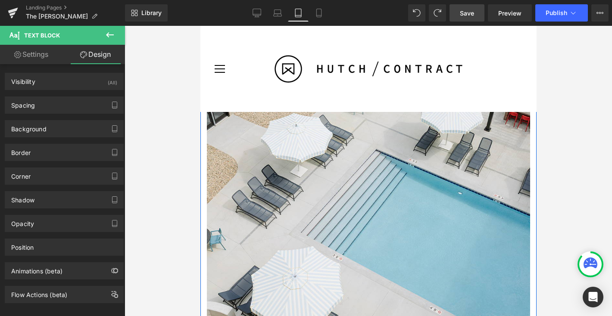
scroll to position [6859, 0]
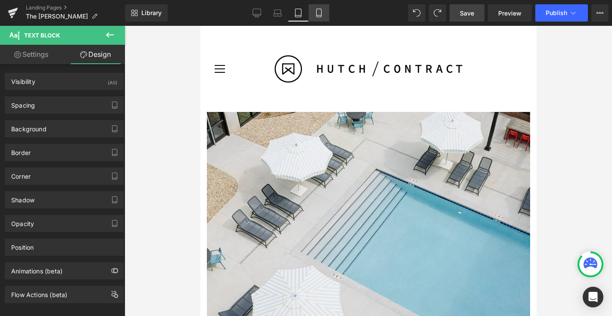
click at [326, 12] on link "Mobile" at bounding box center [318, 12] width 21 height 17
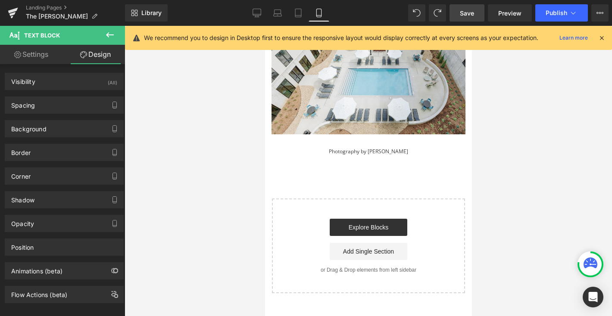
scroll to position [4504, 0]
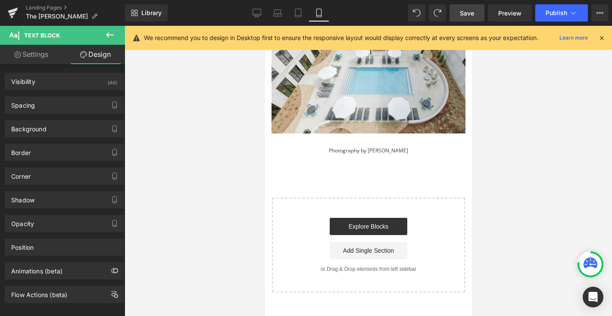
click at [471, 12] on span "Save" at bounding box center [467, 13] width 14 height 9
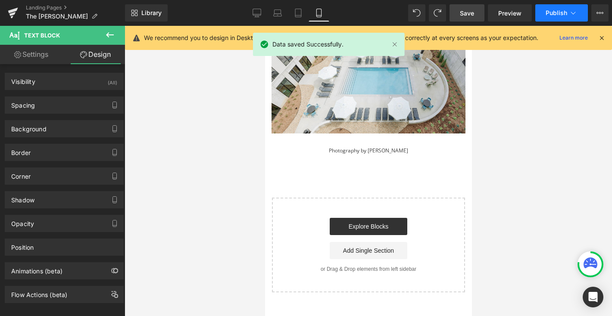
click at [568, 12] on button "Publish" at bounding box center [561, 12] width 53 height 17
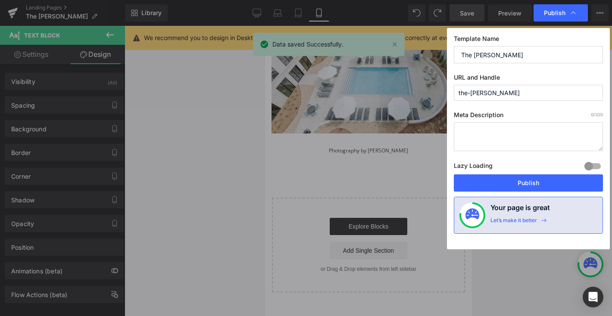
click at [500, 130] on textarea at bounding box center [528, 136] width 149 height 29
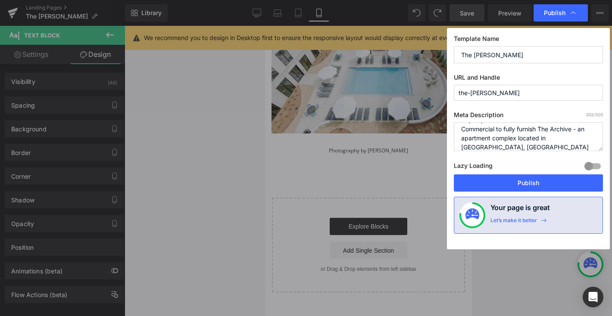
scroll to position [30, 0]
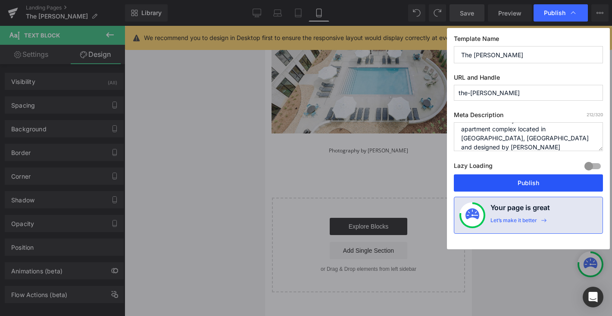
type textarea "Hutch Contract partnered with Burlington Capital, Sower Investment Partners and…"
click at [538, 184] on button "Publish" at bounding box center [528, 182] width 149 height 17
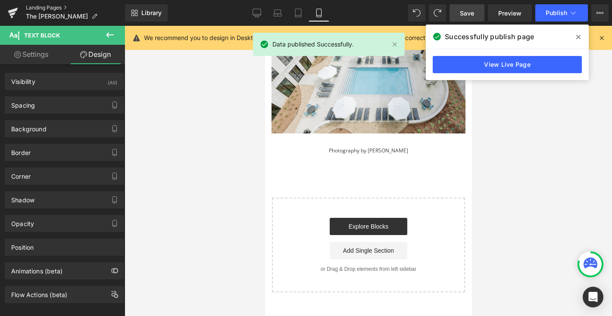
click at [54, 6] on link "Landing Pages" at bounding box center [75, 7] width 99 height 7
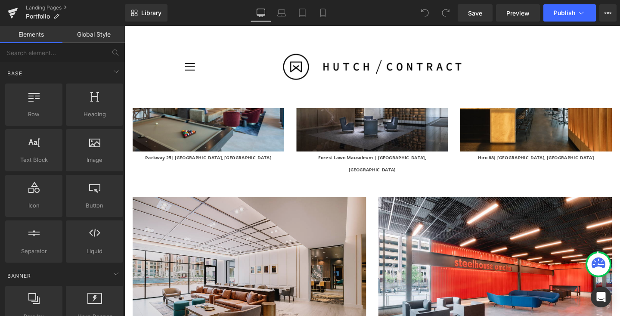
scroll to position [2178, 0]
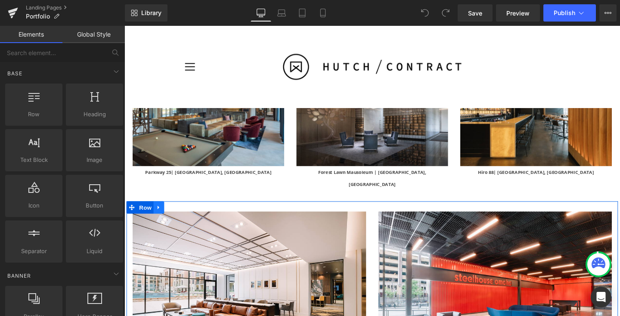
click at [160, 215] on icon at bounding box center [160, 217] width 2 height 4
click at [173, 214] on icon at bounding box center [172, 217] width 6 height 6
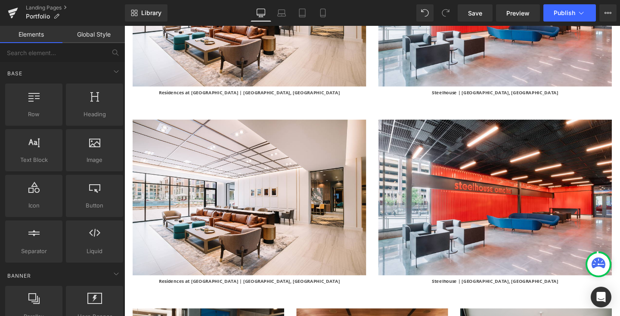
scroll to position [2474, 0]
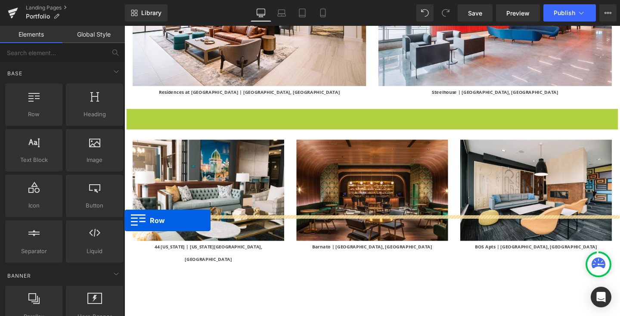
drag, startPoint x: 131, startPoint y: 66, endPoint x: 122, endPoint y: 230, distance: 163.5
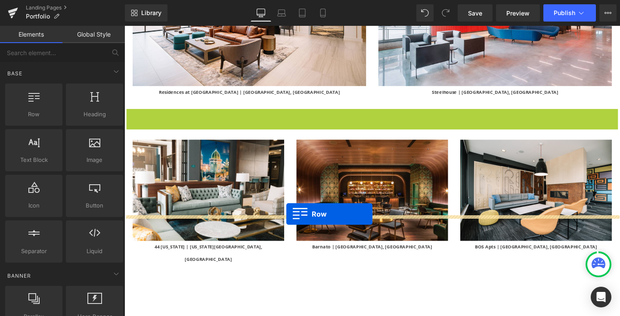
click at [295, 224] on div "Image 44 [US_STATE] | [US_STATE][GEOGRAPHIC_DATA], [GEOGRAPHIC_DATA] Text Block" at bounding box center [213, 219] width 172 height 146
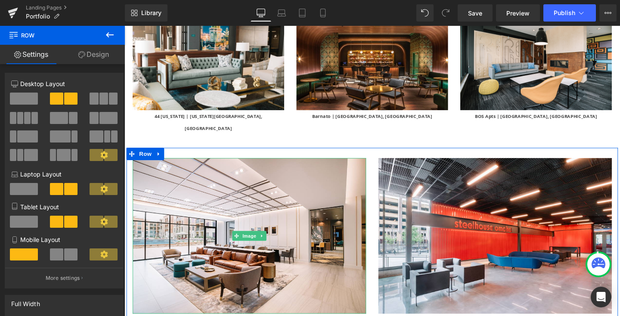
scroll to position [2591, 0]
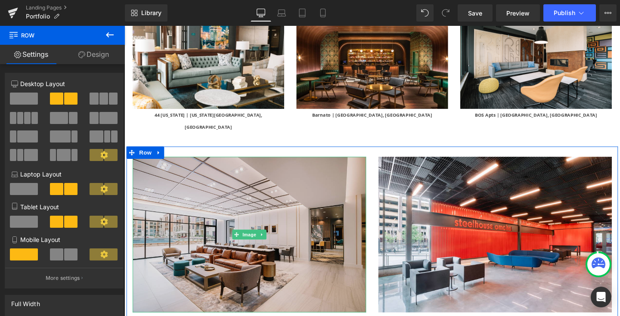
click at [291, 214] on img at bounding box center [256, 246] width 246 height 164
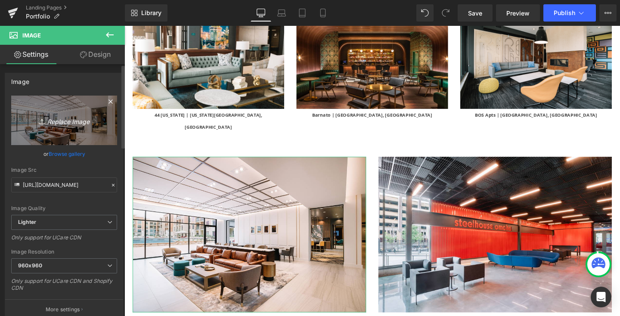
click at [75, 122] on icon "Replace Image" at bounding box center [64, 120] width 69 height 11
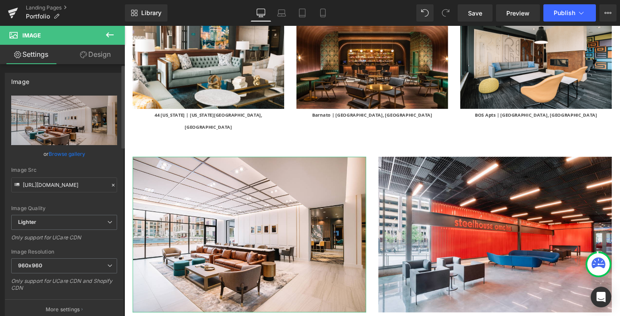
click at [78, 153] on link "Browse gallery" at bounding box center [67, 153] width 37 height 15
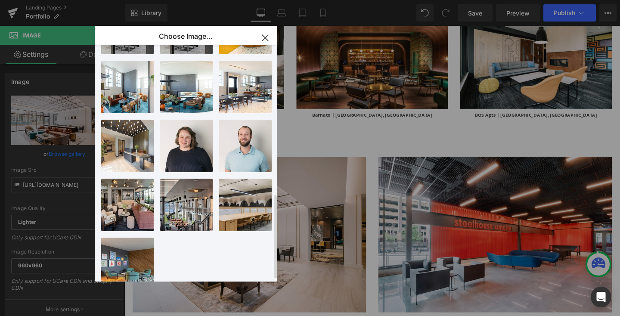
scroll to position [426, 0]
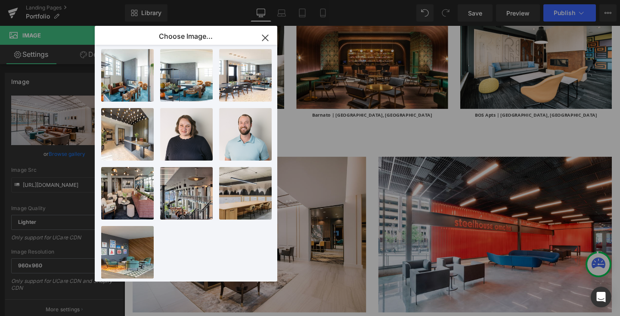
click at [266, 35] on icon "button" at bounding box center [266, 38] width 14 height 14
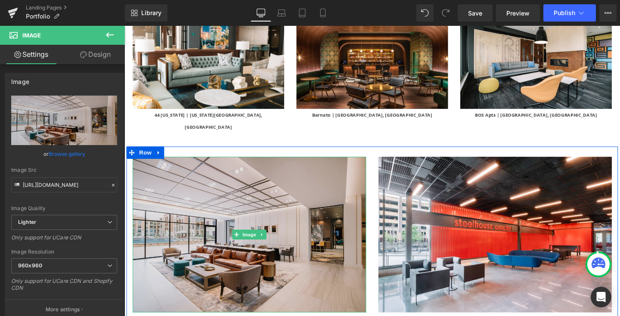
click at [223, 177] on img at bounding box center [256, 246] width 246 height 164
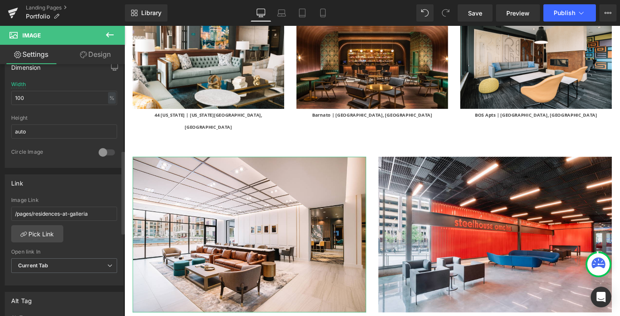
scroll to position [294, 0]
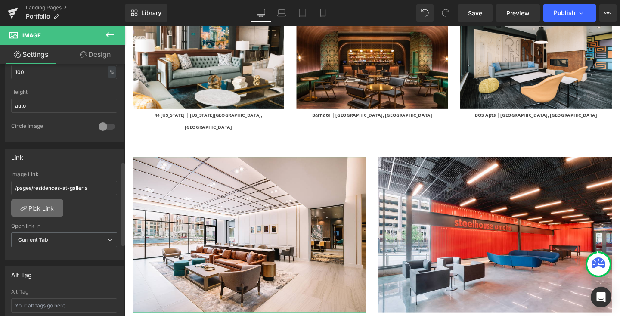
click at [50, 210] on link "Pick Link" at bounding box center [37, 207] width 52 height 17
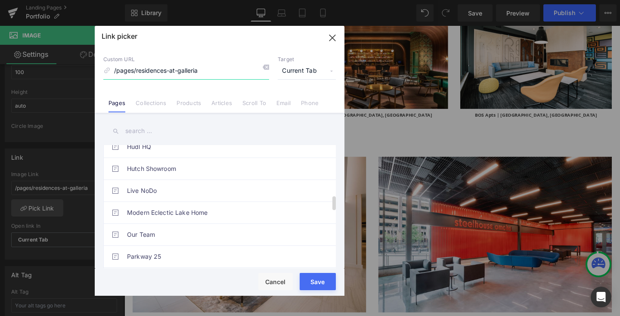
scroll to position [437, 0]
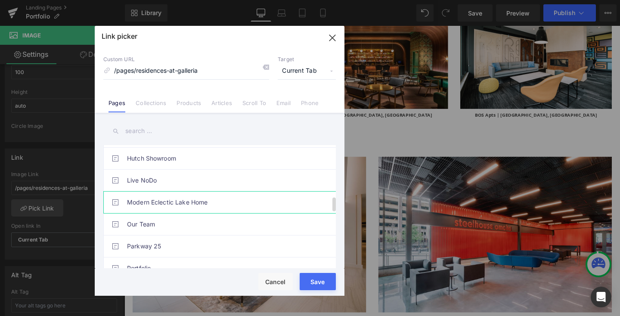
click at [209, 206] on link "Modern Eclectic Lake Home" at bounding box center [222, 203] width 190 height 22
type input "/pages/modern-eclectic-lake-home"
click at [311, 281] on div "Rendering Content" at bounding box center [310, 281] width 53 height 9
click at [329, 281] on div "Rendering Content" at bounding box center [310, 281] width 53 height 9
click at [315, 283] on div "Rendering Content" at bounding box center [310, 281] width 53 height 9
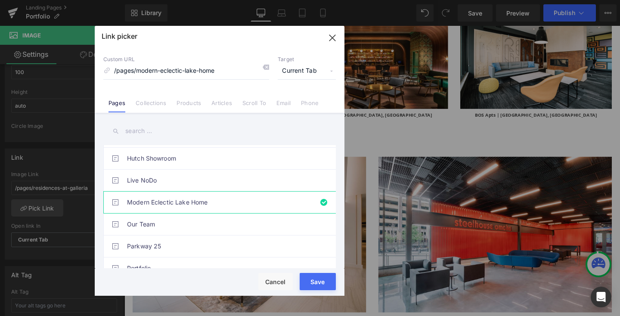
type input "/pages/modern-eclectic-lake-home"
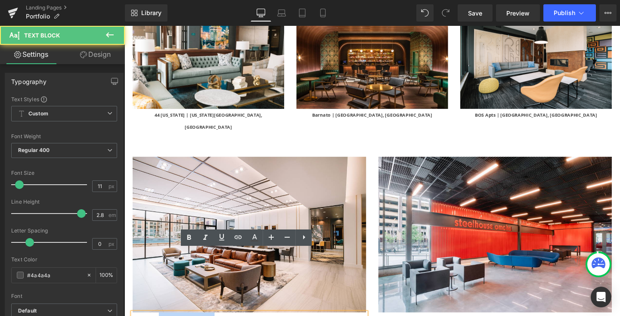
drag, startPoint x: 257, startPoint y: 267, endPoint x: 193, endPoint y: 267, distance: 63.8
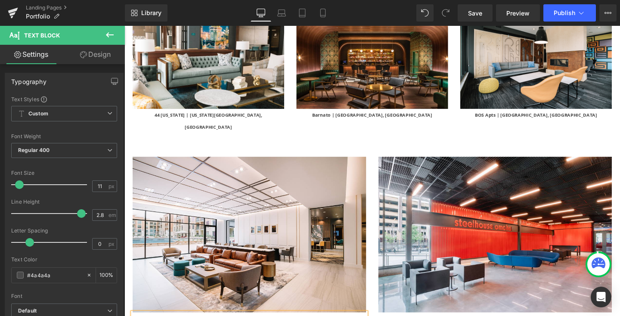
click at [308, 284] on div "Rendering Content" at bounding box center [310, 281] width 53 height 9
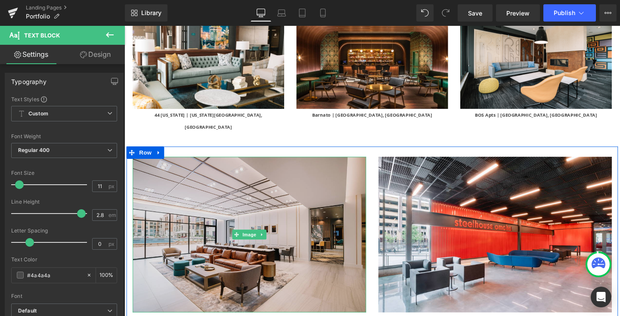
click at [274, 210] on img at bounding box center [256, 246] width 246 height 164
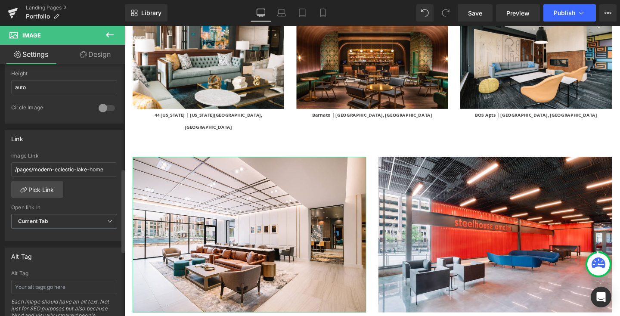
scroll to position [315, 0]
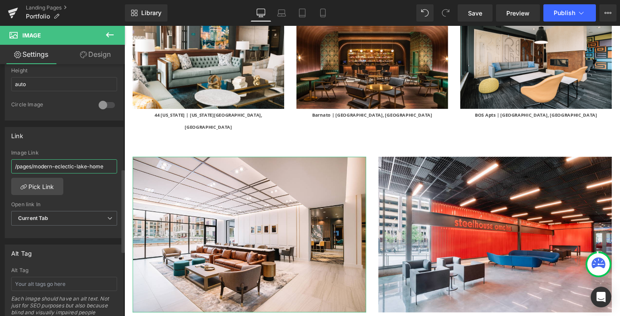
click at [69, 166] on input "/pages/modern-eclectic-lake-home" at bounding box center [64, 166] width 106 height 14
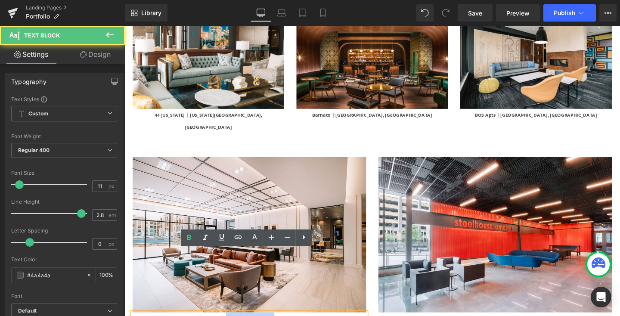
drag, startPoint x: 303, startPoint y: 267, endPoint x: 259, endPoint y: 267, distance: 43.9
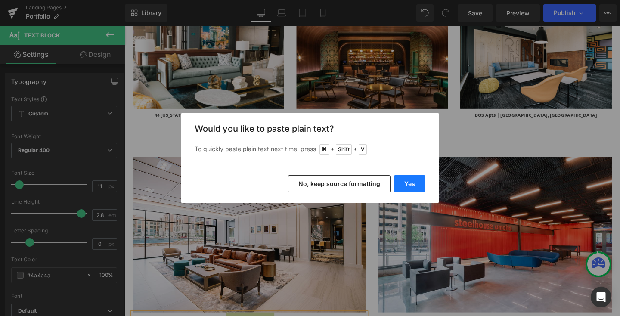
click at [414, 183] on button "Yes" at bounding box center [409, 183] width 31 height 17
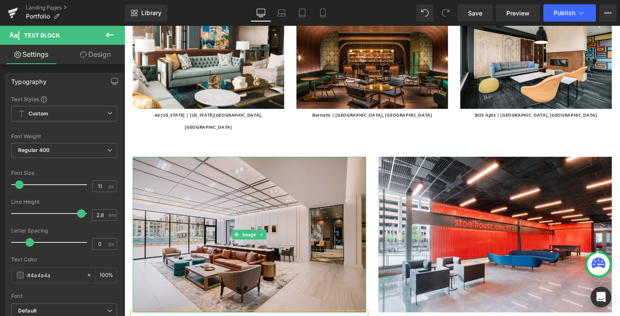
click at [291, 194] on img at bounding box center [256, 246] width 246 height 164
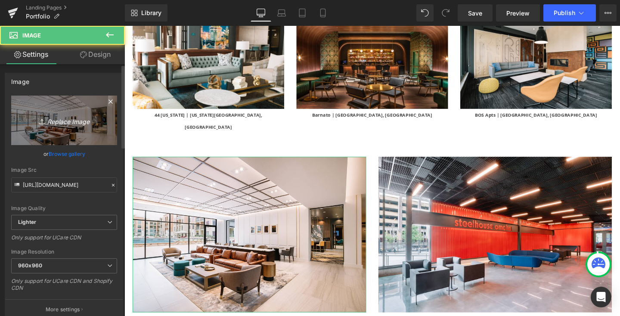
click at [72, 119] on icon "Replace Image" at bounding box center [64, 120] width 69 height 11
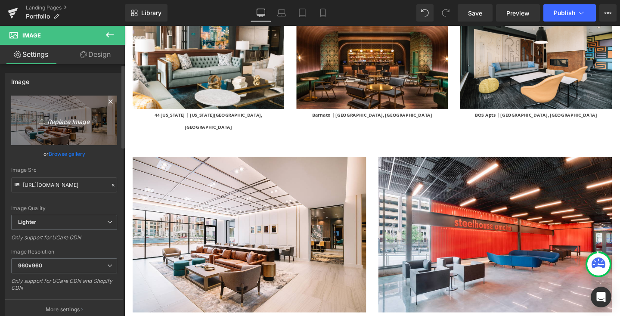
type input "C:\fakepath\134B2172.jpg"
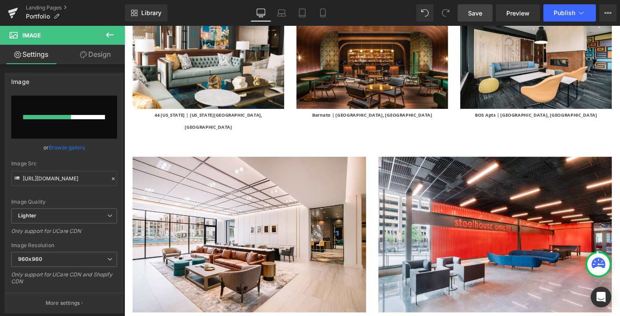
click at [476, 9] on span "Save" at bounding box center [475, 13] width 14 height 9
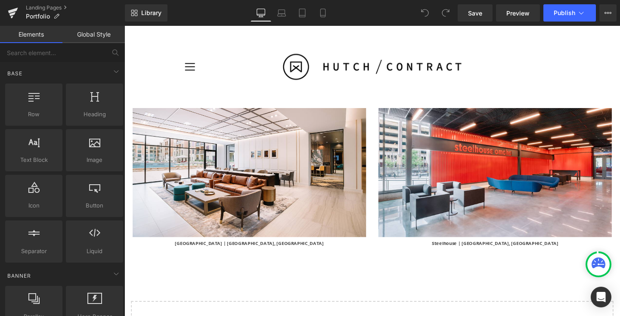
scroll to position [2626, 0]
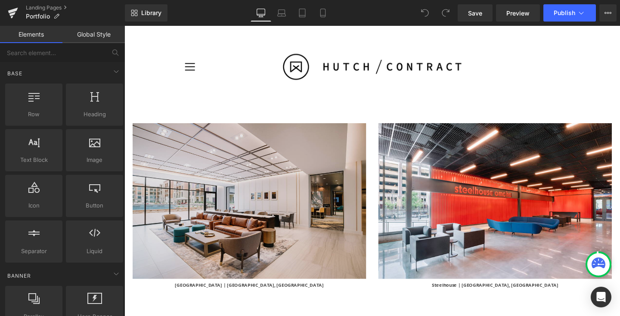
click at [251, 145] on div "Image" at bounding box center [256, 210] width 246 height 164
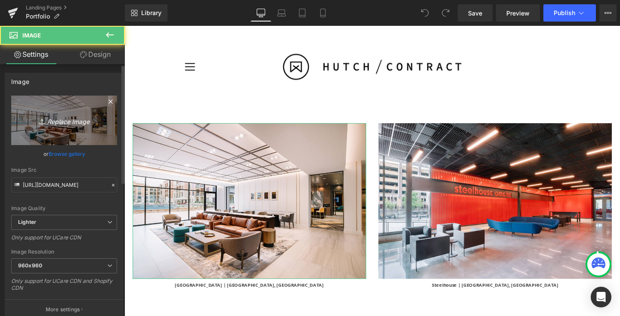
click at [63, 120] on icon "Replace Image" at bounding box center [64, 120] width 69 height 11
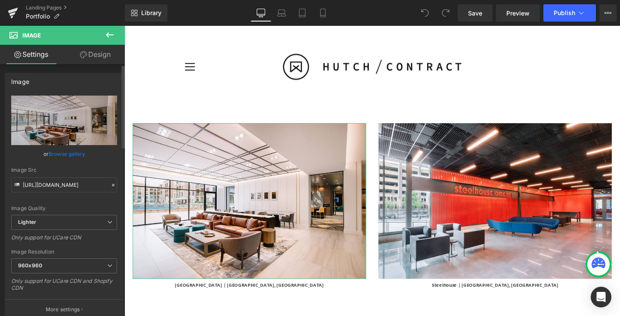
click at [75, 150] on link "Browse gallery" at bounding box center [67, 153] width 37 height 15
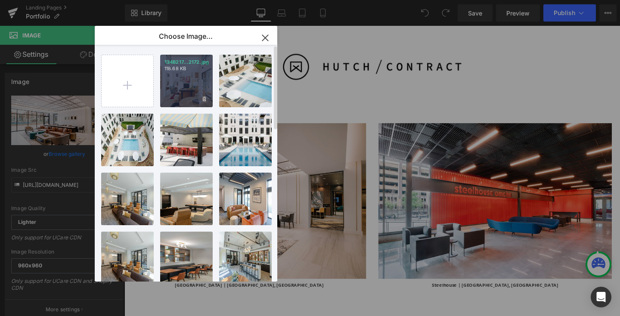
click at [191, 84] on div "134B217...2172.jpg 118.68 KB" at bounding box center [186, 81] width 53 height 53
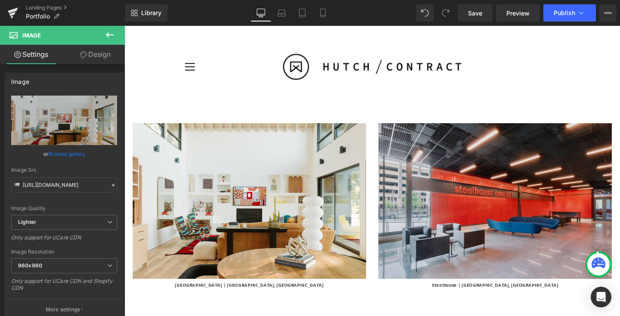
type input "[URL][DOMAIN_NAME]"
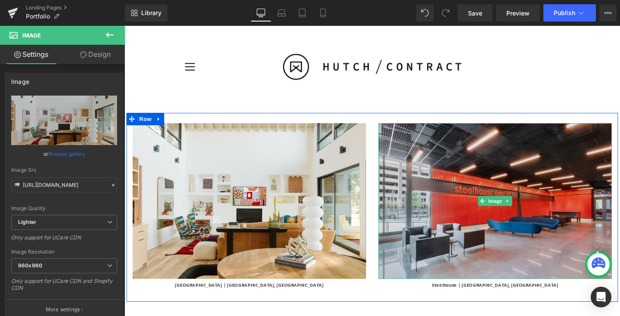
click at [458, 185] on img at bounding box center [515, 210] width 246 height 164
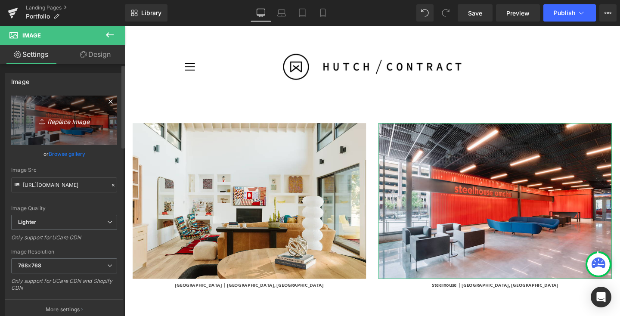
click at [64, 119] on icon "Replace Image" at bounding box center [64, 120] width 69 height 11
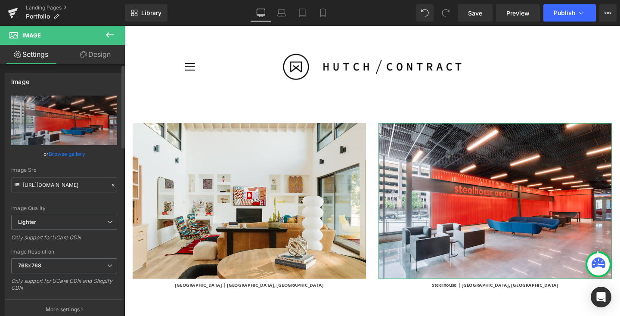
click at [75, 155] on link "Browse gallery" at bounding box center [67, 153] width 37 height 15
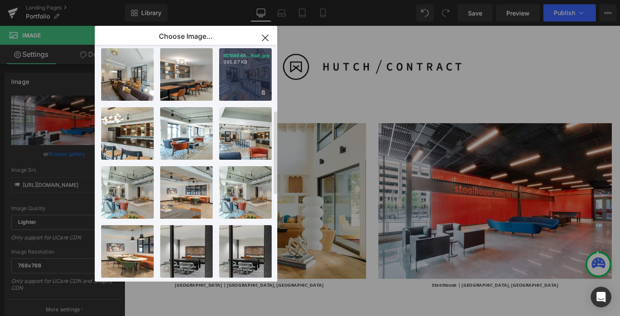
scroll to position [177, 0]
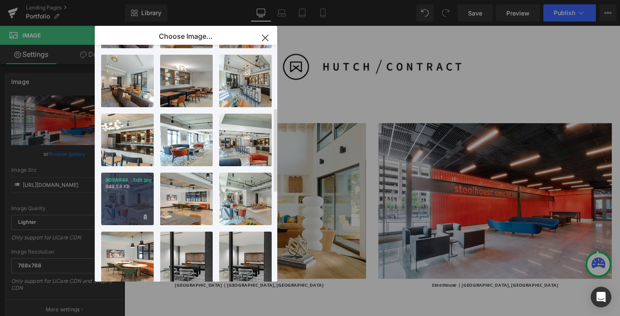
click at [124, 208] on div "9D9A644...Edit.jpg 949.58 KB" at bounding box center [127, 199] width 53 height 53
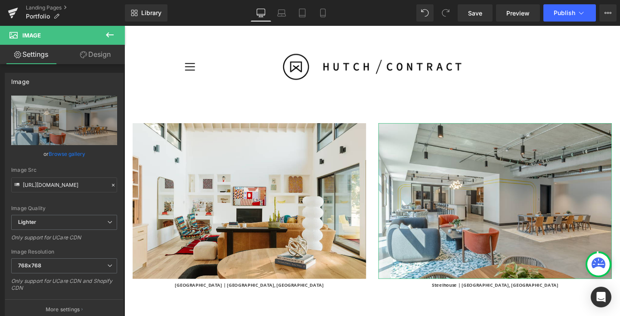
type input "[URL][DOMAIN_NAME]"
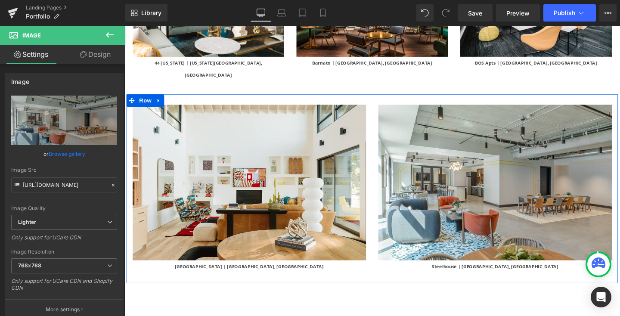
scroll to position [2654, 0]
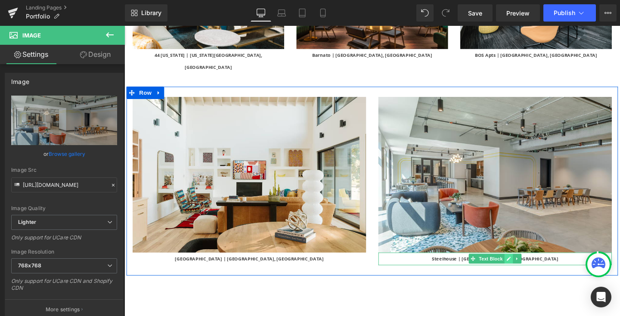
click at [529, 269] on icon at bounding box center [529, 271] width 4 height 4
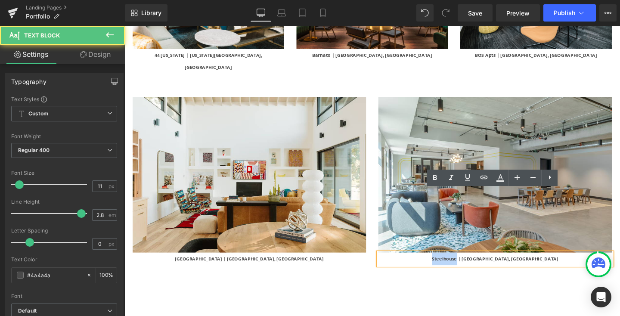
drag, startPoint x: 512, startPoint y: 206, endPoint x: 470, endPoint y: 206, distance: 41.4
click at [470, 265] on p "Steelhouse | [GEOGRAPHIC_DATA], [GEOGRAPHIC_DATA]" at bounding box center [515, 271] width 246 height 13
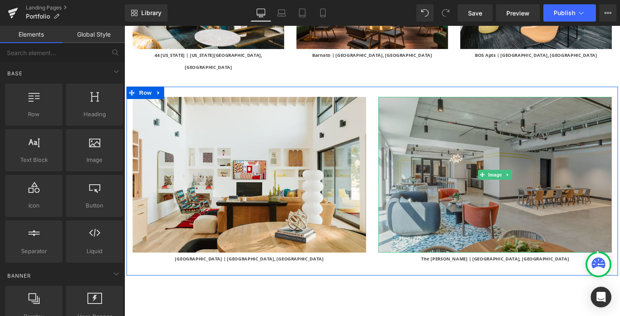
click at [430, 168] on img at bounding box center [515, 183] width 246 height 164
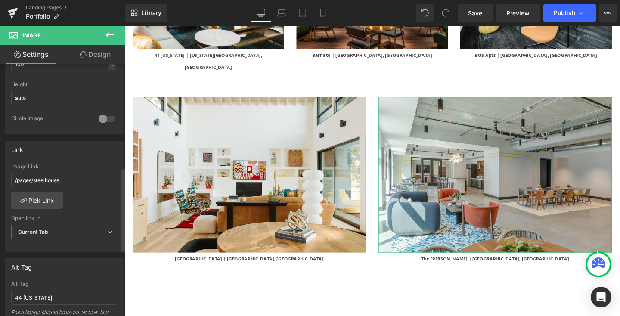
scroll to position [312, 0]
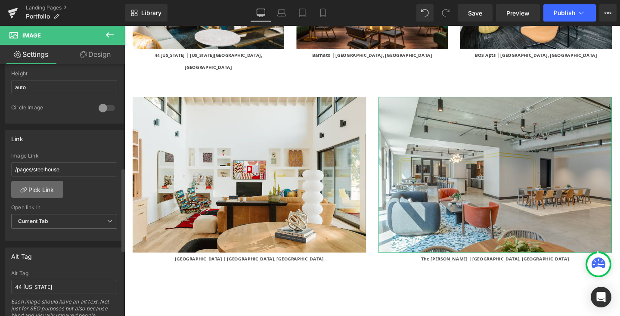
click at [50, 189] on link "Pick Link" at bounding box center [37, 189] width 52 height 17
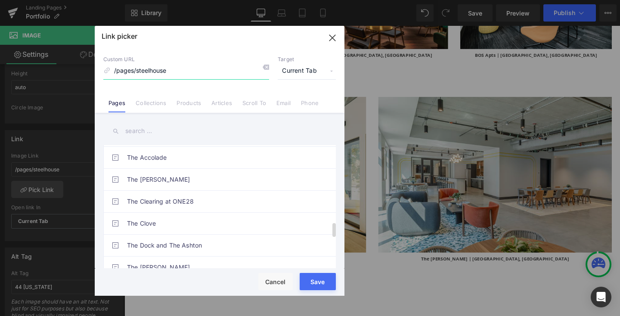
scroll to position [654, 0]
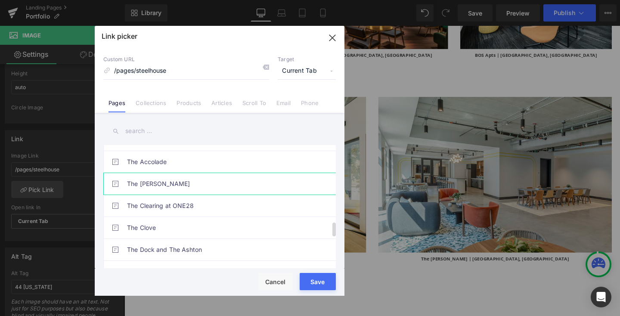
click at [170, 181] on link "The [PERSON_NAME]" at bounding box center [222, 184] width 190 height 22
type input "/pages/the-[PERSON_NAME]"
click at [311, 278] on div "Rendering Content" at bounding box center [310, 281] width 53 height 9
click at [326, 285] on div "Rendering Content" at bounding box center [310, 281] width 53 height 9
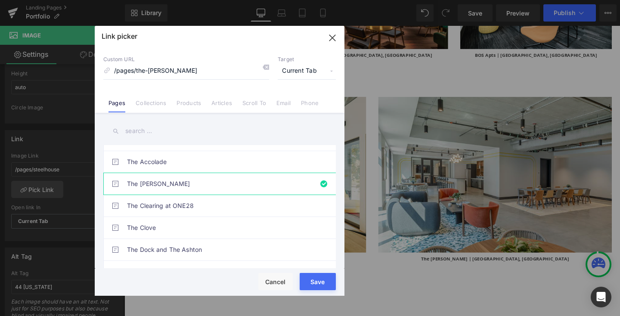
type input "/pages/the-[PERSON_NAME]"
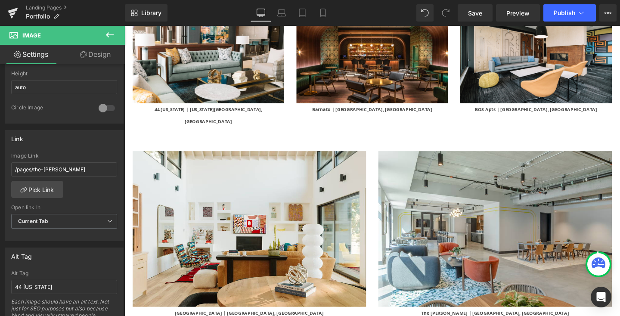
scroll to position [2621, 0]
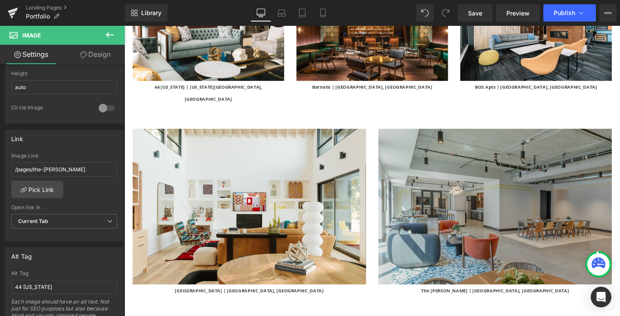
click at [444, 178] on img at bounding box center [515, 216] width 246 height 164
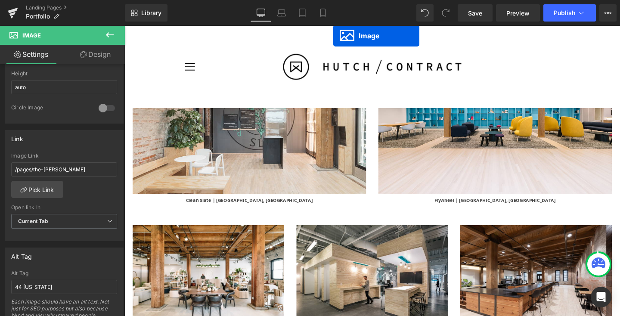
scroll to position [1630, 0]
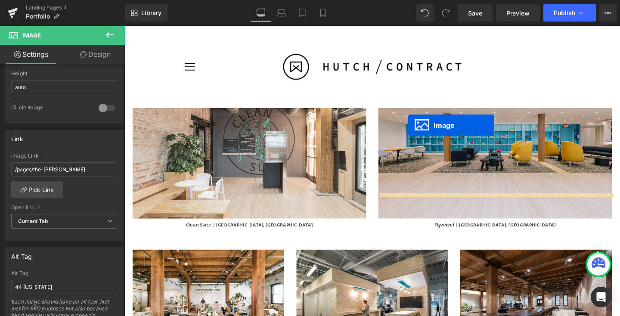
drag, startPoint x: 501, startPoint y: 148, endPoint x: 424, endPoint y: 130, distance: 79.1
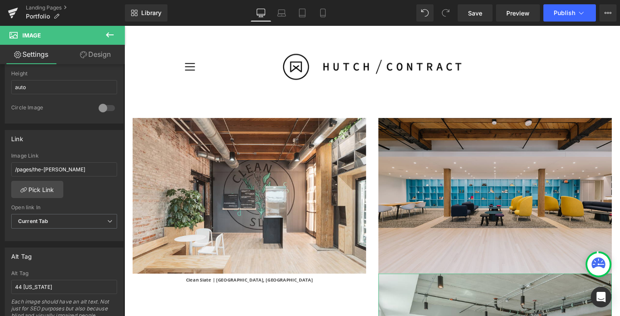
scroll to position [1530, 0]
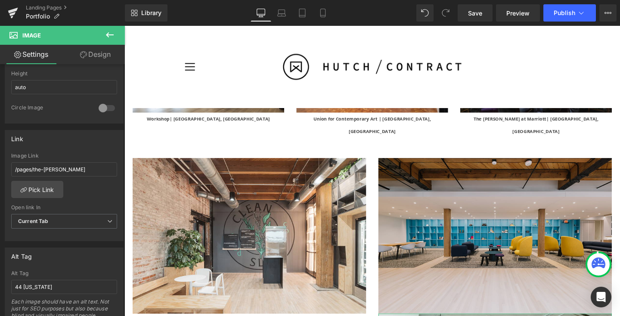
click at [406, 165] on img at bounding box center [515, 247] width 246 height 164
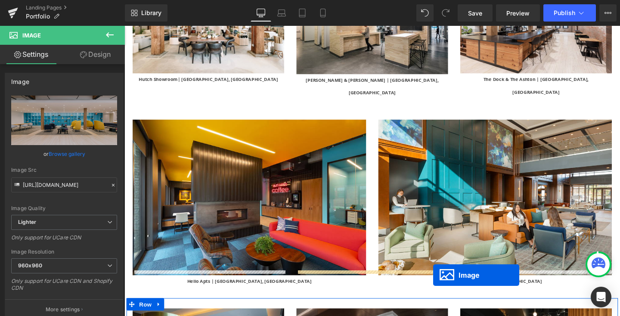
scroll to position [1952, 0]
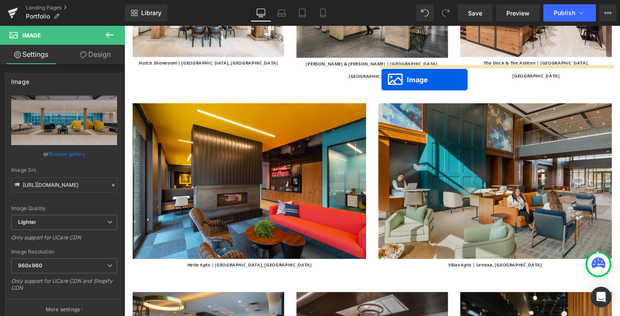
drag, startPoint x: 498, startPoint y: 216, endPoint x: 395, endPoint y: 82, distance: 169.0
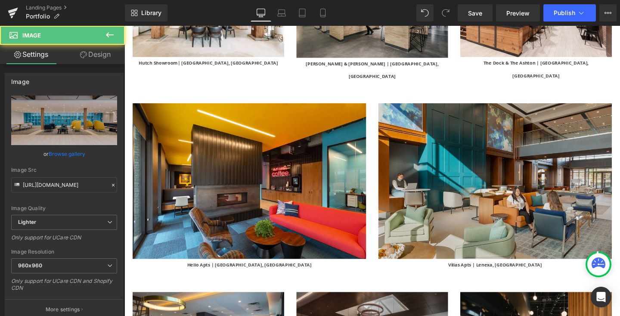
scroll to position [1939, 0]
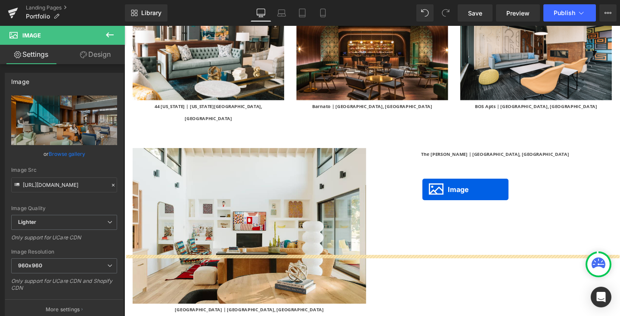
scroll to position [2620, 0]
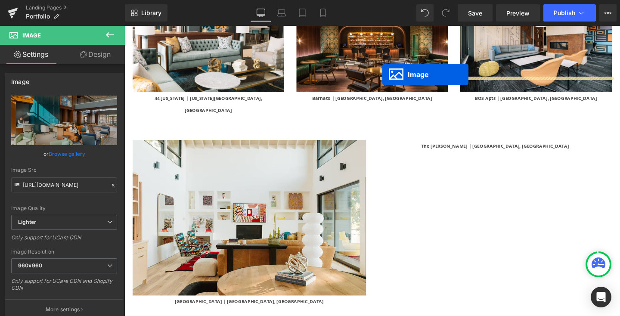
drag, startPoint x: 501, startPoint y: 310, endPoint x: 396, endPoint y: 77, distance: 255.1
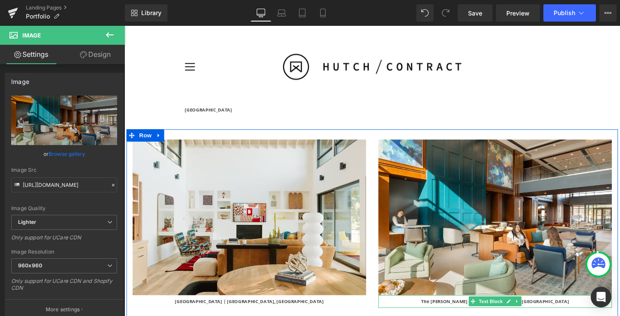
click at [549, 309] on p "The [PERSON_NAME] | [GEOGRAPHIC_DATA], [GEOGRAPHIC_DATA]" at bounding box center [515, 315] width 246 height 13
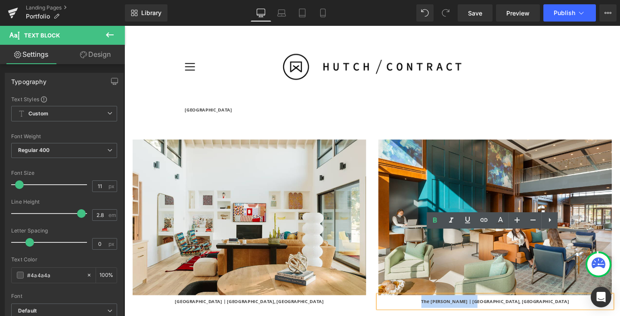
drag, startPoint x: 549, startPoint y: 250, endPoint x: 477, endPoint y: 248, distance: 71.5
click at [477, 309] on p "The [PERSON_NAME] | [GEOGRAPHIC_DATA], [GEOGRAPHIC_DATA]" at bounding box center [515, 315] width 246 height 13
copy b "The [PERSON_NAME] | [GEOGRAPHIC_DATA], [GEOGRAPHIC_DATA]"
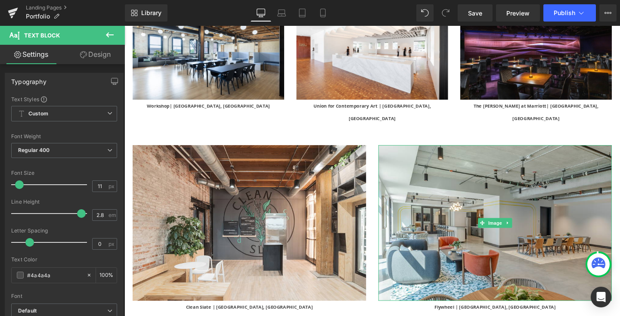
scroll to position [1583, 0]
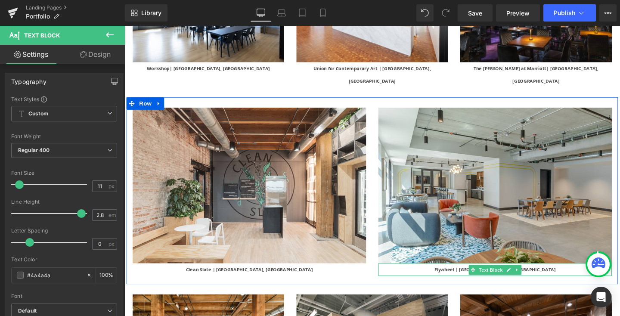
click at [551, 276] on p "Flywheel | [GEOGRAPHIC_DATA], [GEOGRAPHIC_DATA]" at bounding box center [515, 282] width 246 height 13
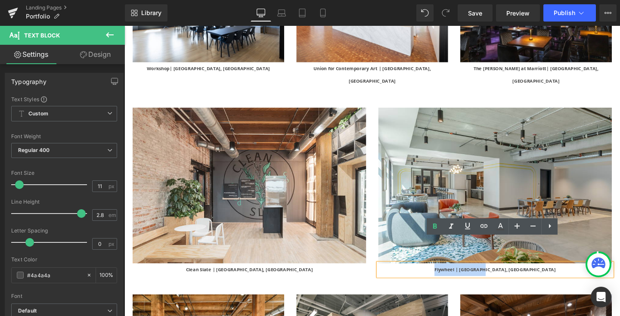
drag, startPoint x: 545, startPoint y: 256, endPoint x: 471, endPoint y: 256, distance: 74.1
click at [471, 276] on p "Flywheel | [GEOGRAPHIC_DATA], [GEOGRAPHIC_DATA]" at bounding box center [515, 282] width 246 height 13
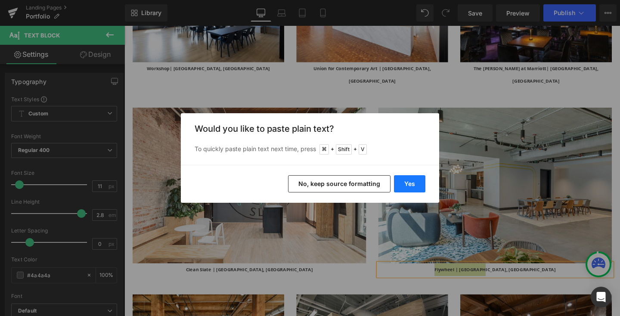
click at [403, 179] on button "Yes" at bounding box center [409, 183] width 31 height 17
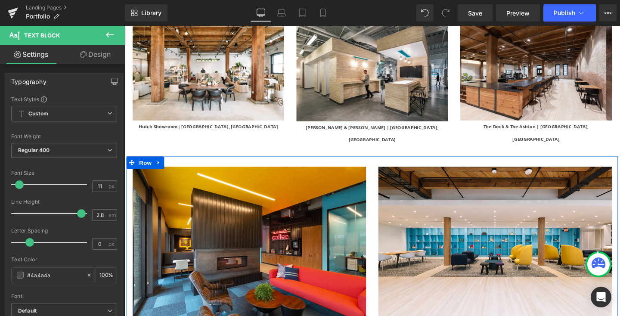
scroll to position [1946, 0]
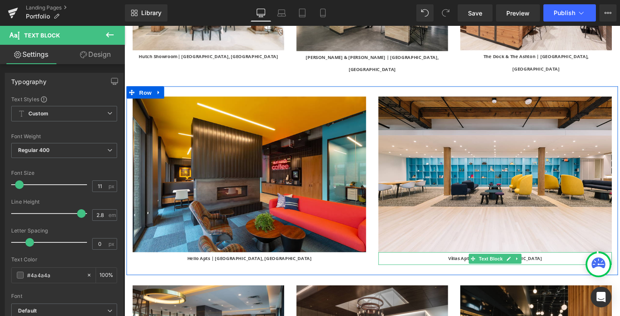
click at [560, 264] on p "Villas Apts | Lenexa, [GEOGRAPHIC_DATA]" at bounding box center [515, 270] width 246 height 13
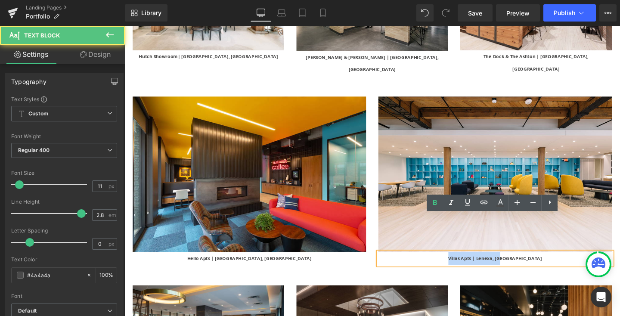
drag, startPoint x: 548, startPoint y: 231, endPoint x: 458, endPoint y: 232, distance: 89.2
click at [458, 264] on p "Villas Apts | Lenexa, [GEOGRAPHIC_DATA]" at bounding box center [515, 270] width 246 height 13
copy b "Villas Apts | Lenexa, [GEOGRAPHIC_DATA]"
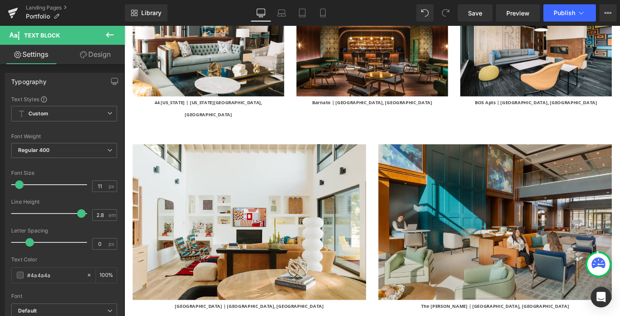
scroll to position [2647, 0]
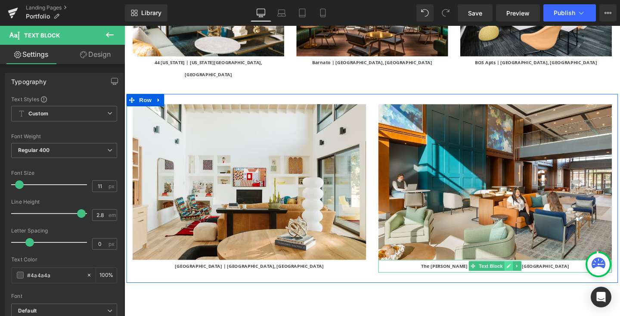
click at [527, 276] on icon at bounding box center [529, 278] width 5 height 5
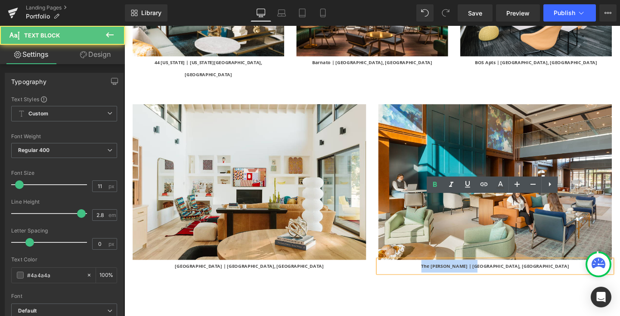
drag, startPoint x: 545, startPoint y: 212, endPoint x: 455, endPoint y: 212, distance: 90.5
click at [455, 272] on p "The [PERSON_NAME] | [GEOGRAPHIC_DATA], [GEOGRAPHIC_DATA]" at bounding box center [515, 278] width 246 height 13
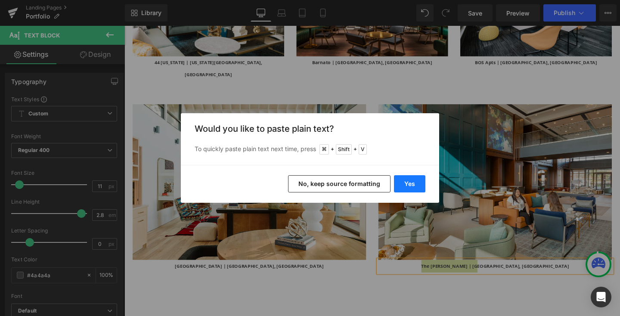
click at [415, 183] on button "Yes" at bounding box center [409, 183] width 31 height 17
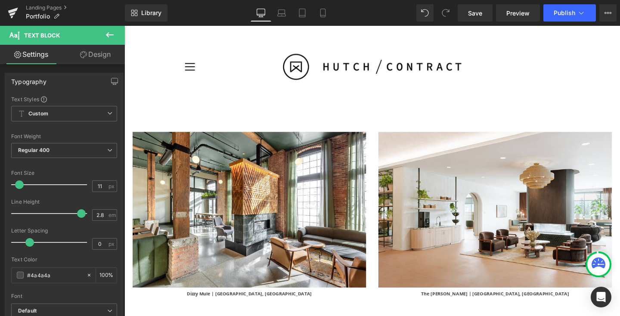
scroll to position [483, 0]
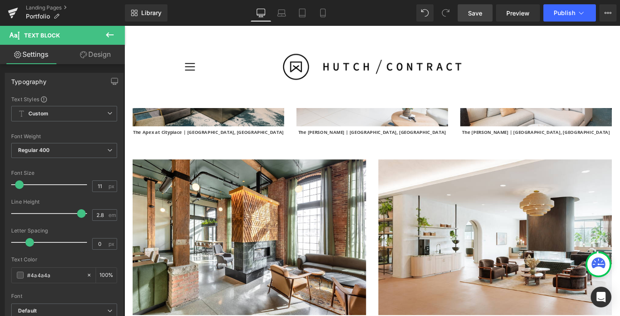
click at [477, 9] on span "Save" at bounding box center [475, 13] width 14 height 9
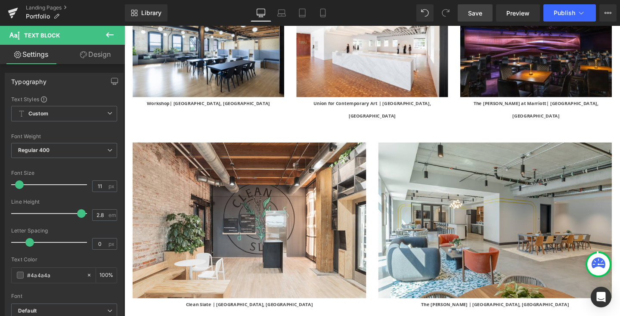
scroll to position [1575, 0]
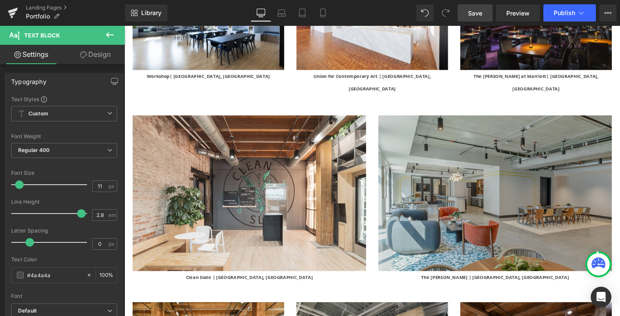
click at [468, 158] on img at bounding box center [515, 202] width 246 height 164
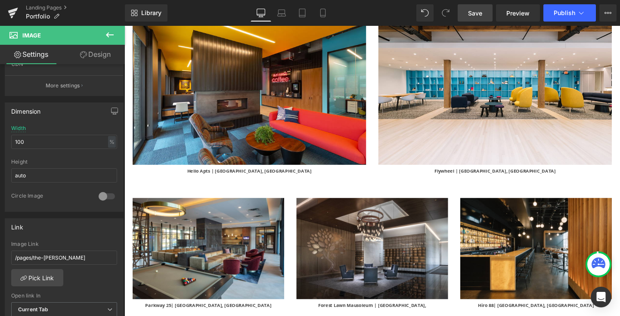
scroll to position [2058, 0]
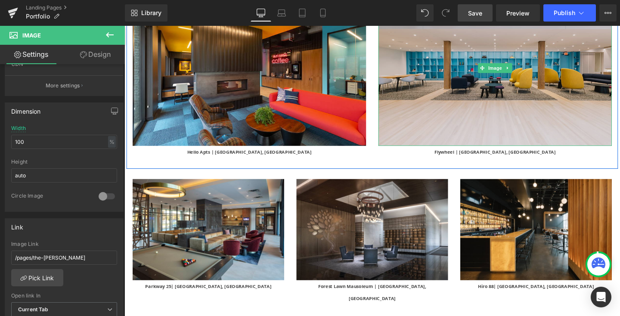
click at [443, 88] on img at bounding box center [515, 70] width 246 height 164
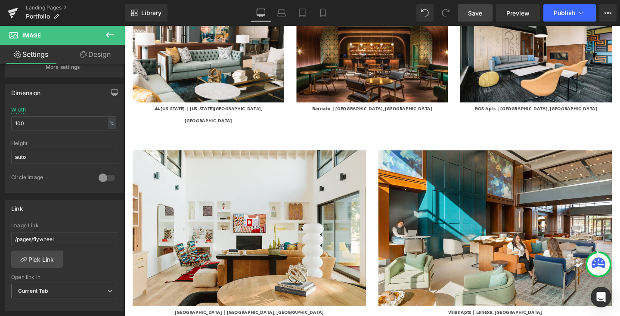
scroll to position [2599, 0]
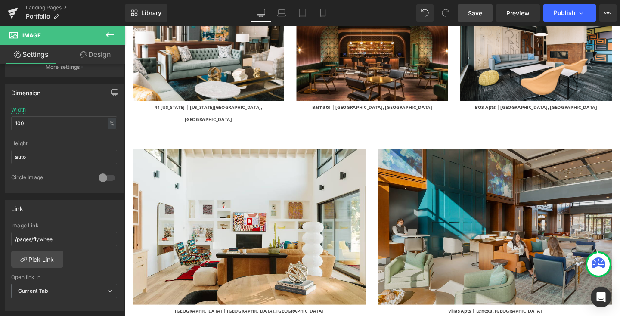
click at [414, 189] on img at bounding box center [515, 238] width 246 height 164
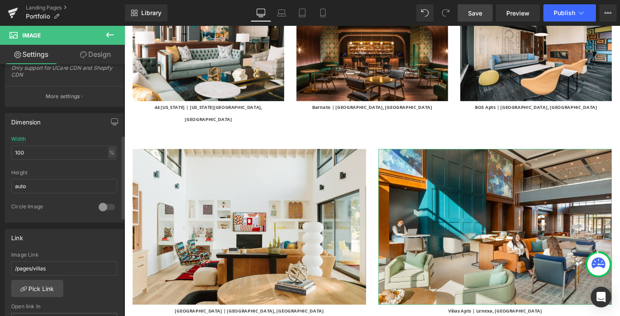
scroll to position [219, 0]
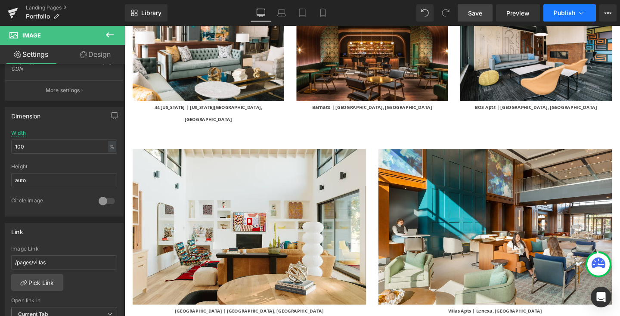
click at [552, 10] on button "Publish" at bounding box center [570, 12] width 53 height 17
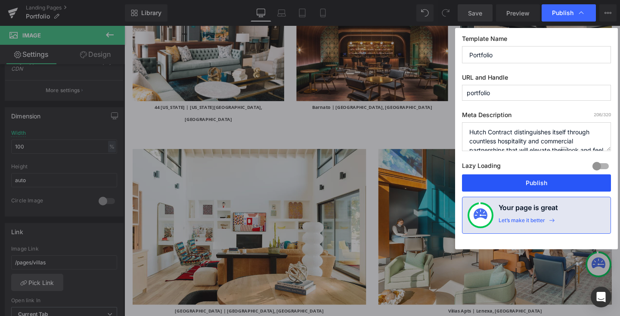
click at [536, 183] on button "Publish" at bounding box center [536, 182] width 149 height 17
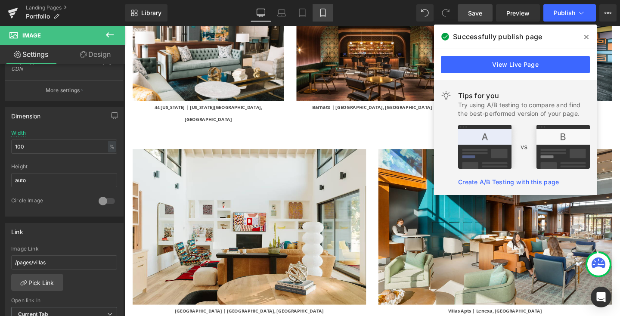
click at [325, 9] on icon at bounding box center [323, 13] width 9 height 9
type input "auto"
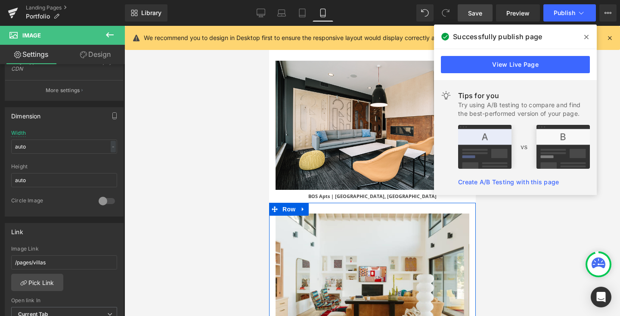
scroll to position [5479, 0]
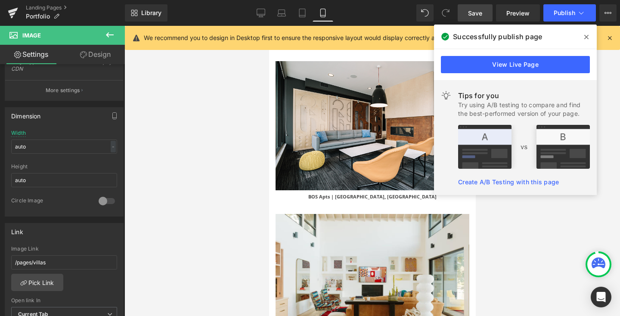
click at [235, 174] on div at bounding box center [373, 171] width 496 height 290
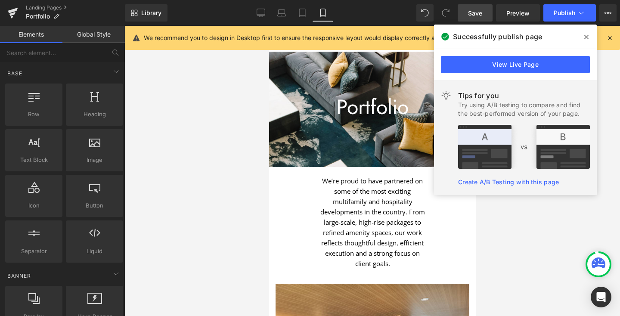
scroll to position [0, 0]
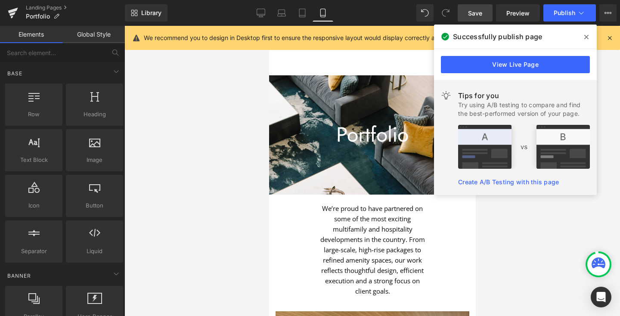
click at [164, 87] on div at bounding box center [373, 171] width 496 height 290
click at [266, 12] on link "Desktop" at bounding box center [261, 12] width 21 height 17
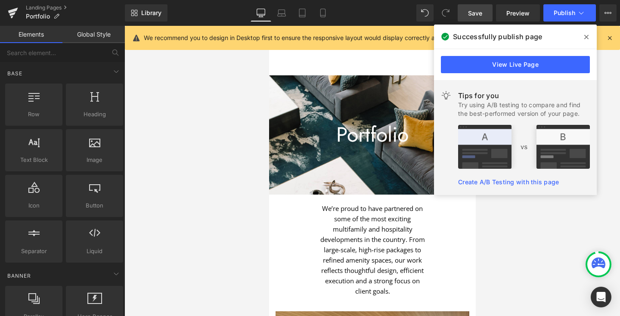
scroll to position [108, 0]
